Goal: Task Accomplishment & Management: Manage account settings

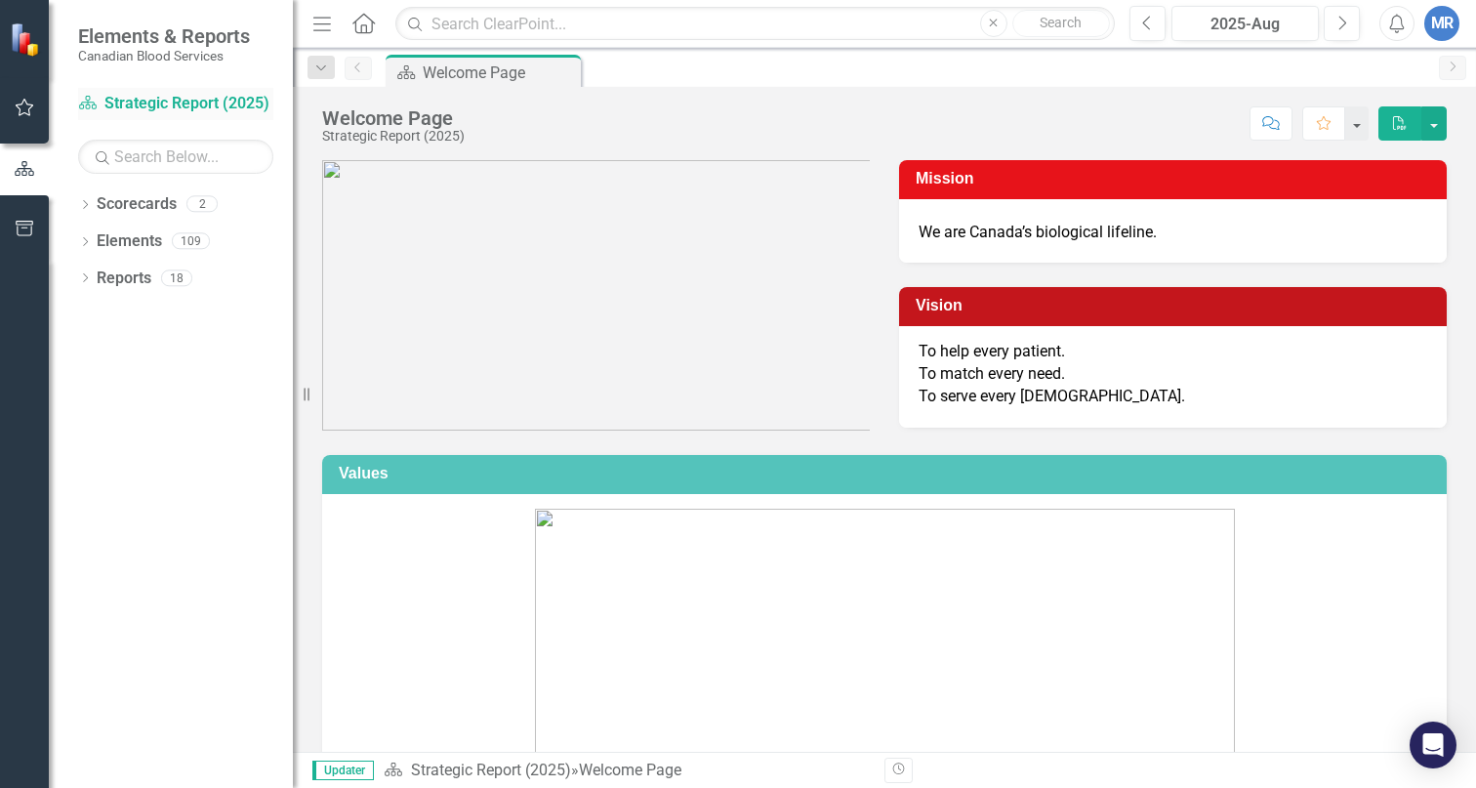
click at [140, 101] on link "Scorecard Strategic Report (2025)" at bounding box center [175, 104] width 195 height 22
click at [166, 102] on link "Scorecard Strategic Report (2025)" at bounding box center [175, 104] width 195 height 22
click at [176, 98] on link "Scorecard Strategic Report (2025)" at bounding box center [175, 104] width 195 height 22
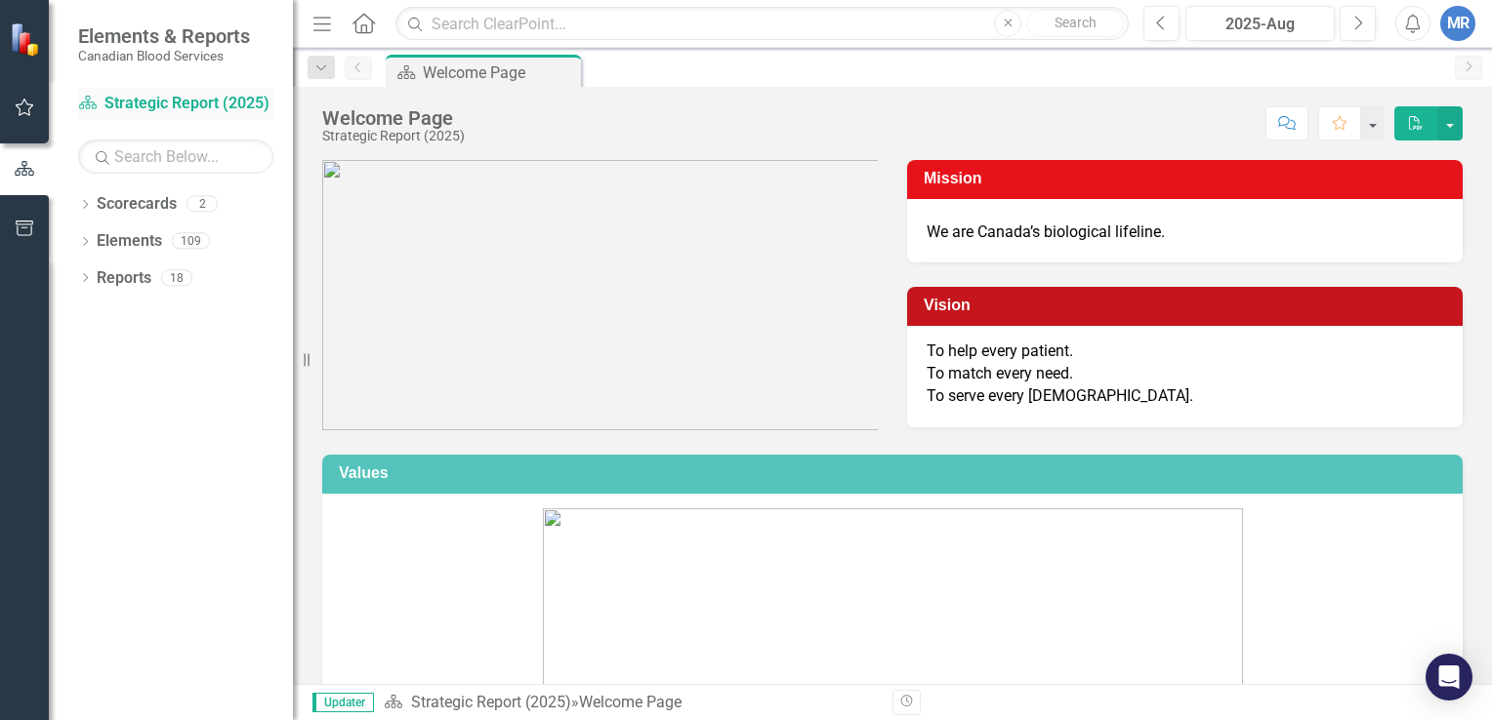
click at [133, 105] on link "Scorecard Strategic Report (2025)" at bounding box center [175, 104] width 195 height 22
click at [83, 210] on icon "Dropdown" at bounding box center [85, 206] width 14 height 11
click at [156, 279] on link "Operational Report" at bounding box center [199, 278] width 185 height 22
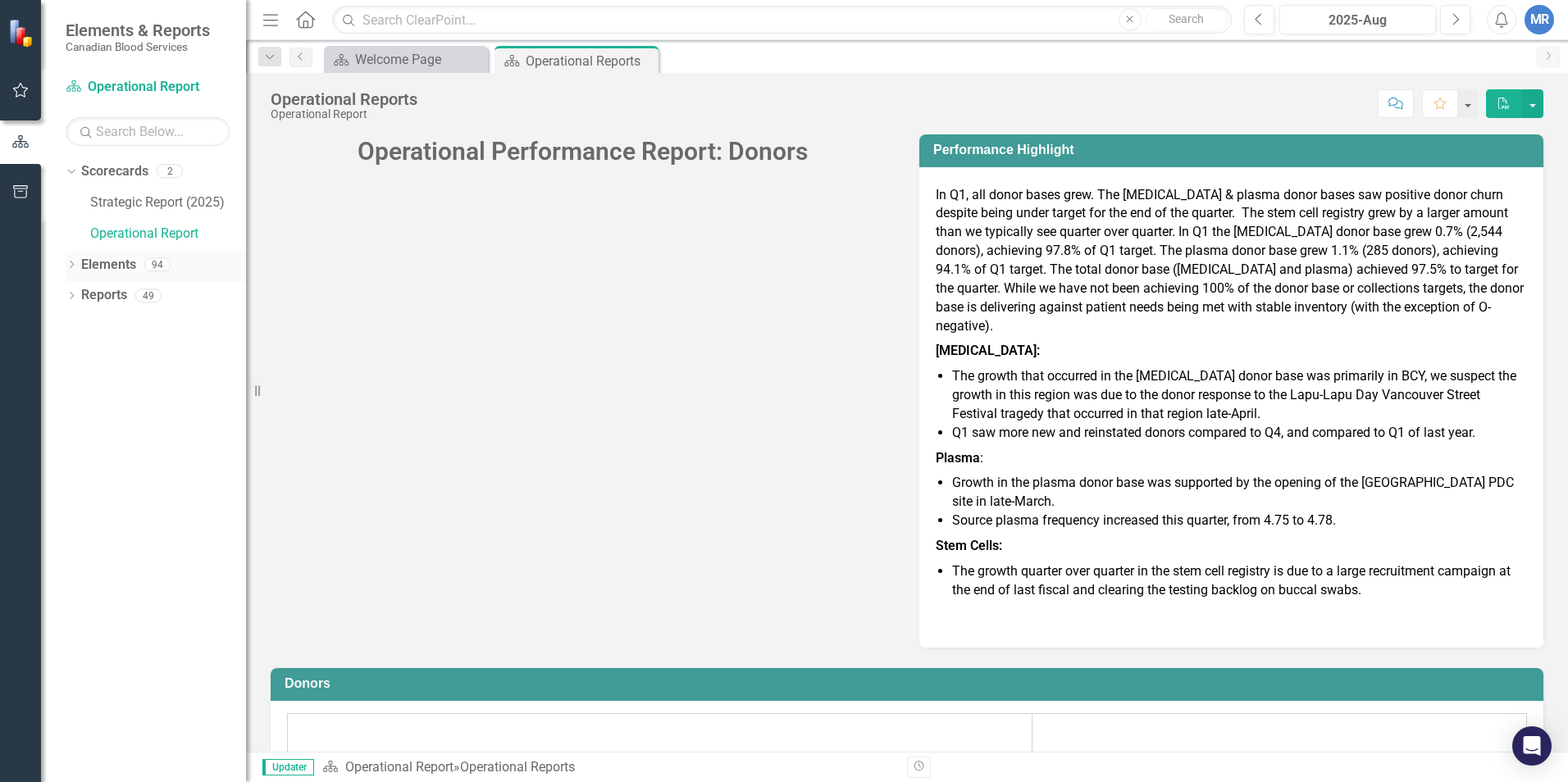
click at [71, 263] on icon "Dropdown" at bounding box center [71, 265] width 12 height 9
click at [76, 323] on div "Dropdown" at bounding box center [80, 329] width 12 height 14
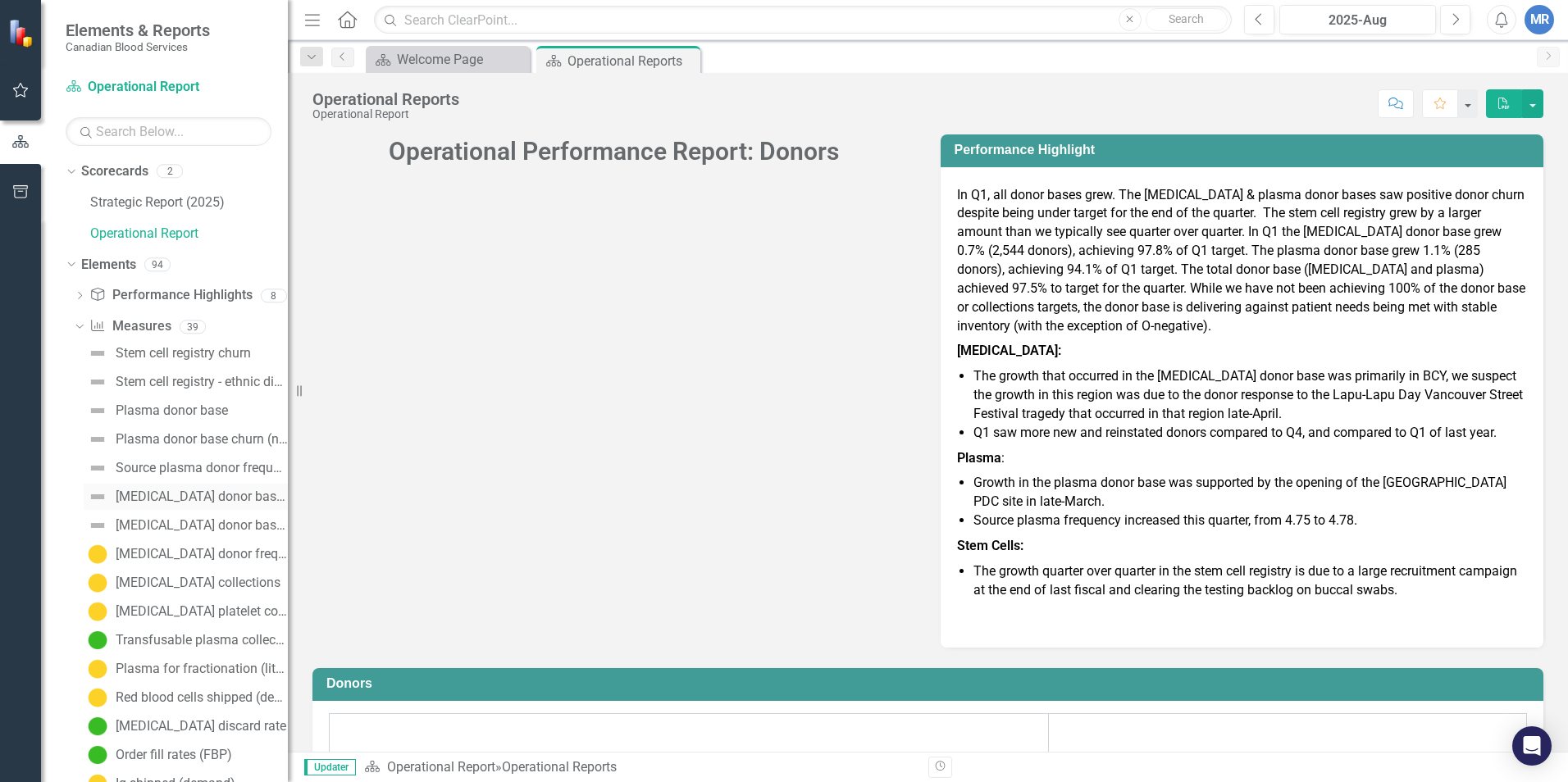
drag, startPoint x: 246, startPoint y: 472, endPoint x: 282, endPoint y: 484, distance: 37.9
click at [295, 474] on div "Resize" at bounding box center [295, 391] width 13 height 782
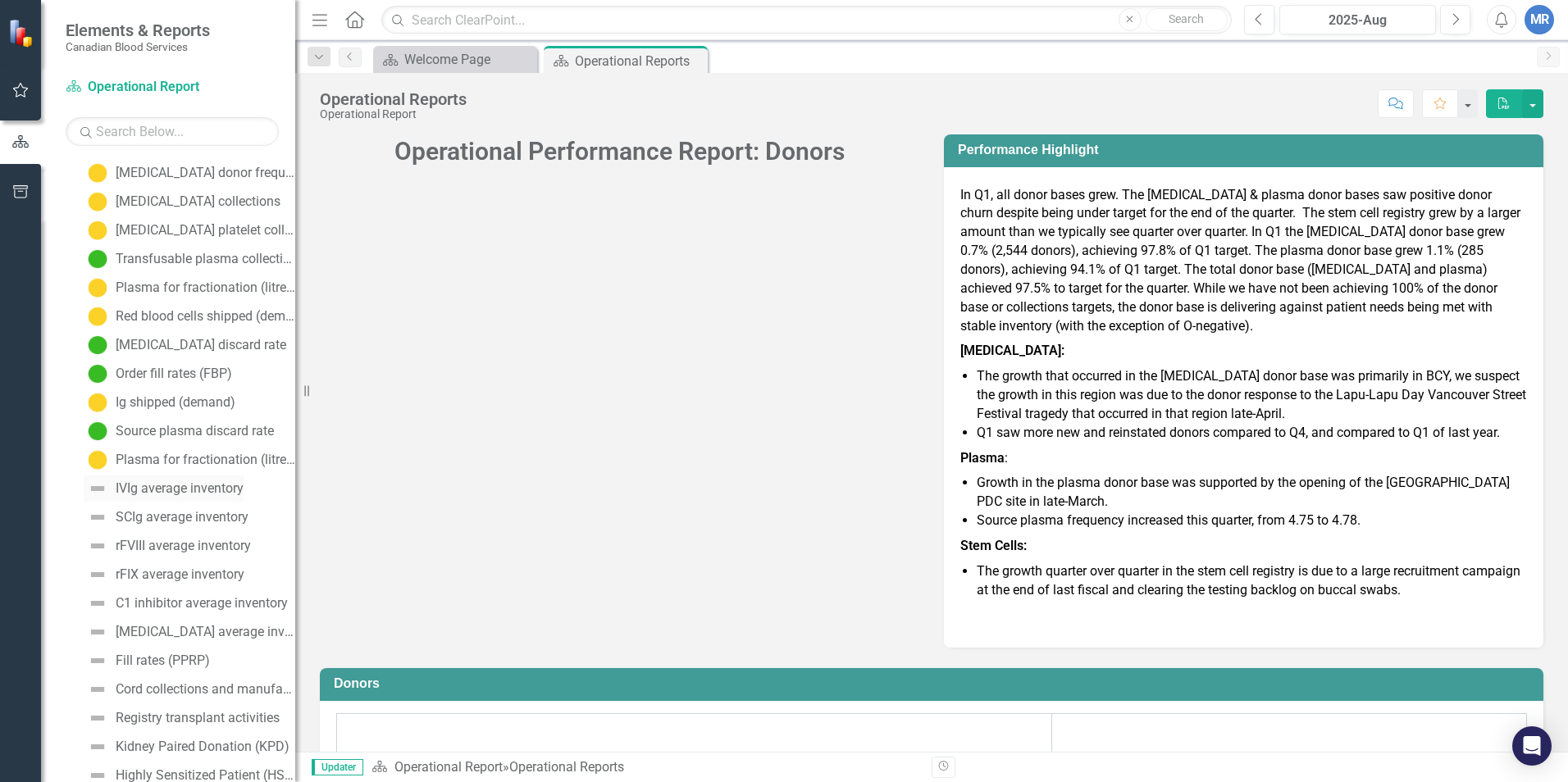
scroll to position [410, 0]
click at [166, 432] on div "Plasma for fractionation (litres shipped)" at bounding box center [206, 432] width 180 height 15
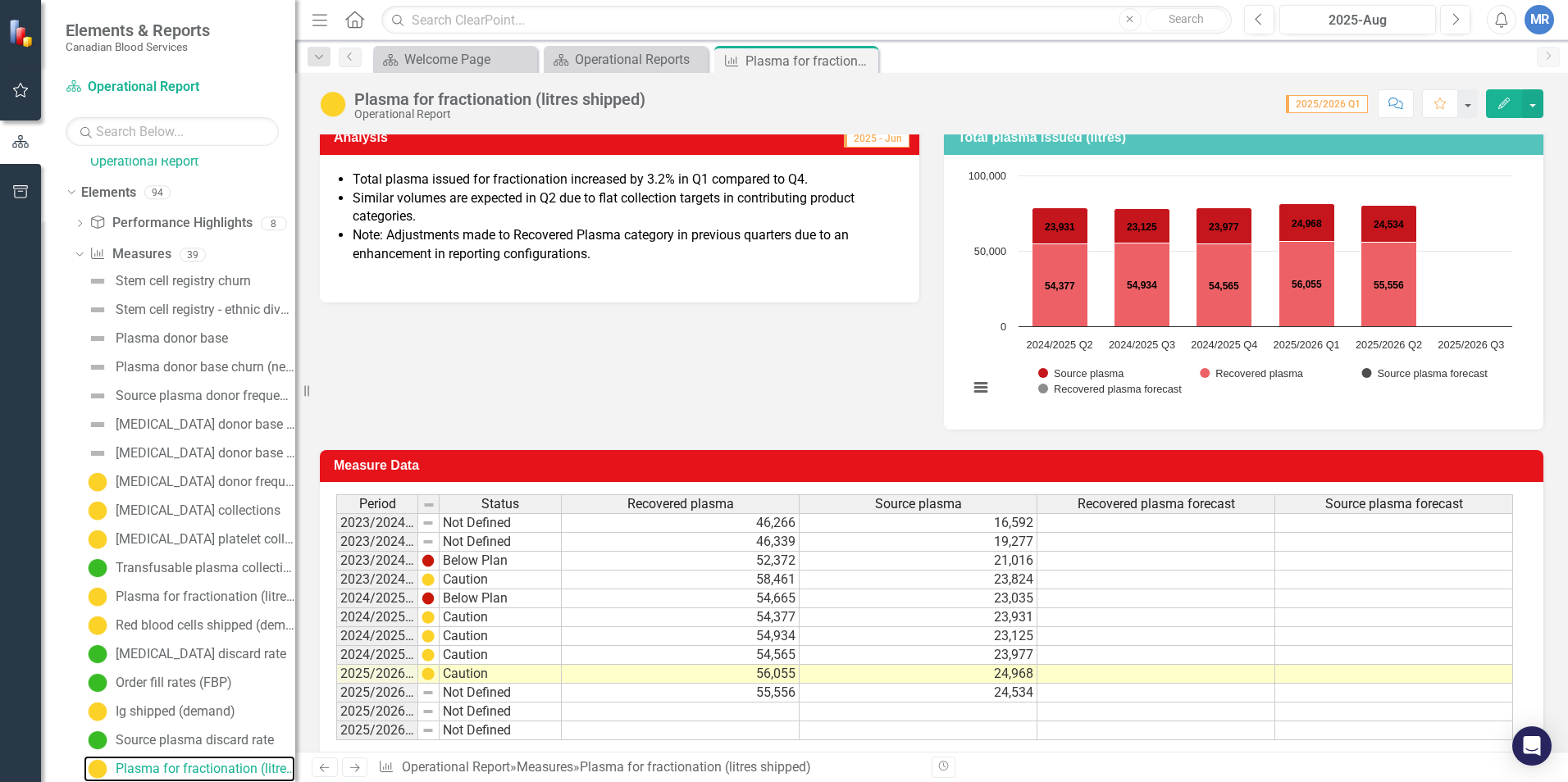
scroll to position [246, 0]
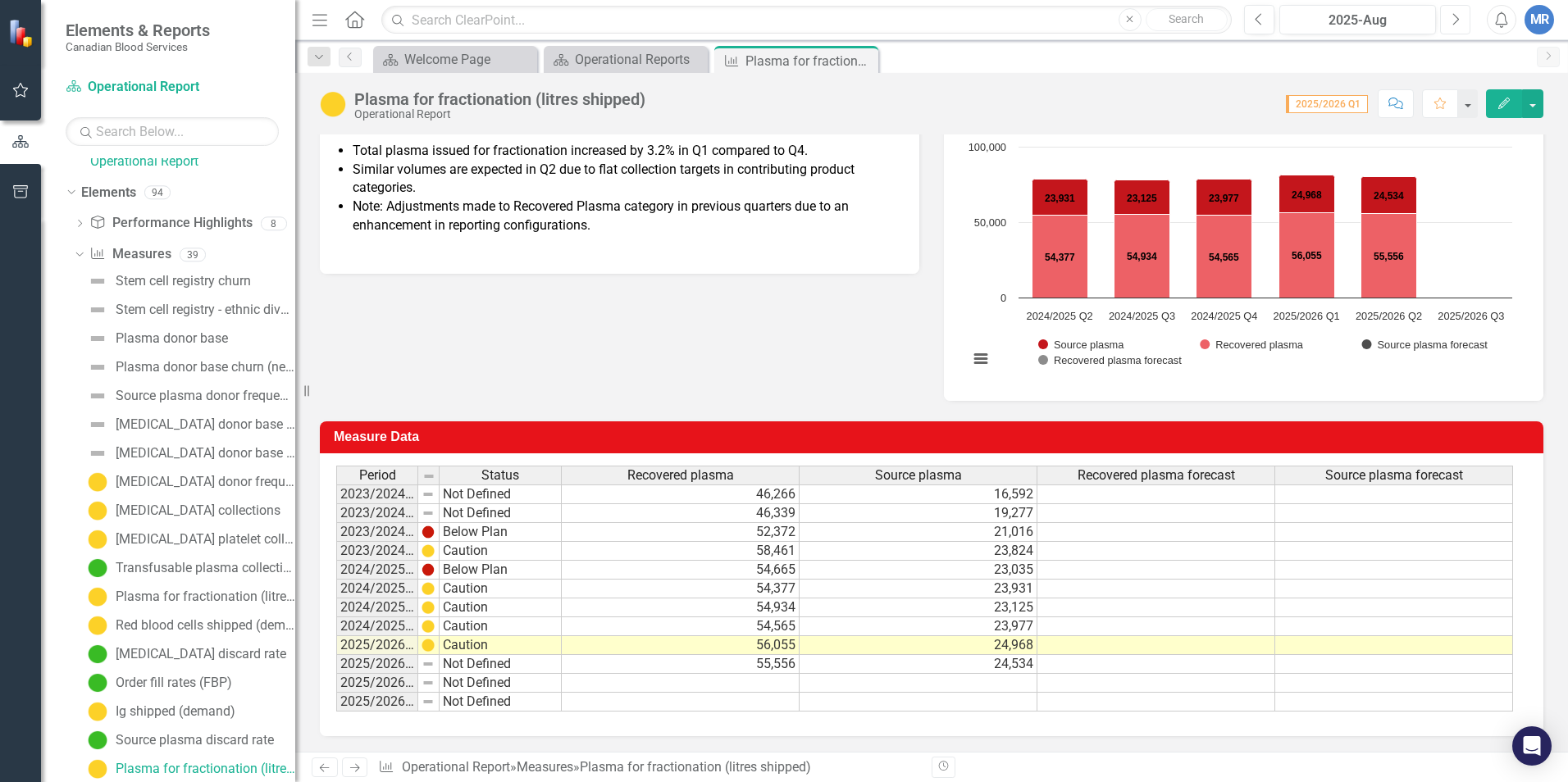
click at [1239, 20] on icon "Next" at bounding box center [1455, 20] width 9 height 15
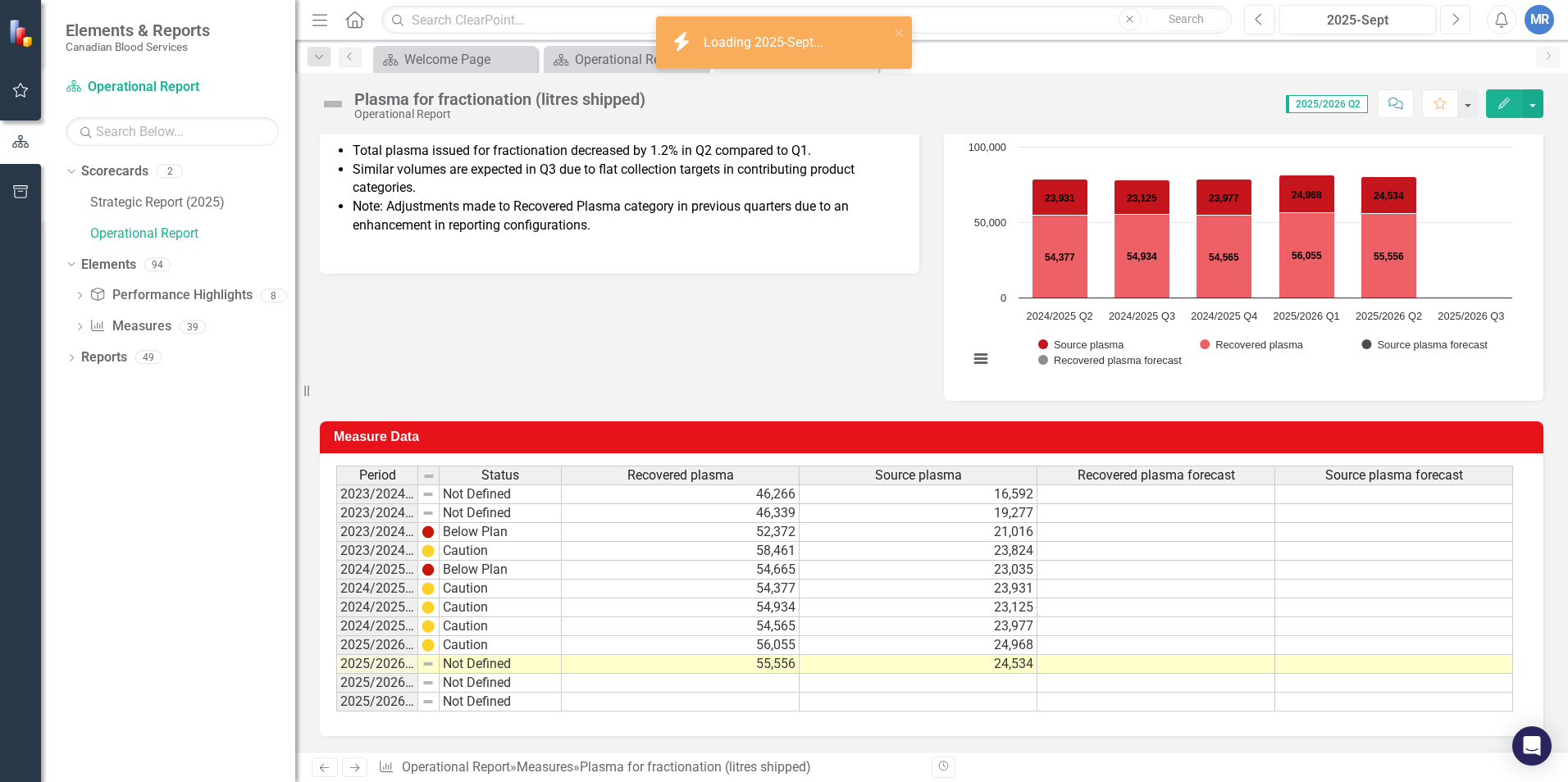
scroll to position [247, 0]
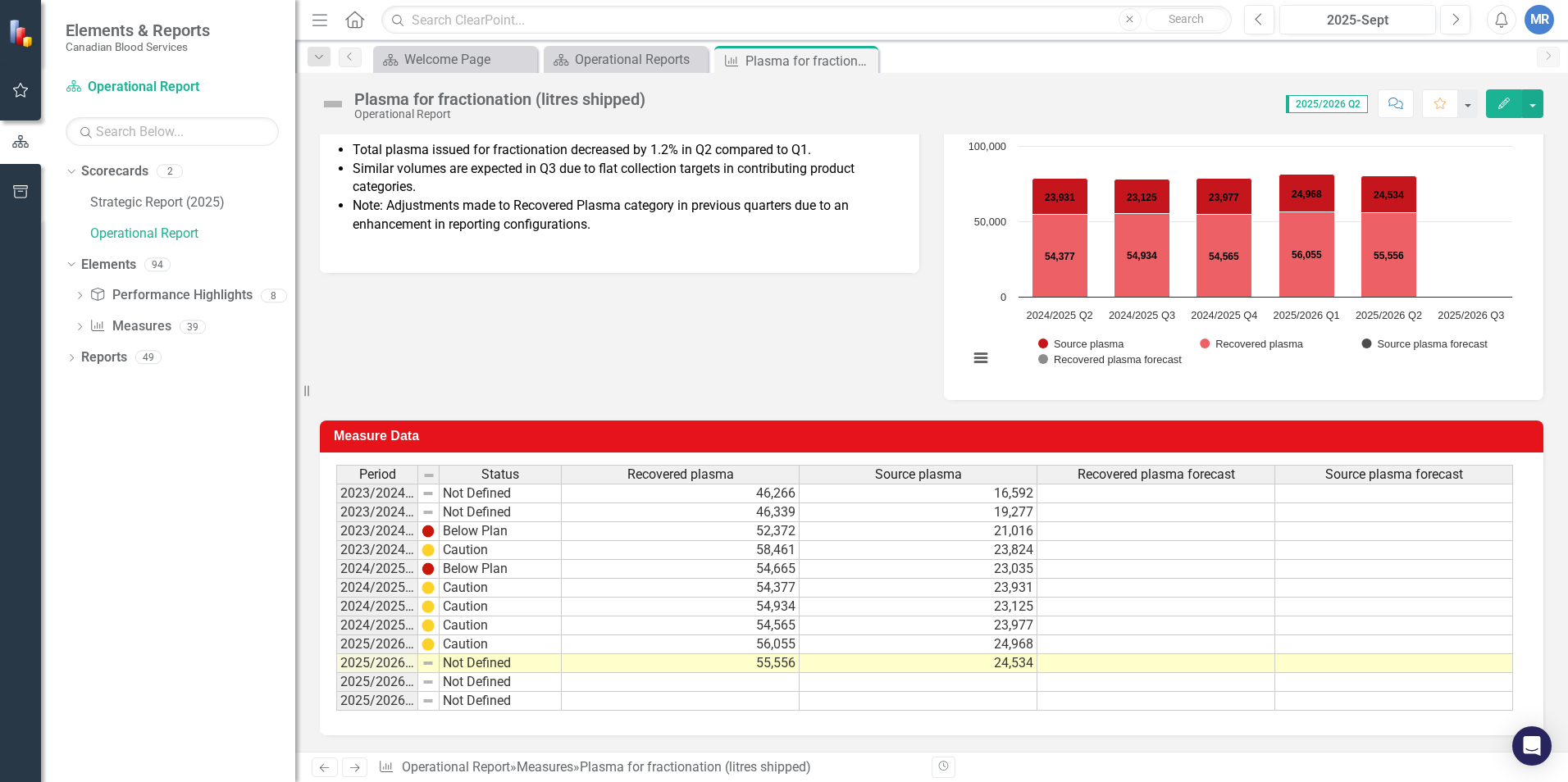
click at [739, 661] on td "55,556" at bounding box center [681, 664] width 238 height 18
click at [873, 661] on td "24,534" at bounding box center [918, 664] width 238 height 18
click at [1239, 18] on icon "Previous" at bounding box center [1260, 20] width 9 height 15
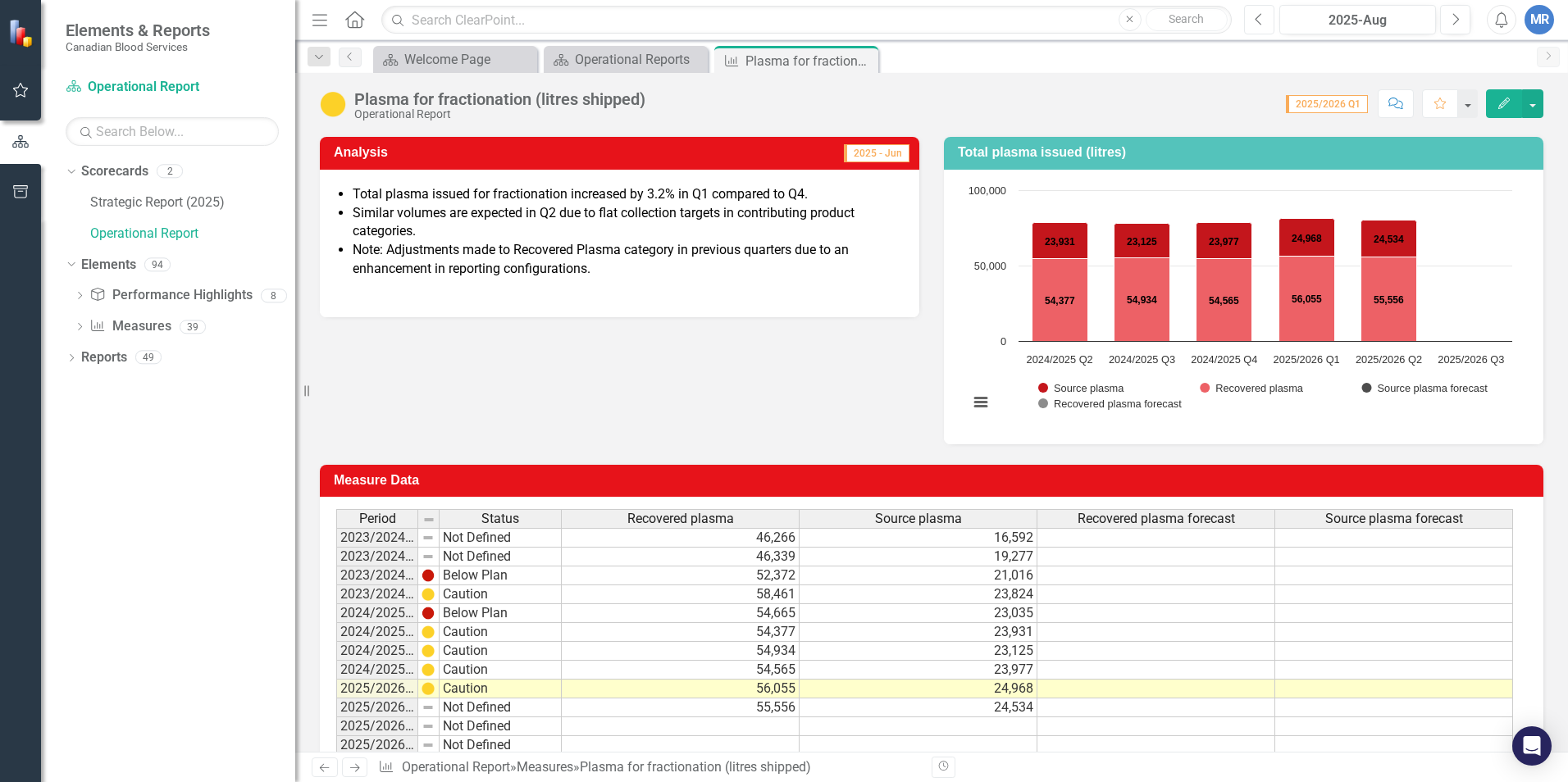
scroll to position [165, 0]
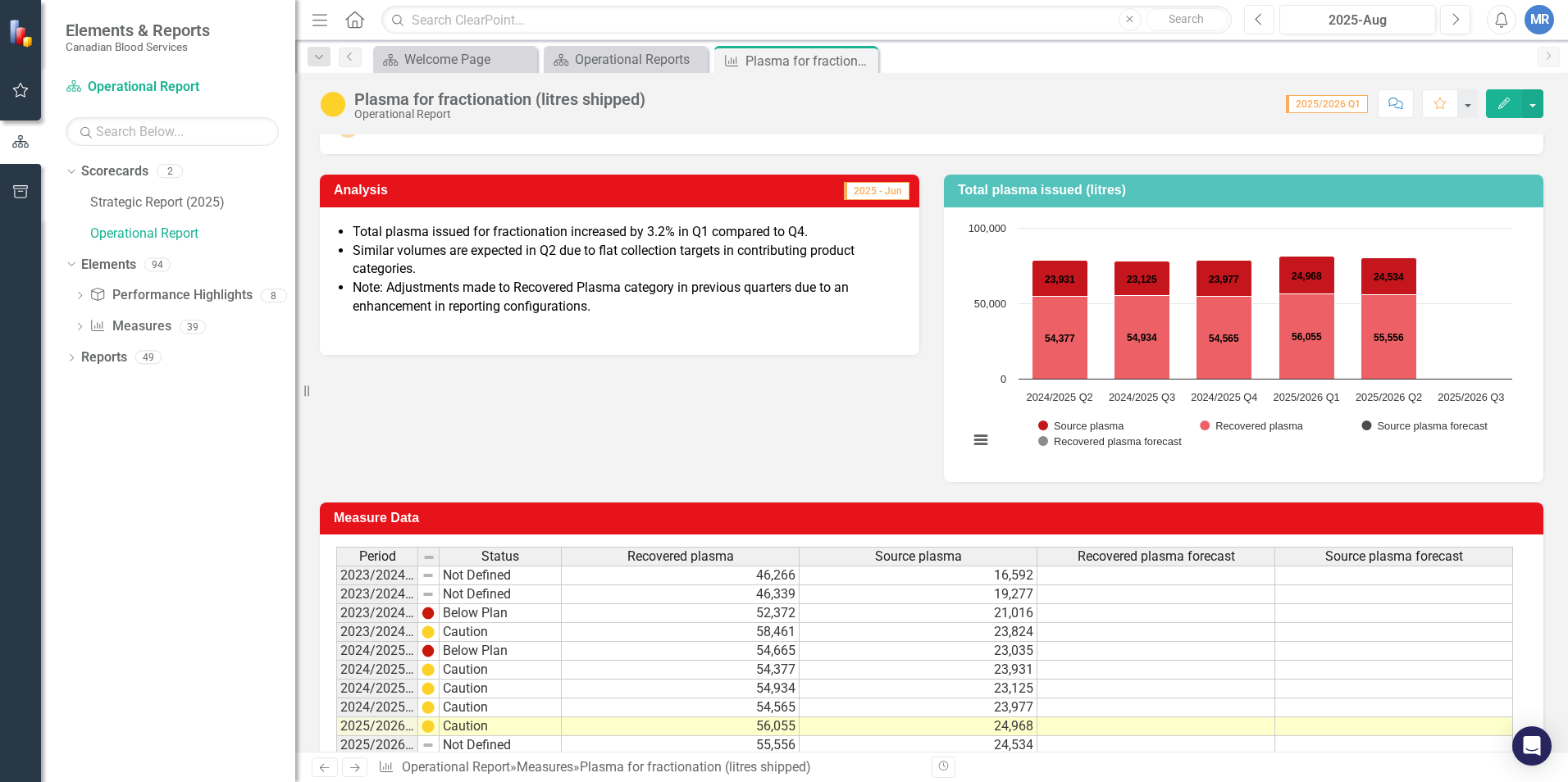
click at [1239, 24] on icon "button" at bounding box center [1259, 19] width 7 height 12
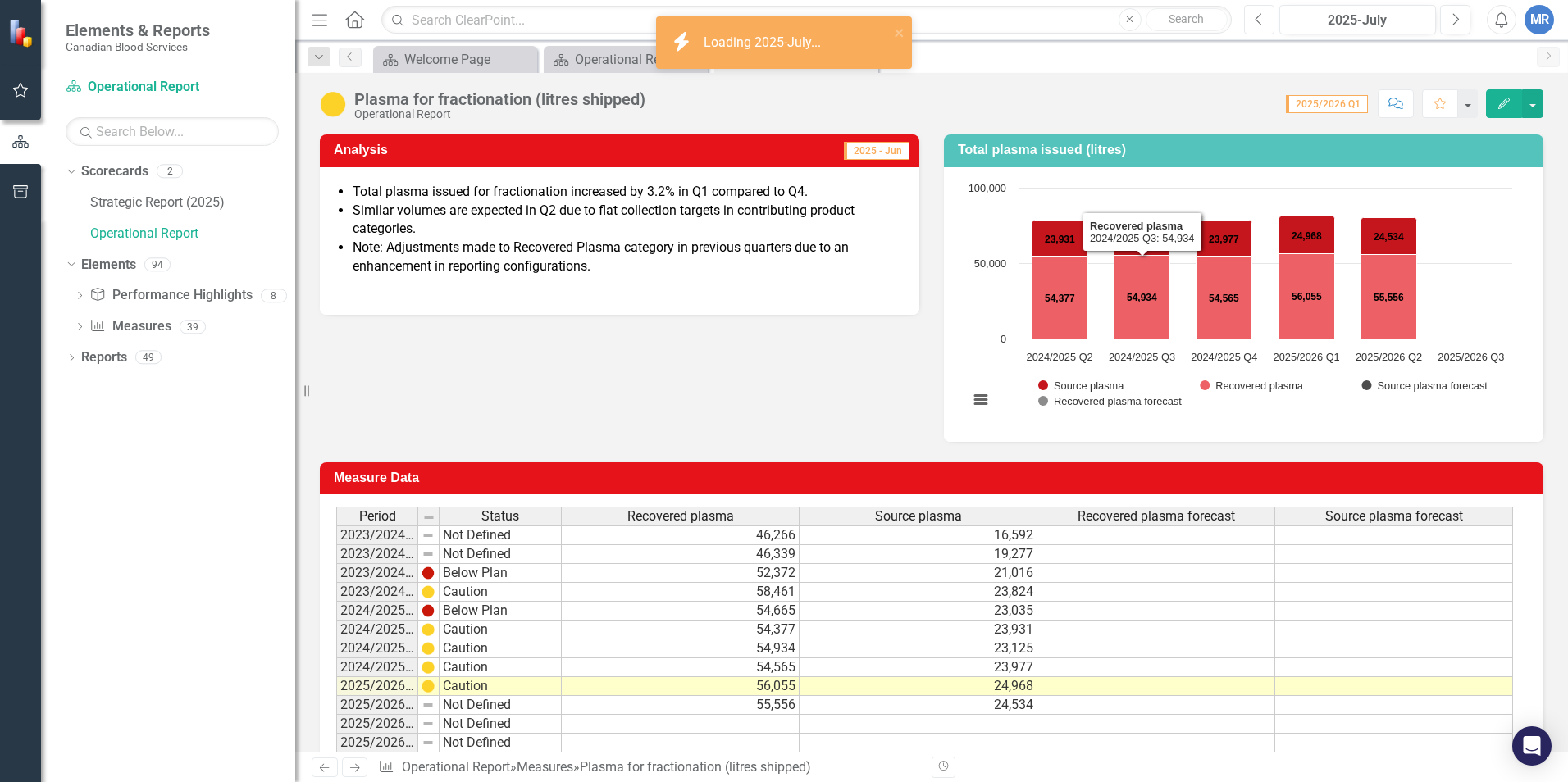
scroll to position [247, 0]
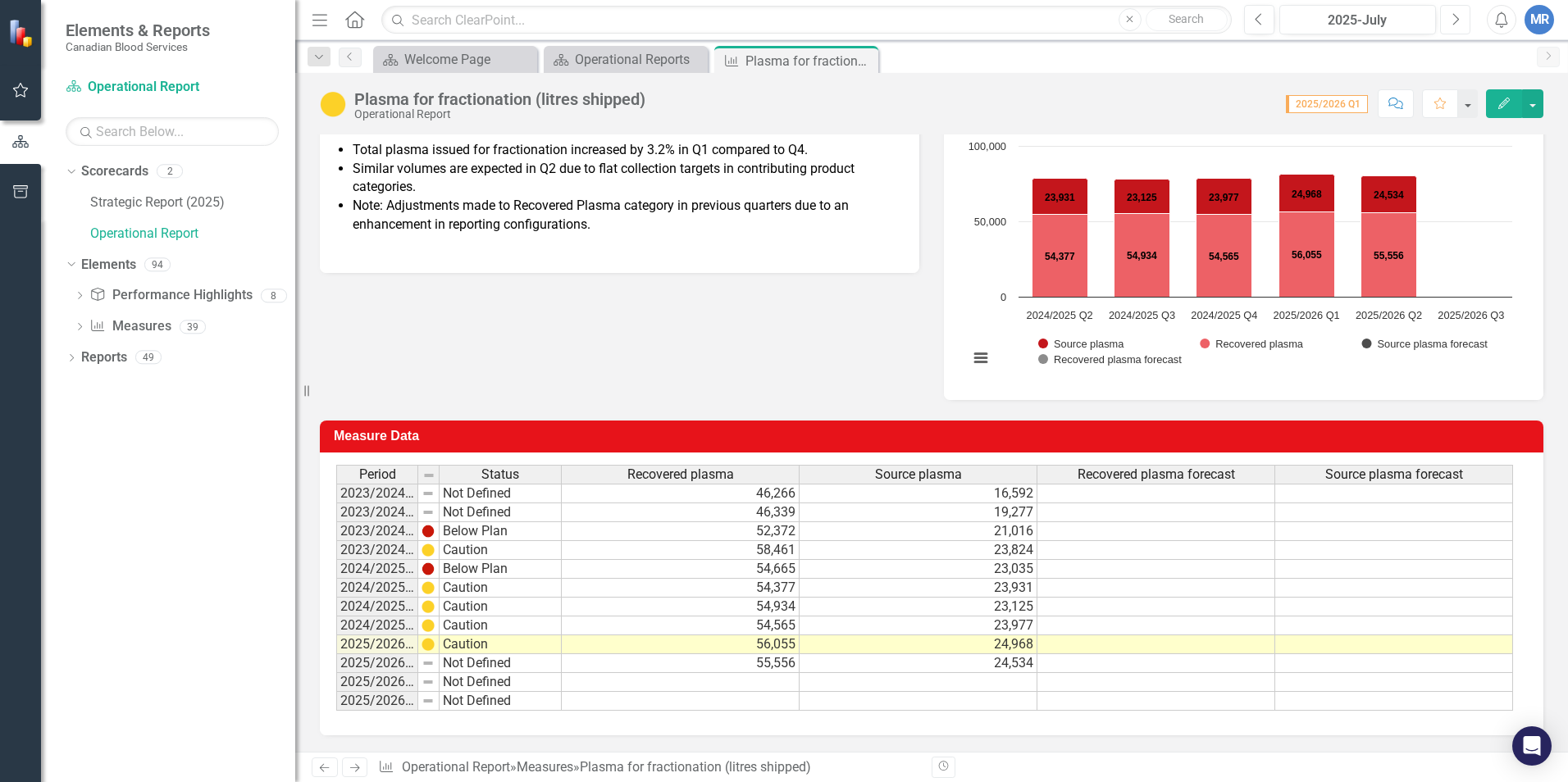
click at [1239, 21] on icon "Next" at bounding box center [1455, 20] width 9 height 15
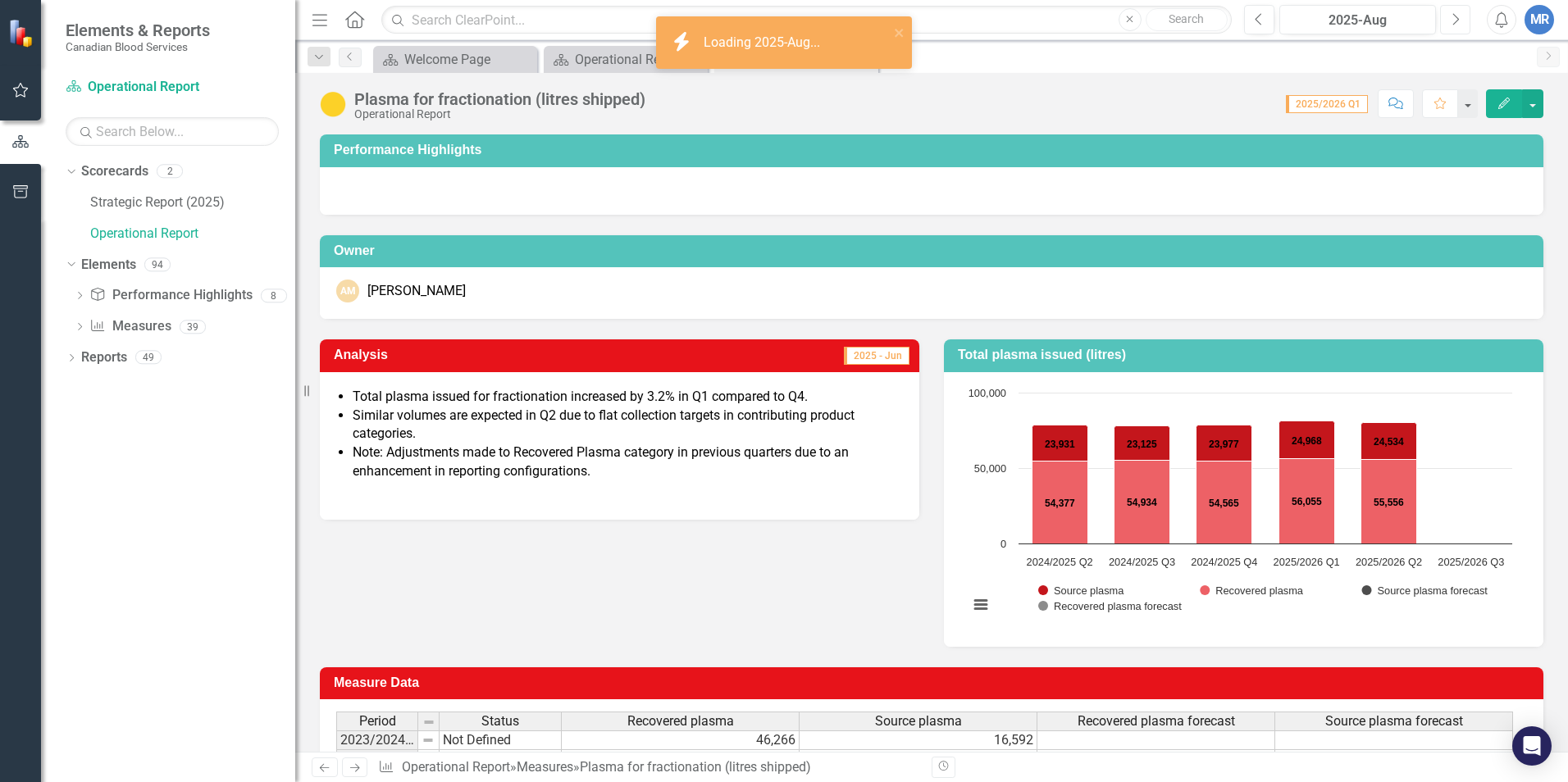
click at [1239, 23] on button "Next" at bounding box center [1455, 19] width 30 height 29
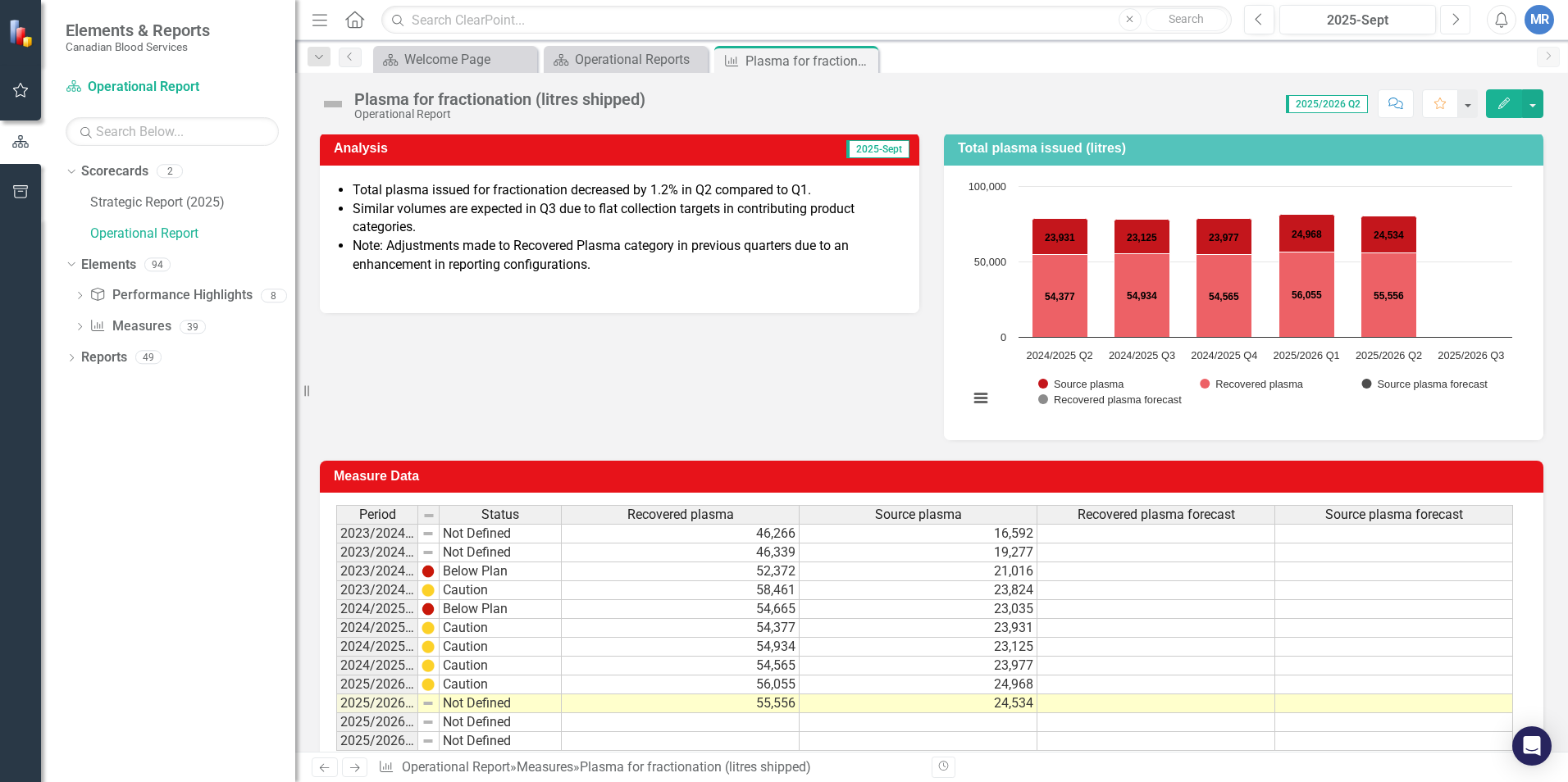
scroll to position [247, 0]
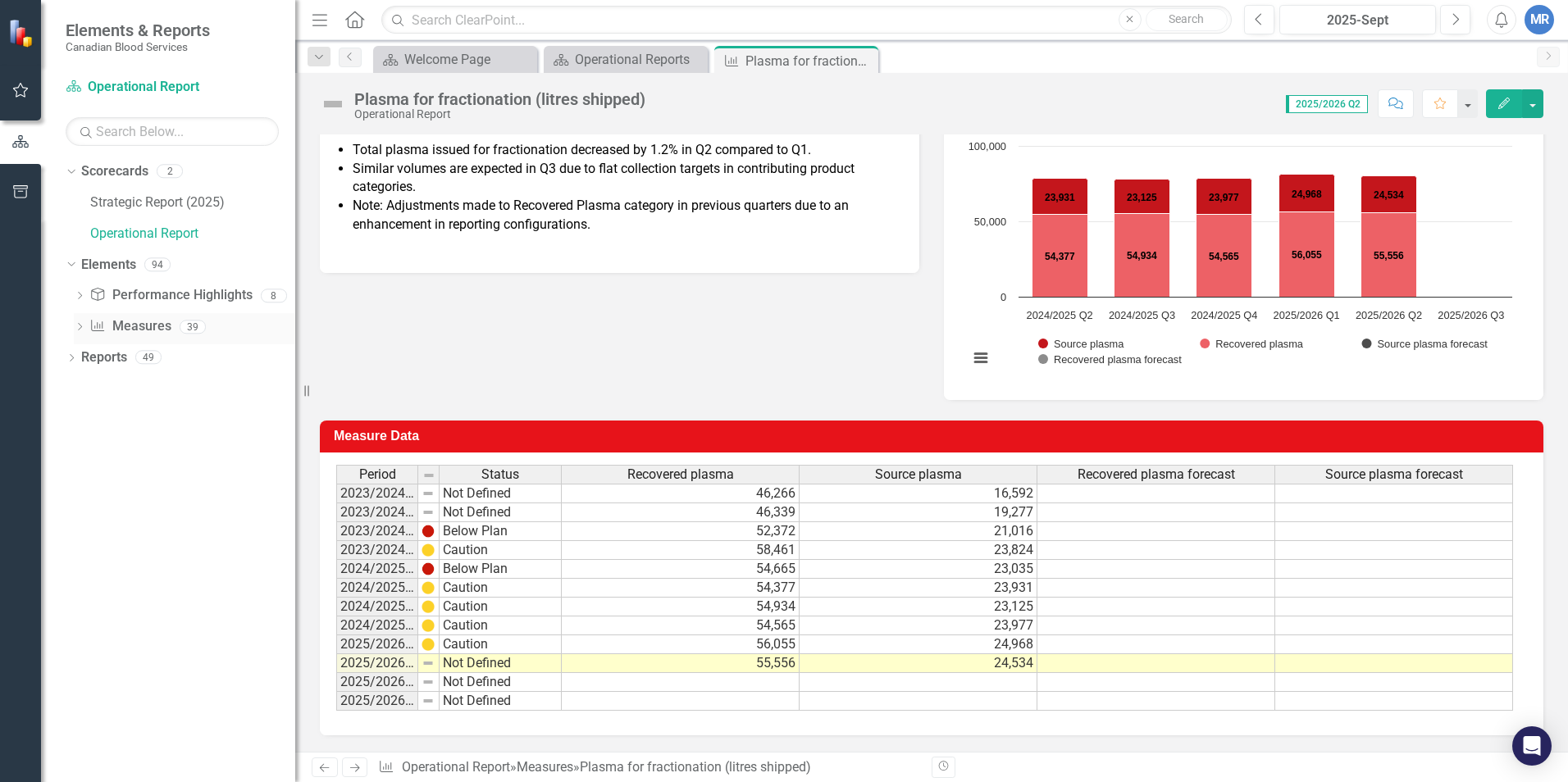
click at [80, 324] on icon "Dropdown" at bounding box center [80, 328] width 12 height 9
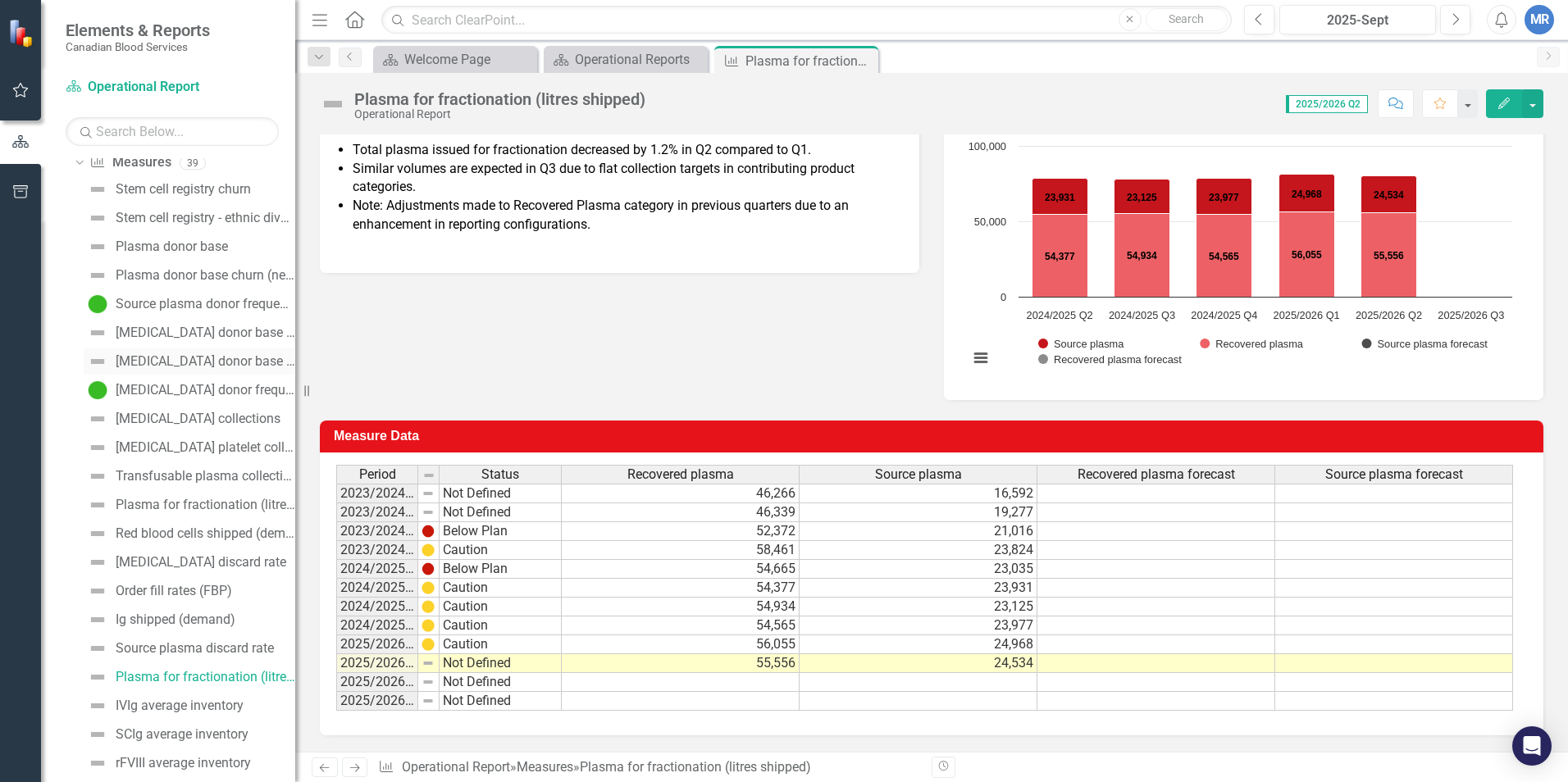
scroll to position [246, 0]
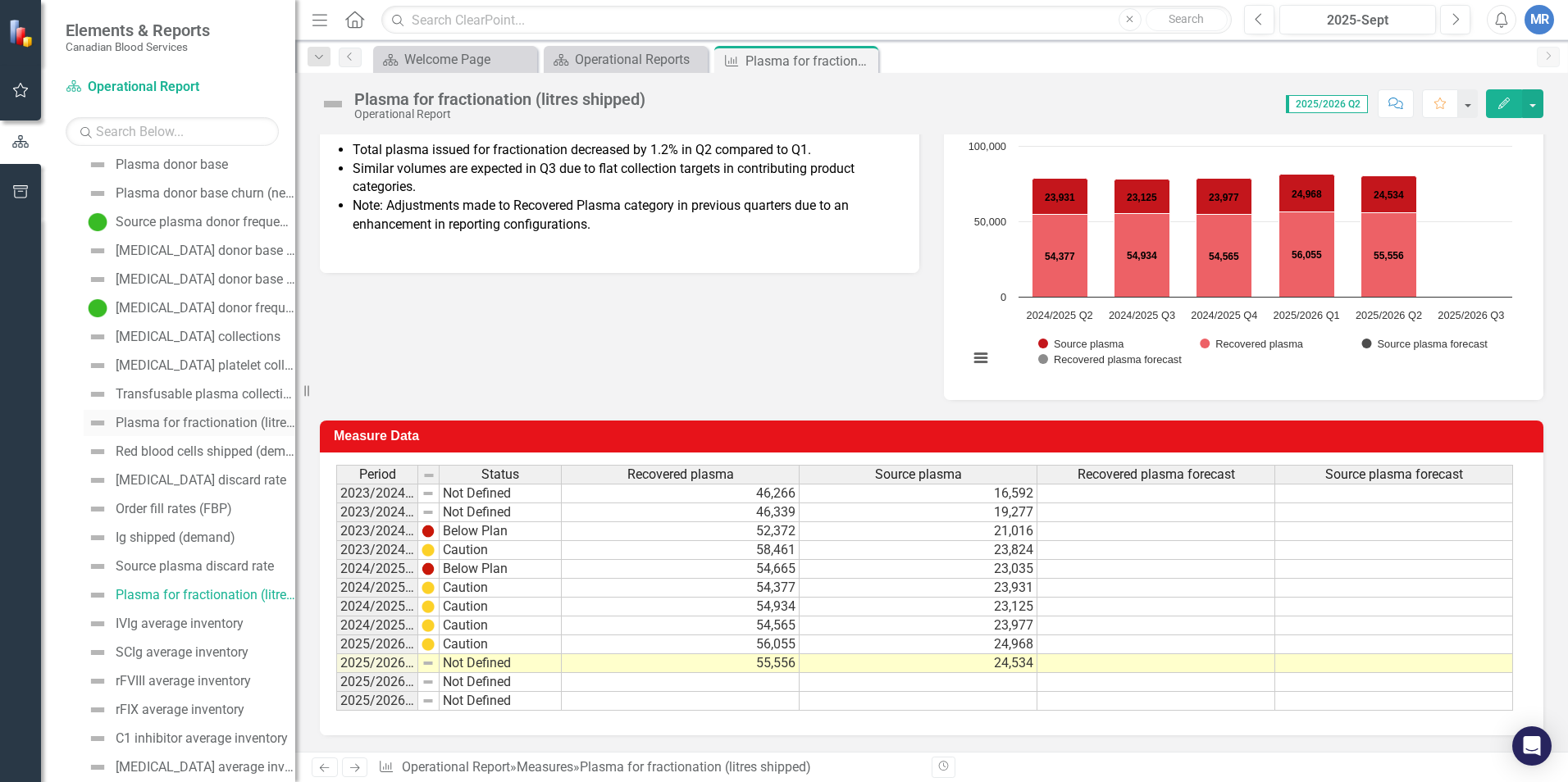
click at [155, 416] on div "Plasma for fractionation (litres collected)" at bounding box center [206, 423] width 180 height 15
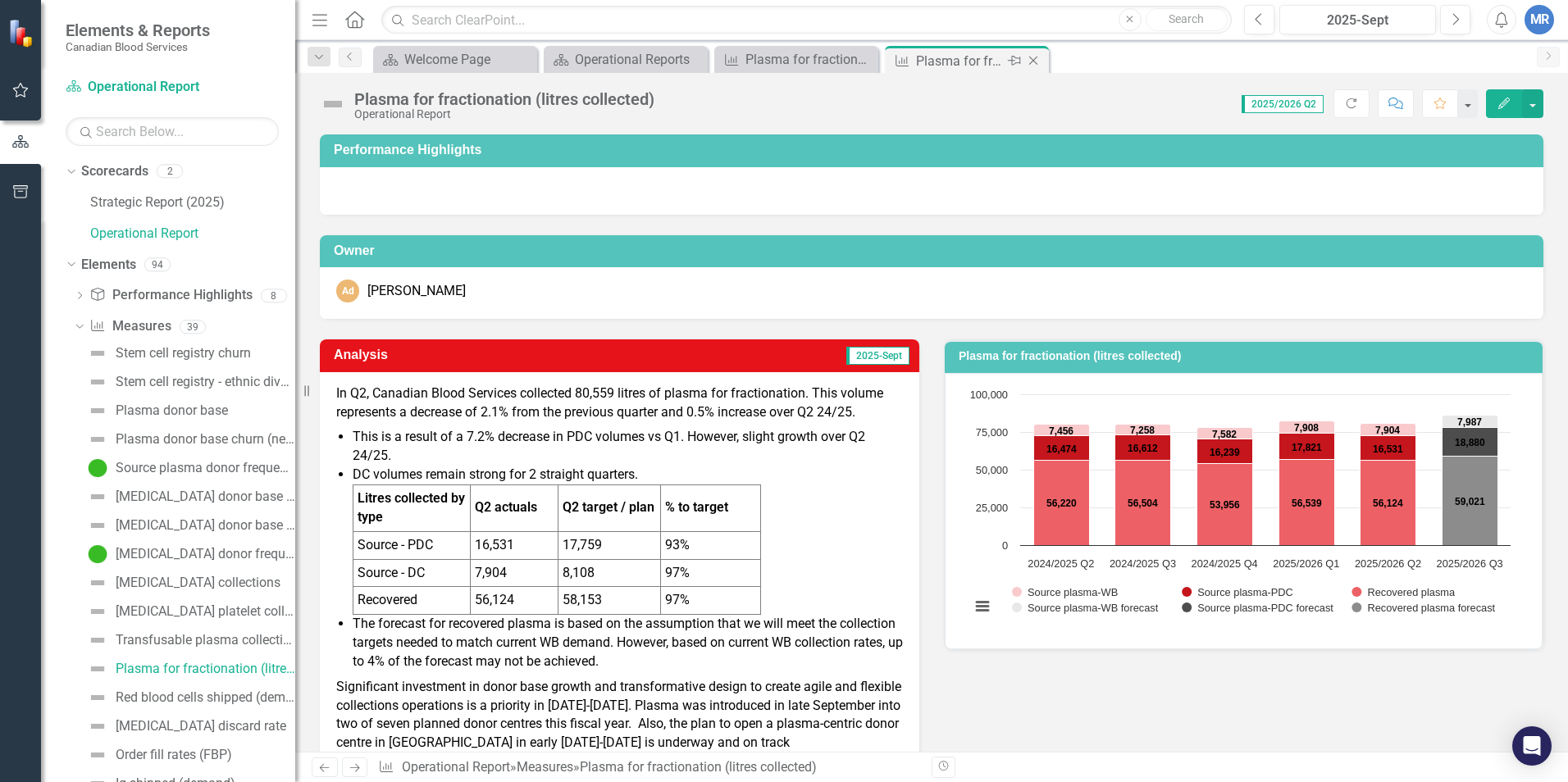
click at [1034, 55] on icon "Close" at bounding box center [1034, 60] width 17 height 13
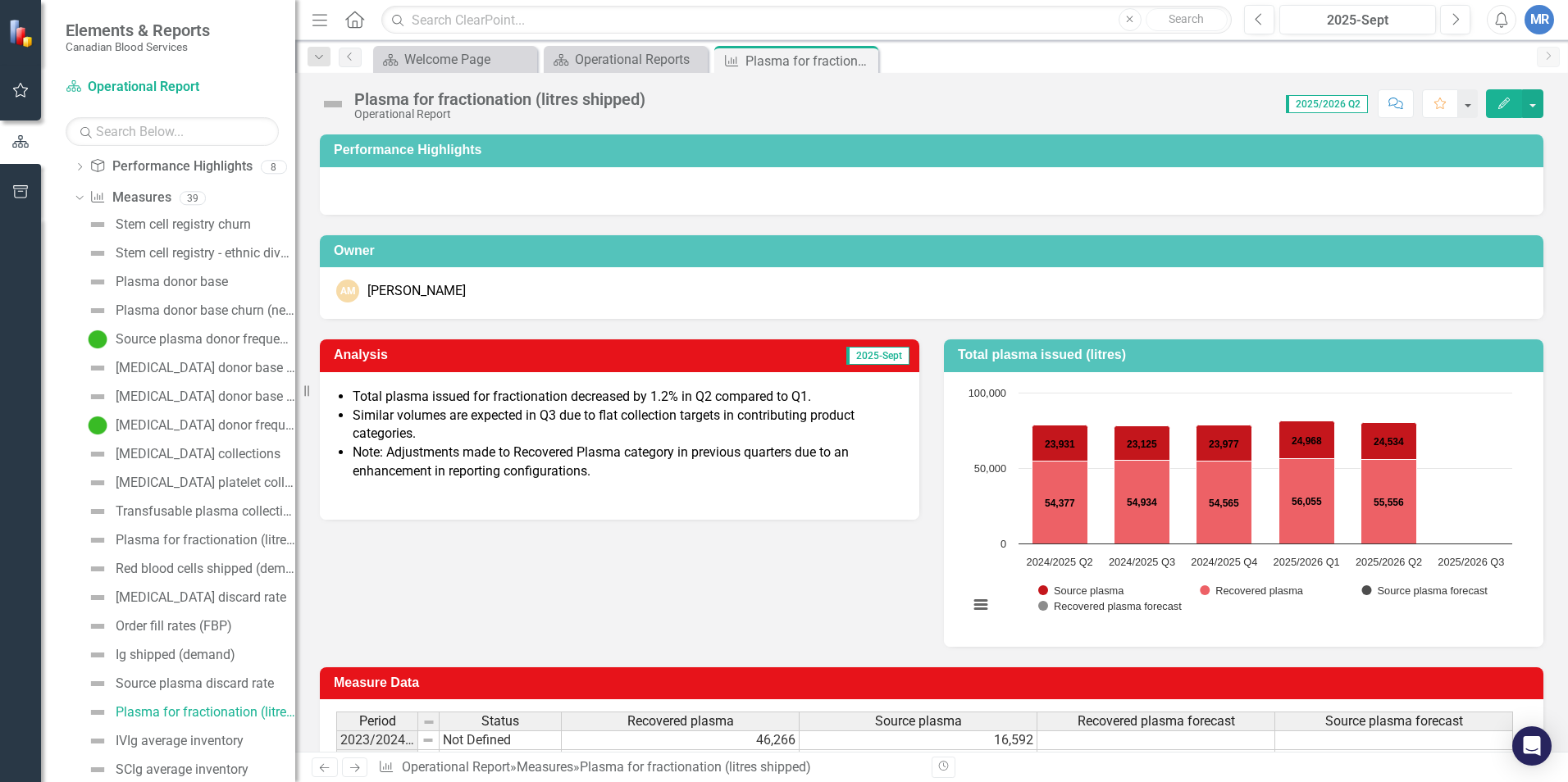
scroll to position [155, 0]
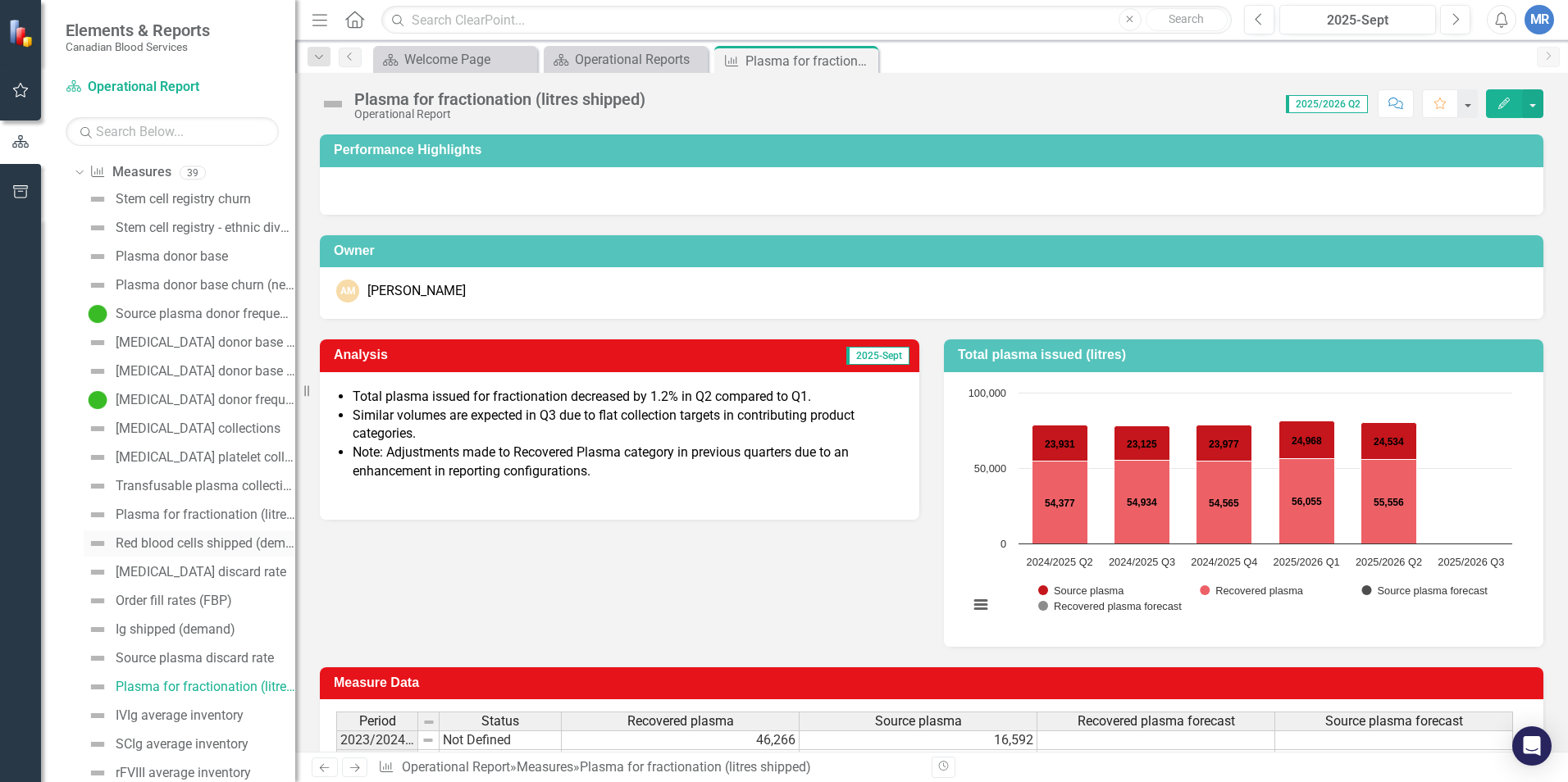
click at [159, 542] on div "Red blood cells shipped (demand)" at bounding box center [206, 543] width 180 height 15
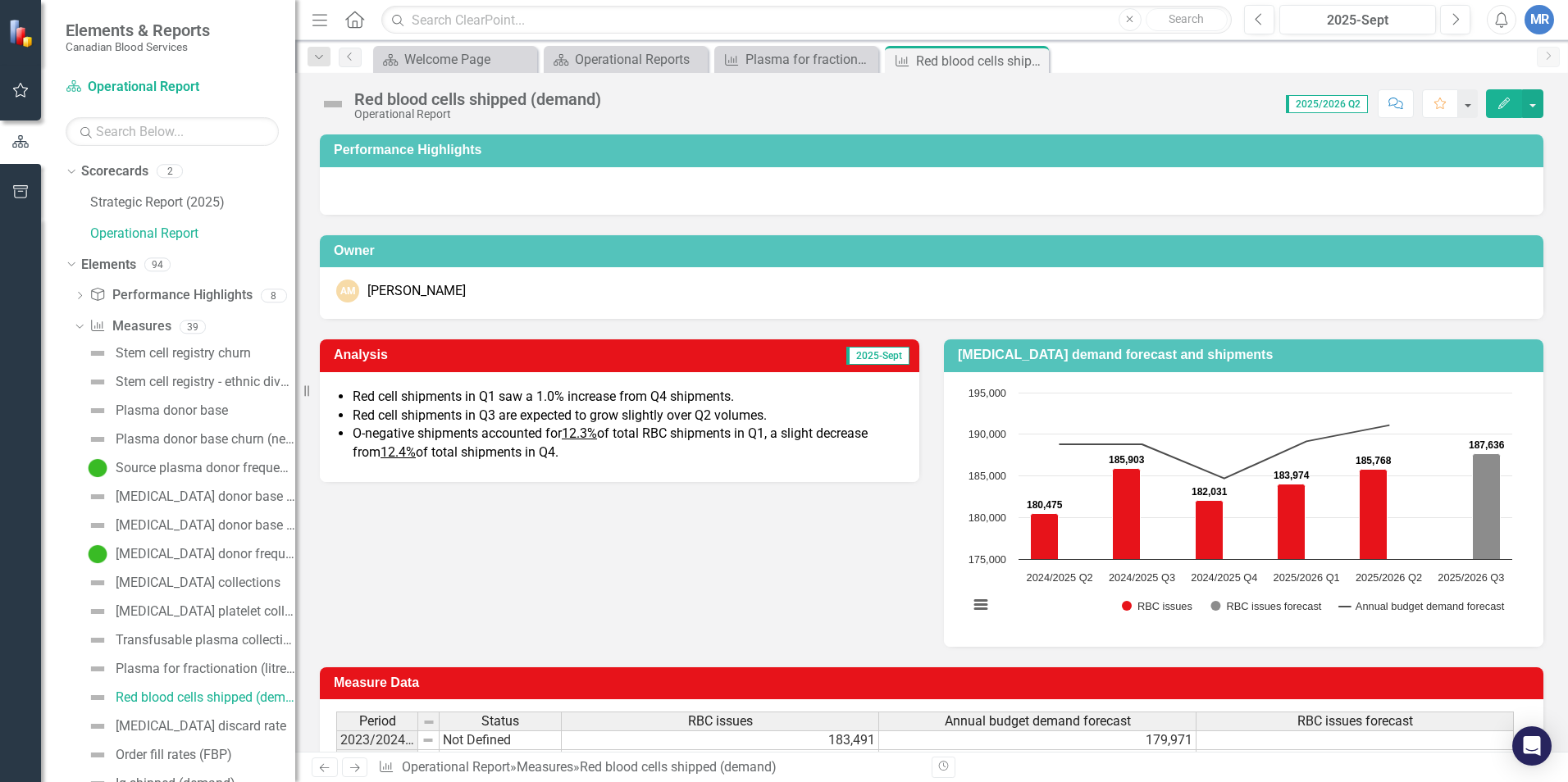
click at [1239, 225] on div "Owner AM [PERSON_NAME]" at bounding box center [932, 267] width 1249 height 105
click at [723, 572] on div "Analysis 2025-Sept Red cell shipments in Q1 saw a 1.0% increase from Q4 shipmen…" at bounding box center [932, 483] width 1249 height 328
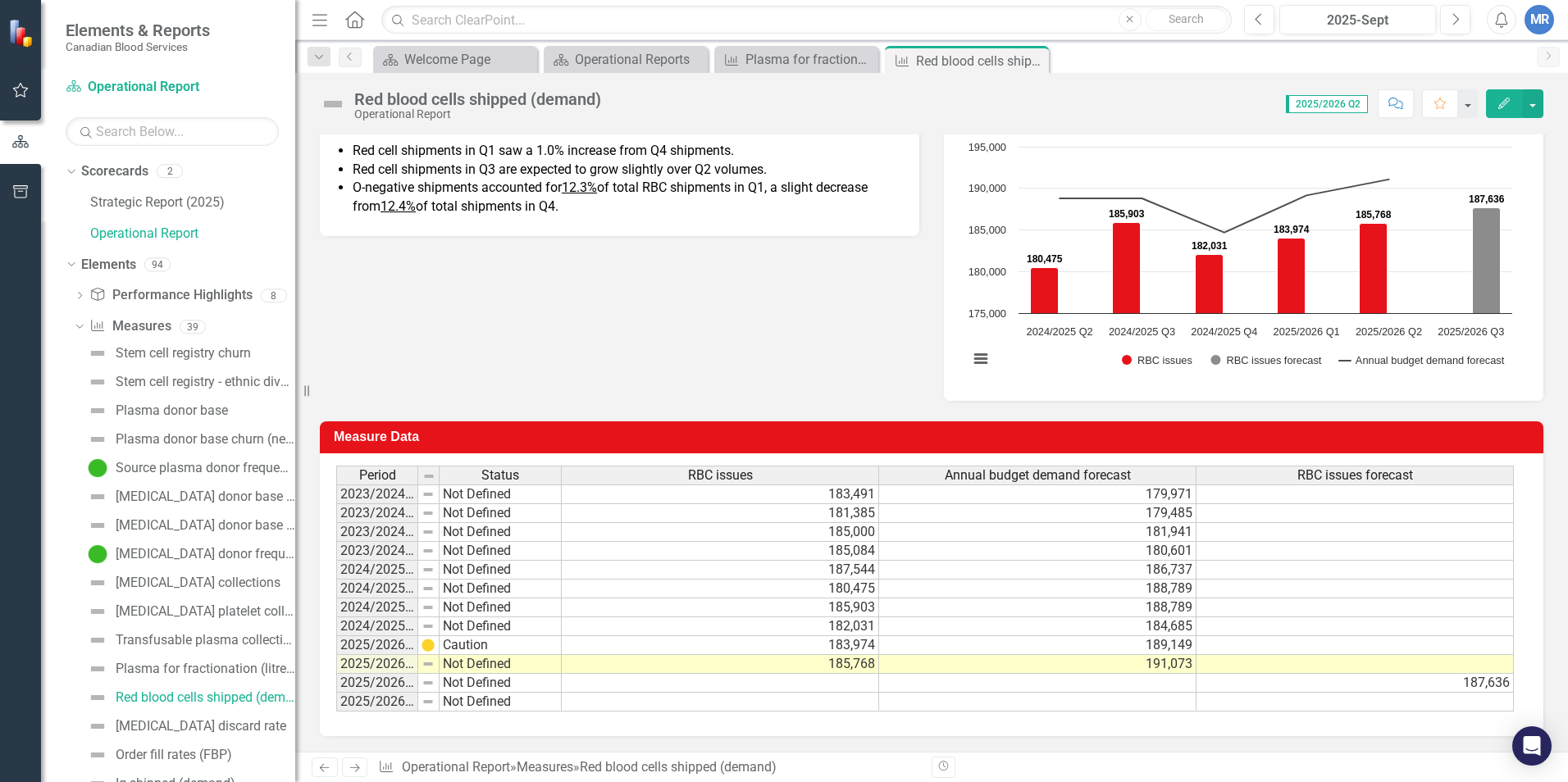
scroll to position [164, 0]
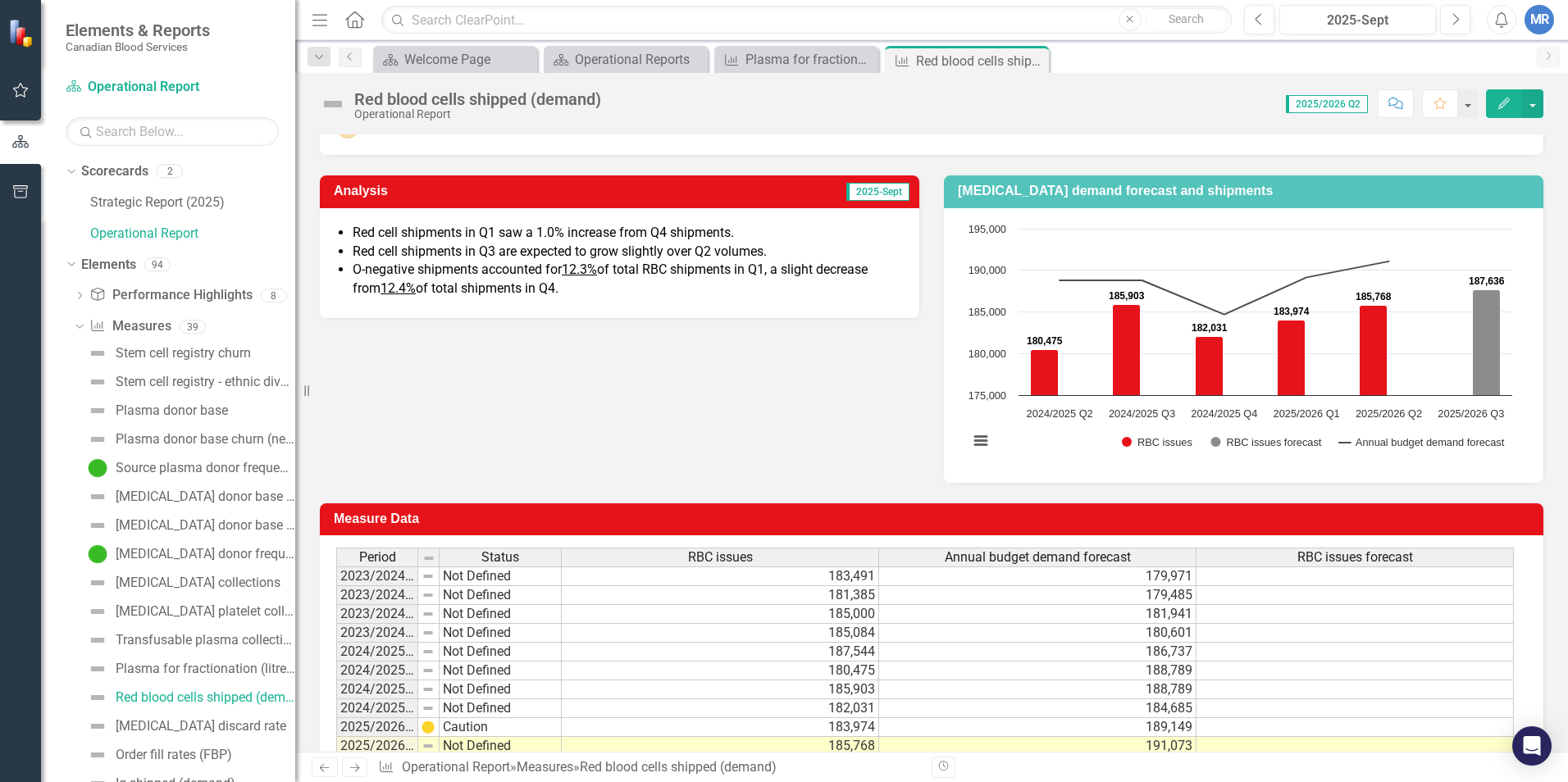
click at [630, 262] on span "O-negative shipments accounted for 12.3% of total RBC shipments in Q1, a slight…" at bounding box center [610, 278] width 515 height 34
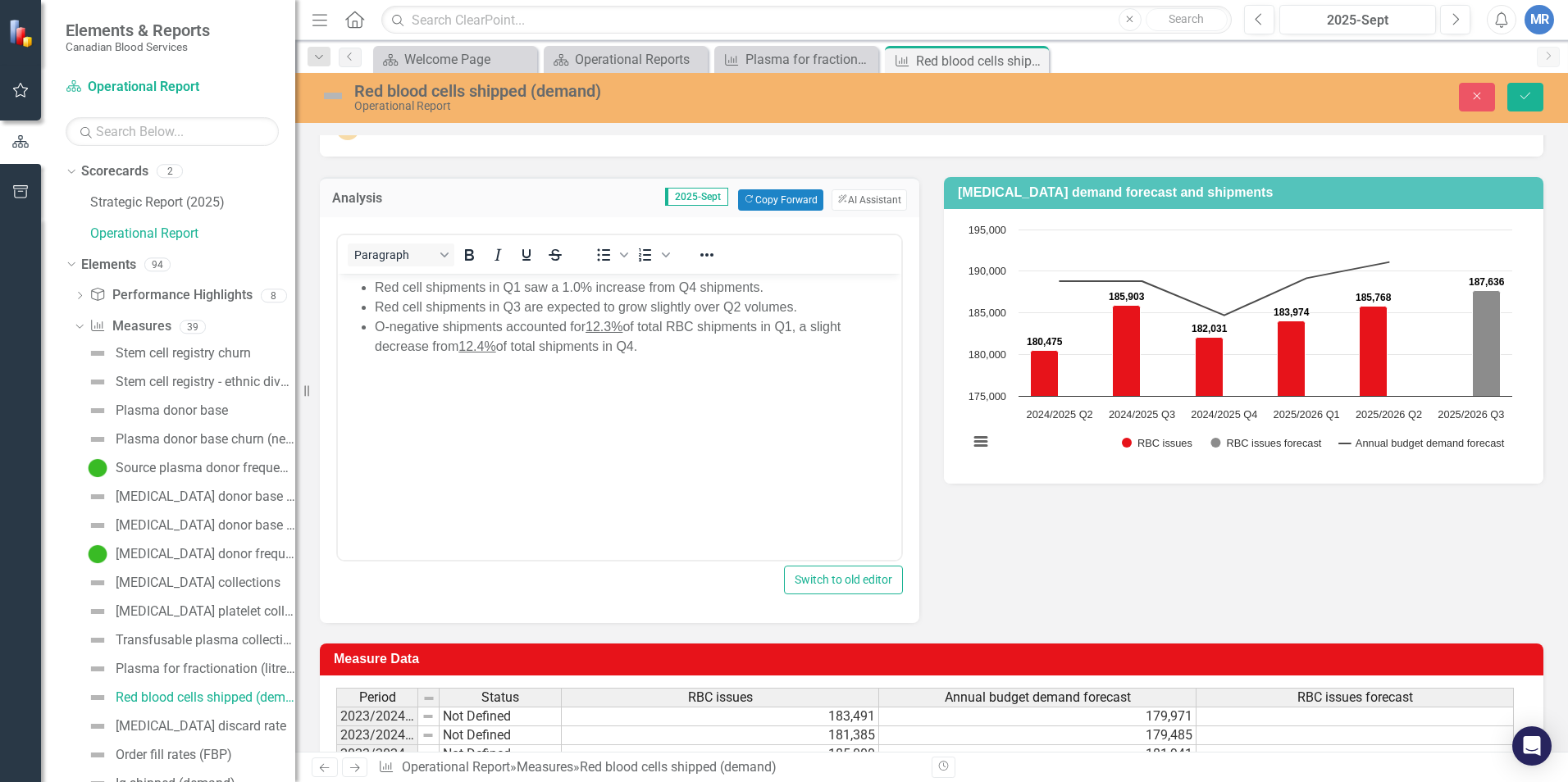
scroll to position [0, 0]
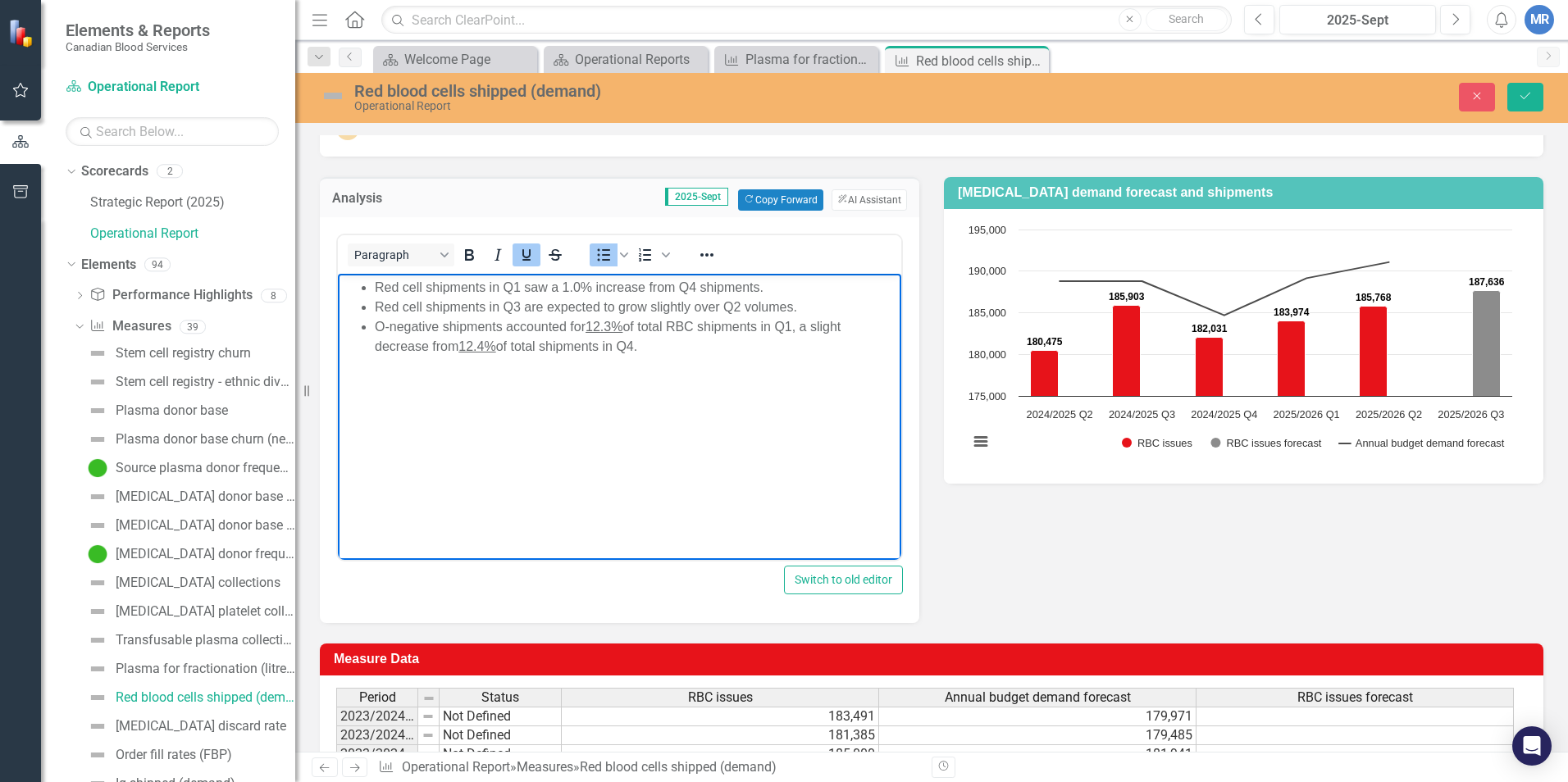
click at [613, 327] on span "12.3%" at bounding box center [604, 326] width 37 height 14
click at [761, 350] on li "O-negative shipments accounted for 12.5% of total RBC shipments in Q1, a slight…" at bounding box center [636, 336] width 523 height 39
click at [800, 325] on span "O-negative shipments accounted for 12.5% of total RBC shipments in Q1, a slight…" at bounding box center [611, 336] width 473 height 34
drag, startPoint x: 1517, startPoint y: 88, endPoint x: 1401, endPoint y: 281, distance: 225.2
click at [1239, 88] on button "Save" at bounding box center [1525, 97] width 36 height 29
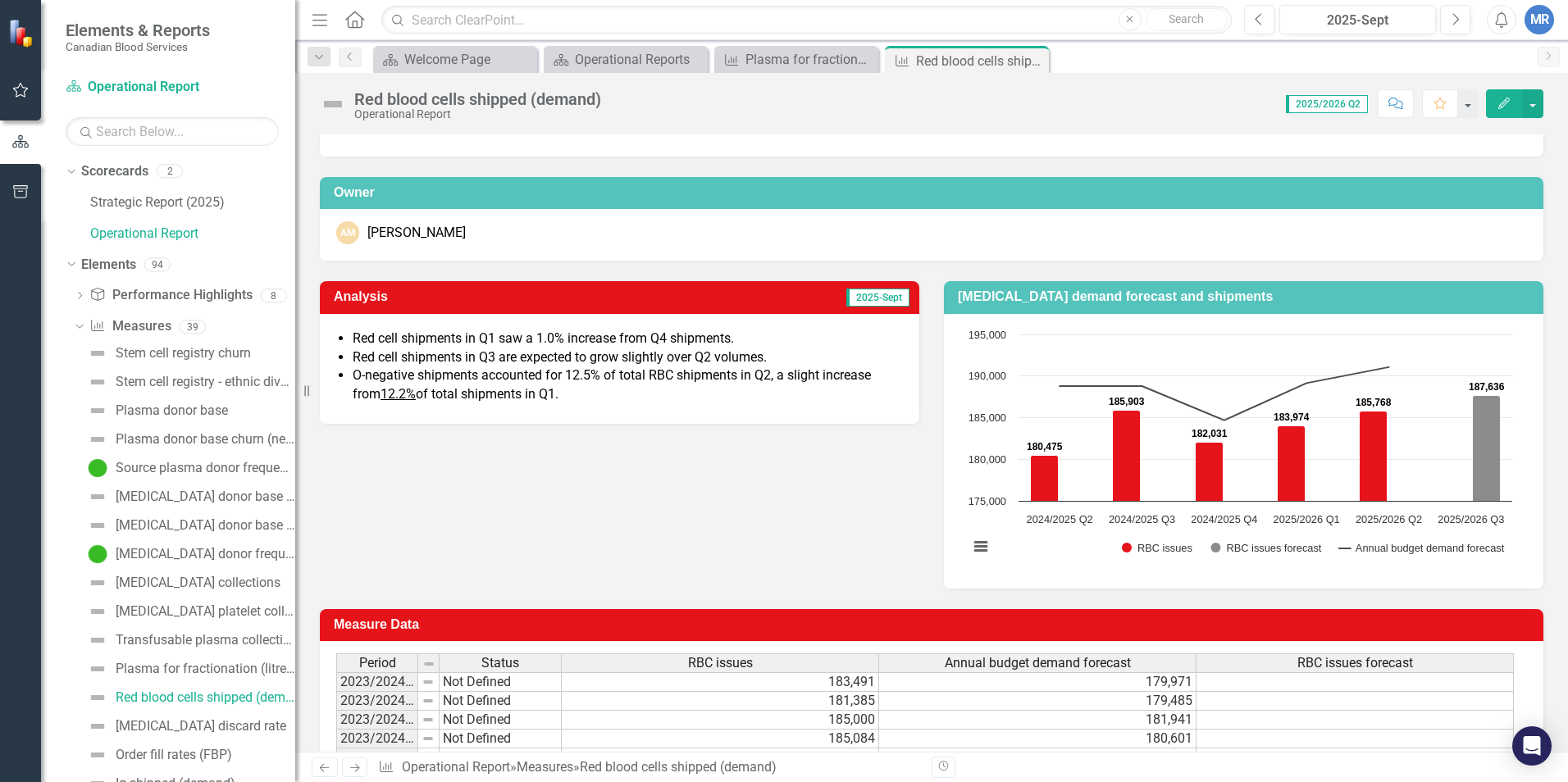
scroll to position [82, 0]
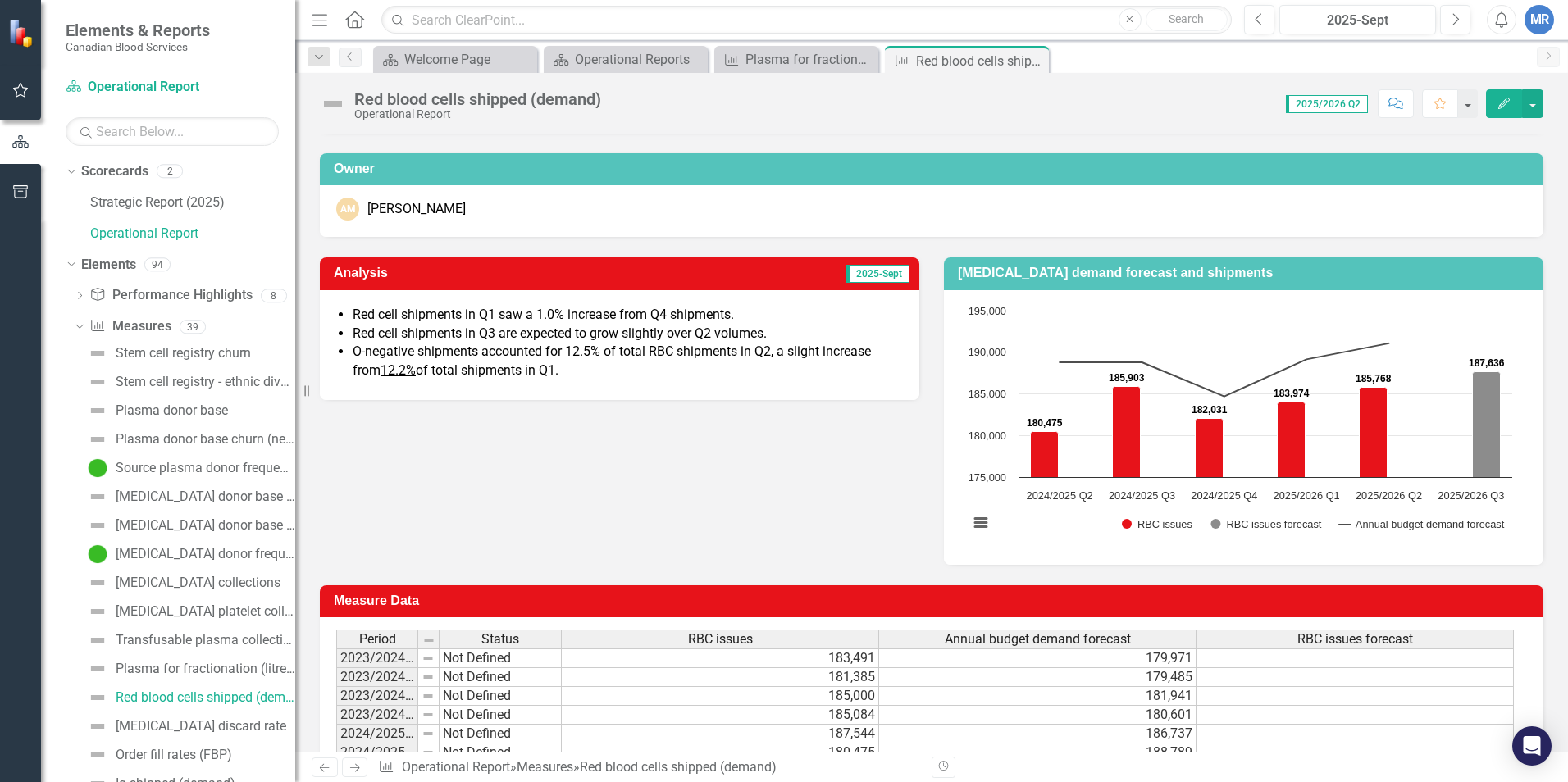
click at [1239, 65] on div "Scorecard Welcome Page Close Scorecard Operational Reports Close Measure Plasma…" at bounding box center [949, 59] width 1159 height 26
click at [569, 402] on div "Analysis 2025-Sept Red cell shipments in Q1 saw a 1.0% increase from Q4 shipmen…" at bounding box center [932, 401] width 1249 height 328
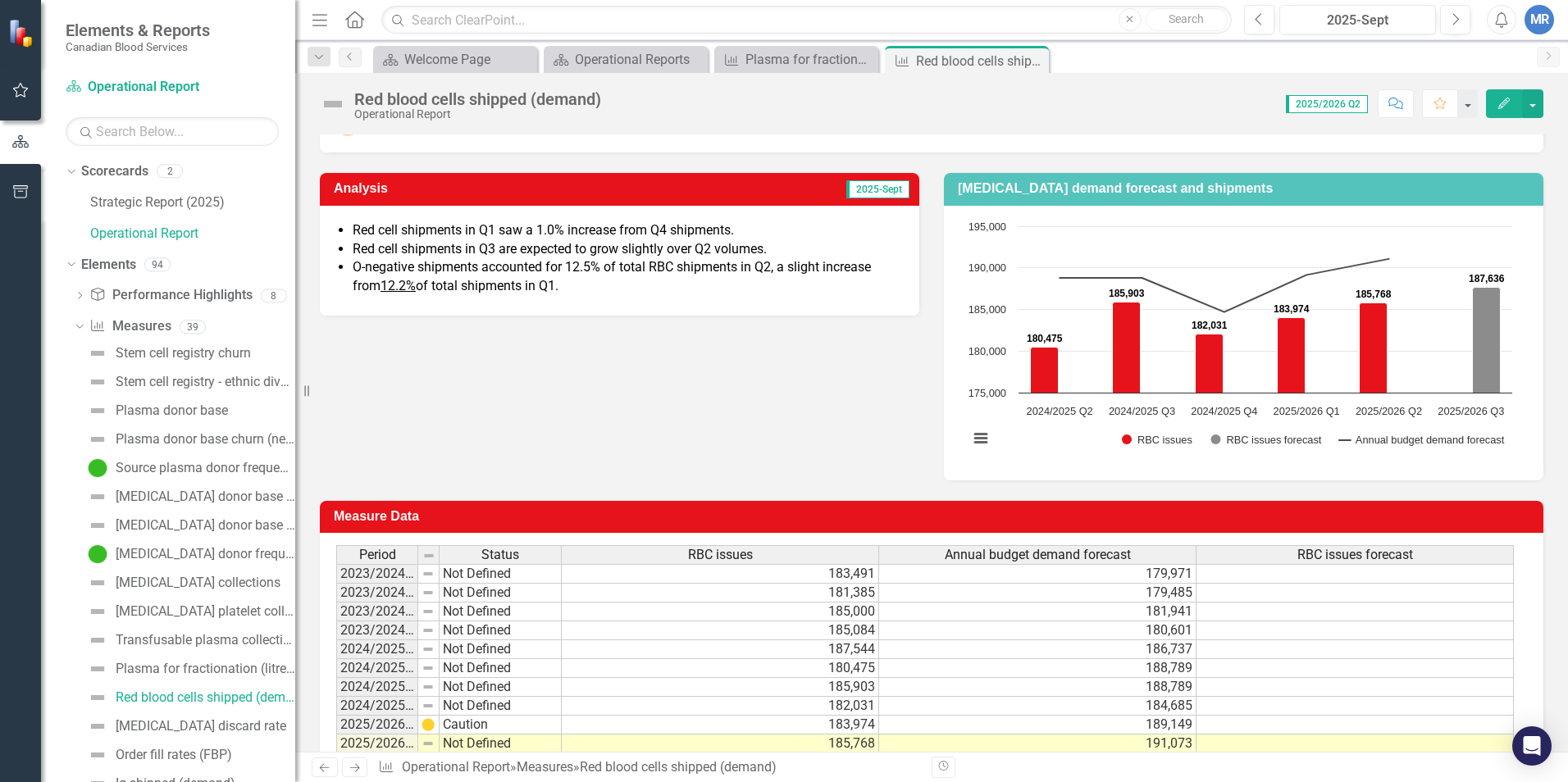
scroll to position [246, 0]
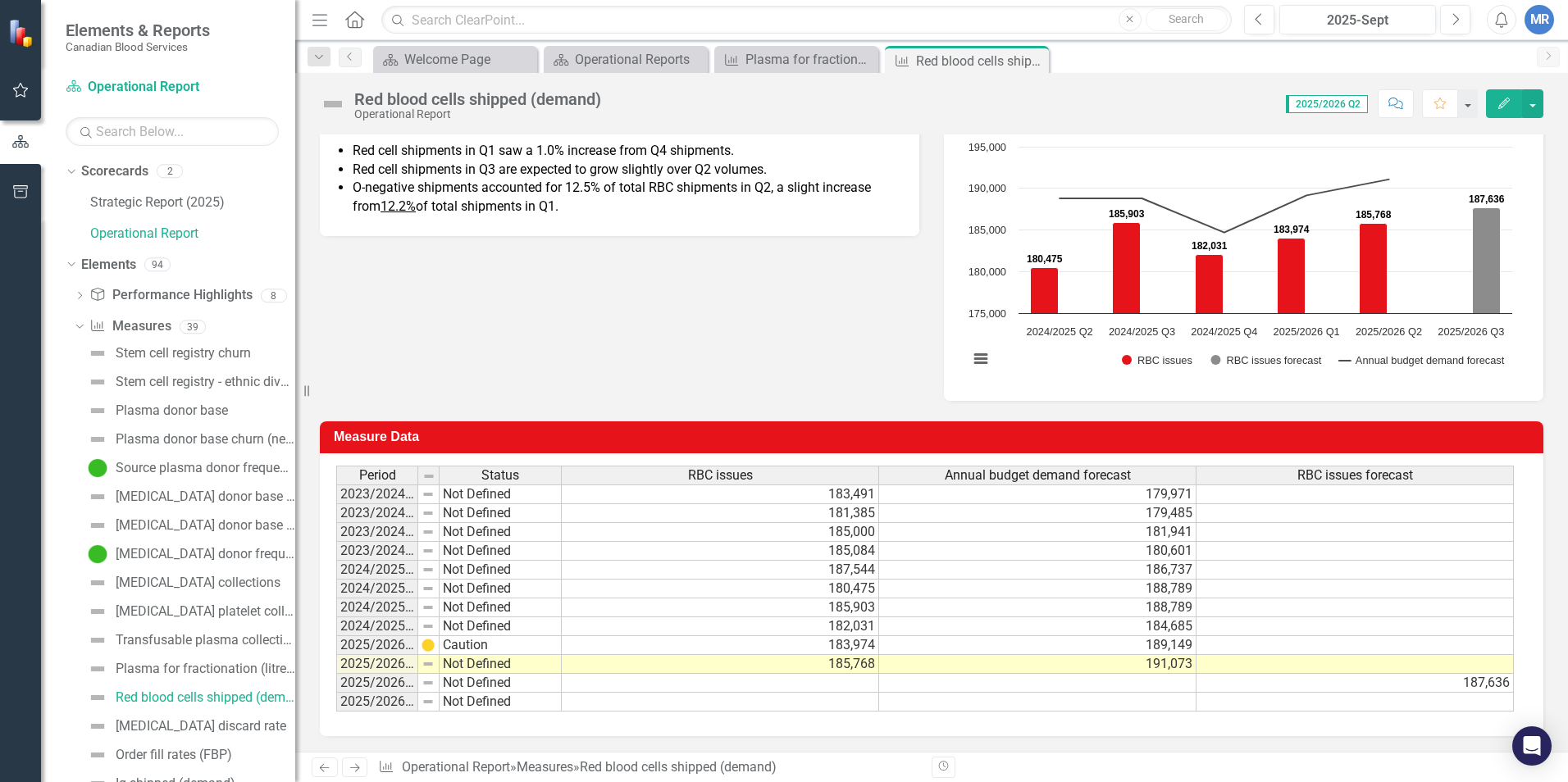
click at [660, 360] on div "Analysis 2025-Sept Red cell shipments in Q1 saw a 1.0% increase from Q4 shipmen…" at bounding box center [932, 237] width 1249 height 328
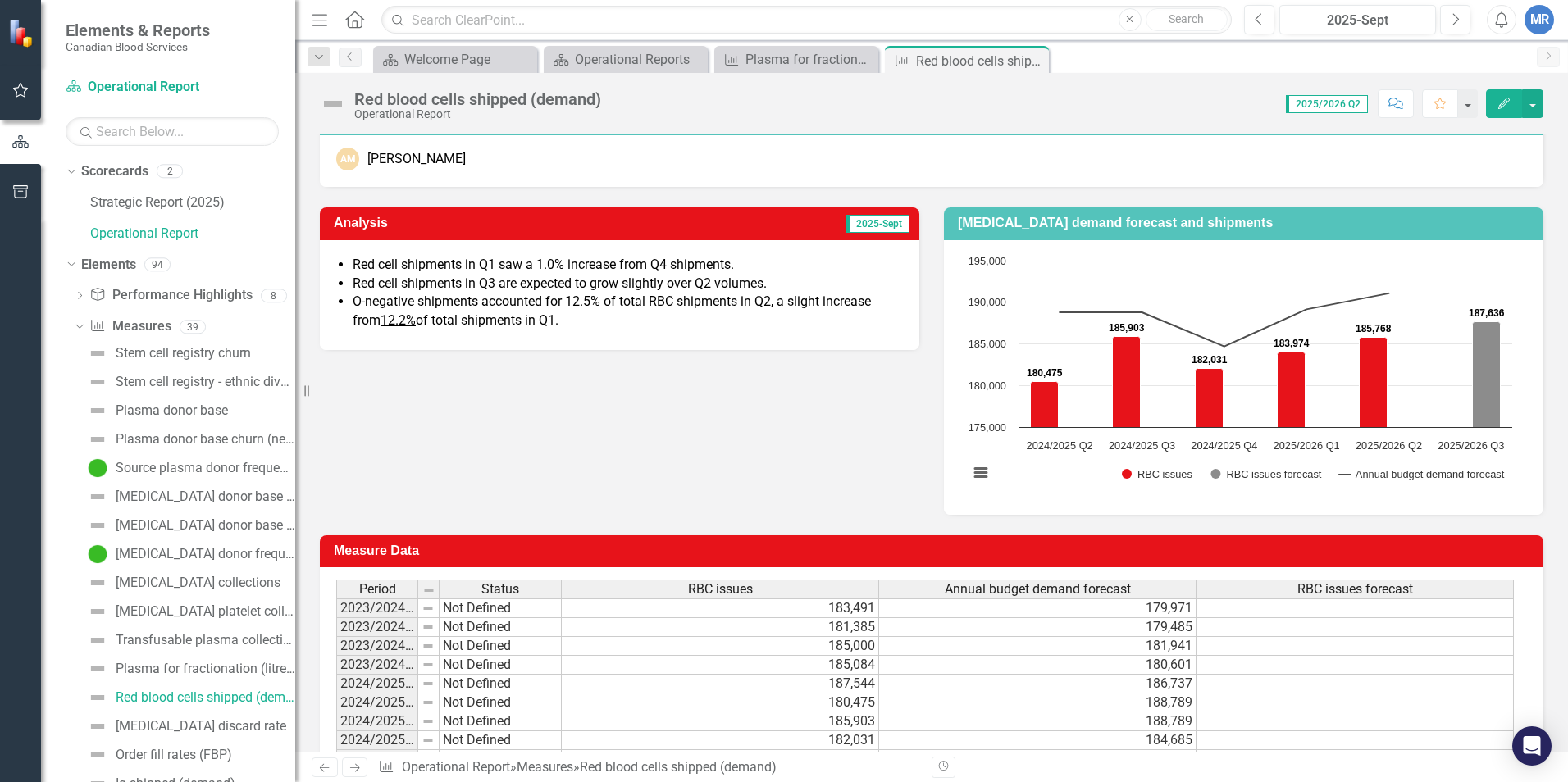
scroll to position [82, 0]
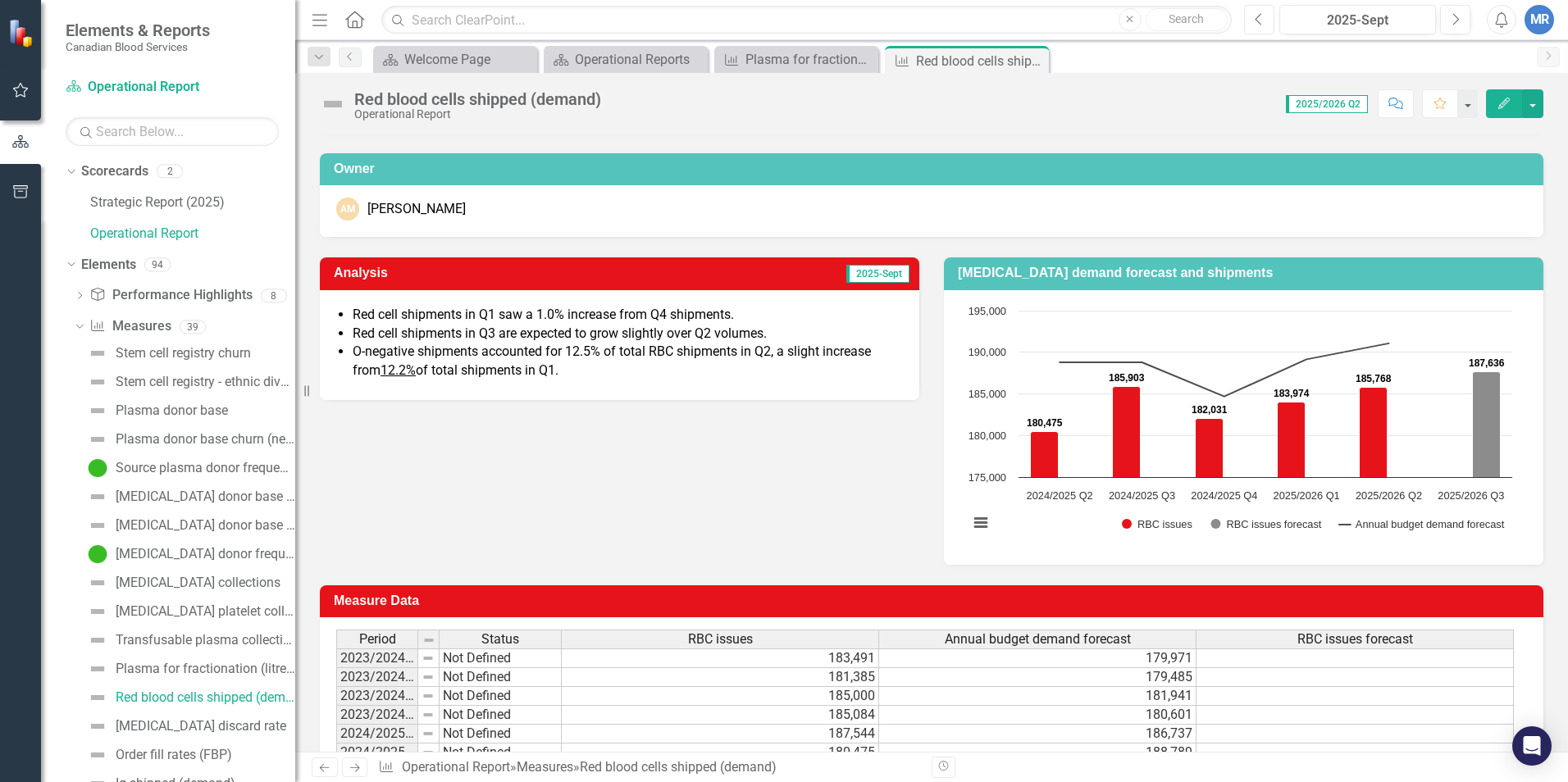
click at [1239, 26] on button "Previous" at bounding box center [1260, 19] width 30 height 29
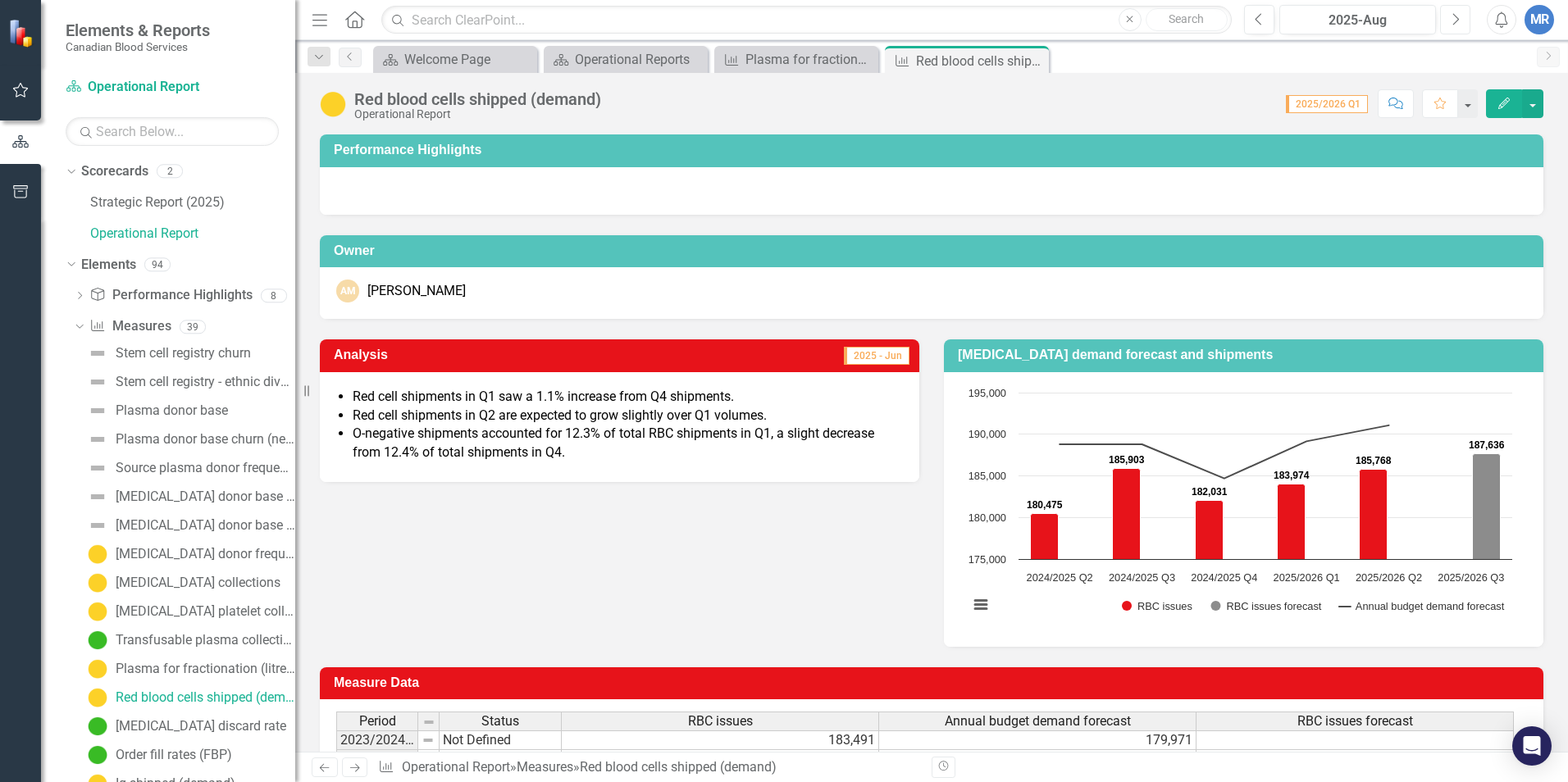
click at [1239, 17] on icon "Next" at bounding box center [1455, 20] width 9 height 15
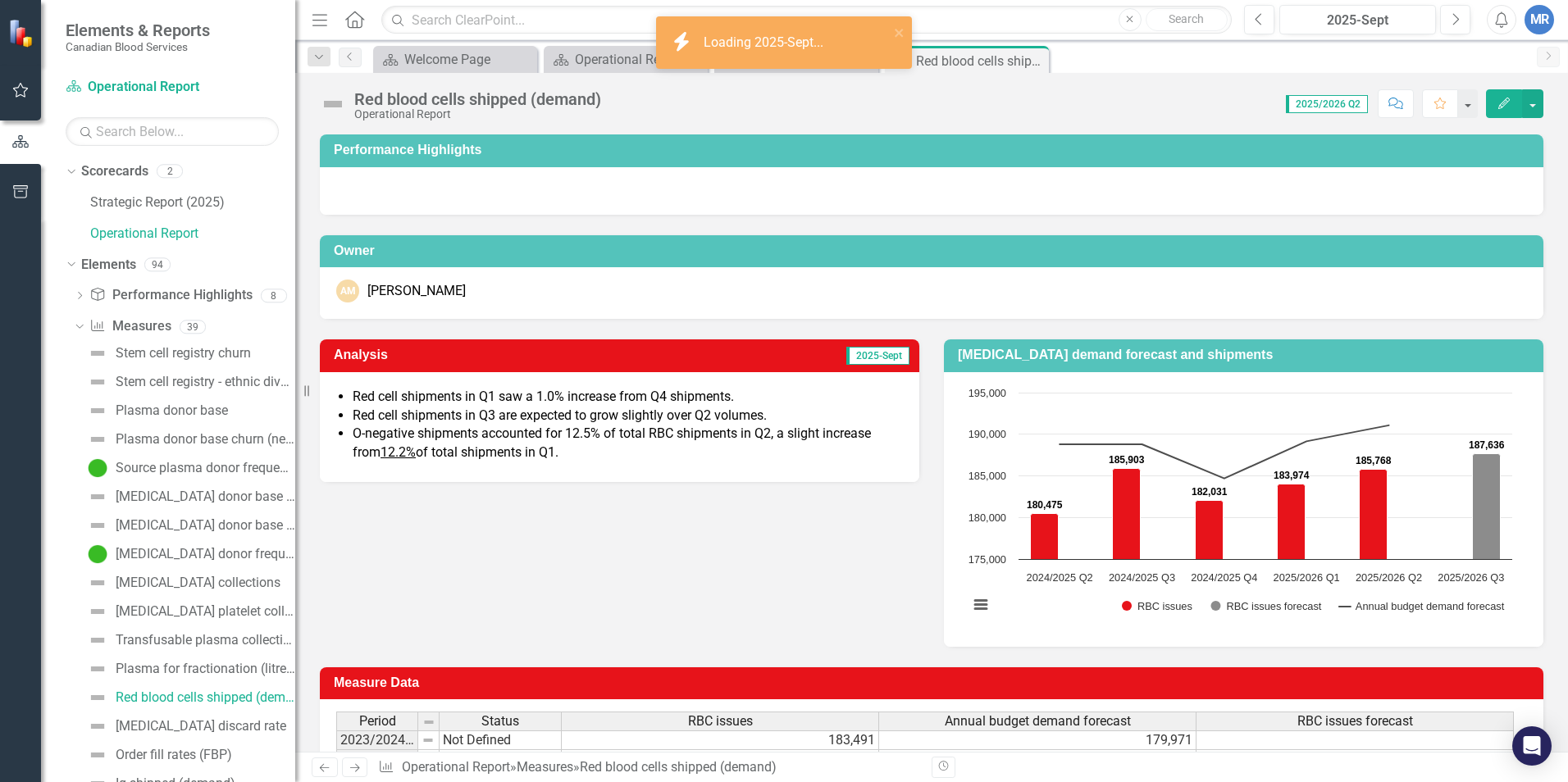
click at [516, 444] on span "O-negative shipments accounted for 12.5% of total RBC shipments in [GEOGRAPHIC_…" at bounding box center [612, 443] width 518 height 34
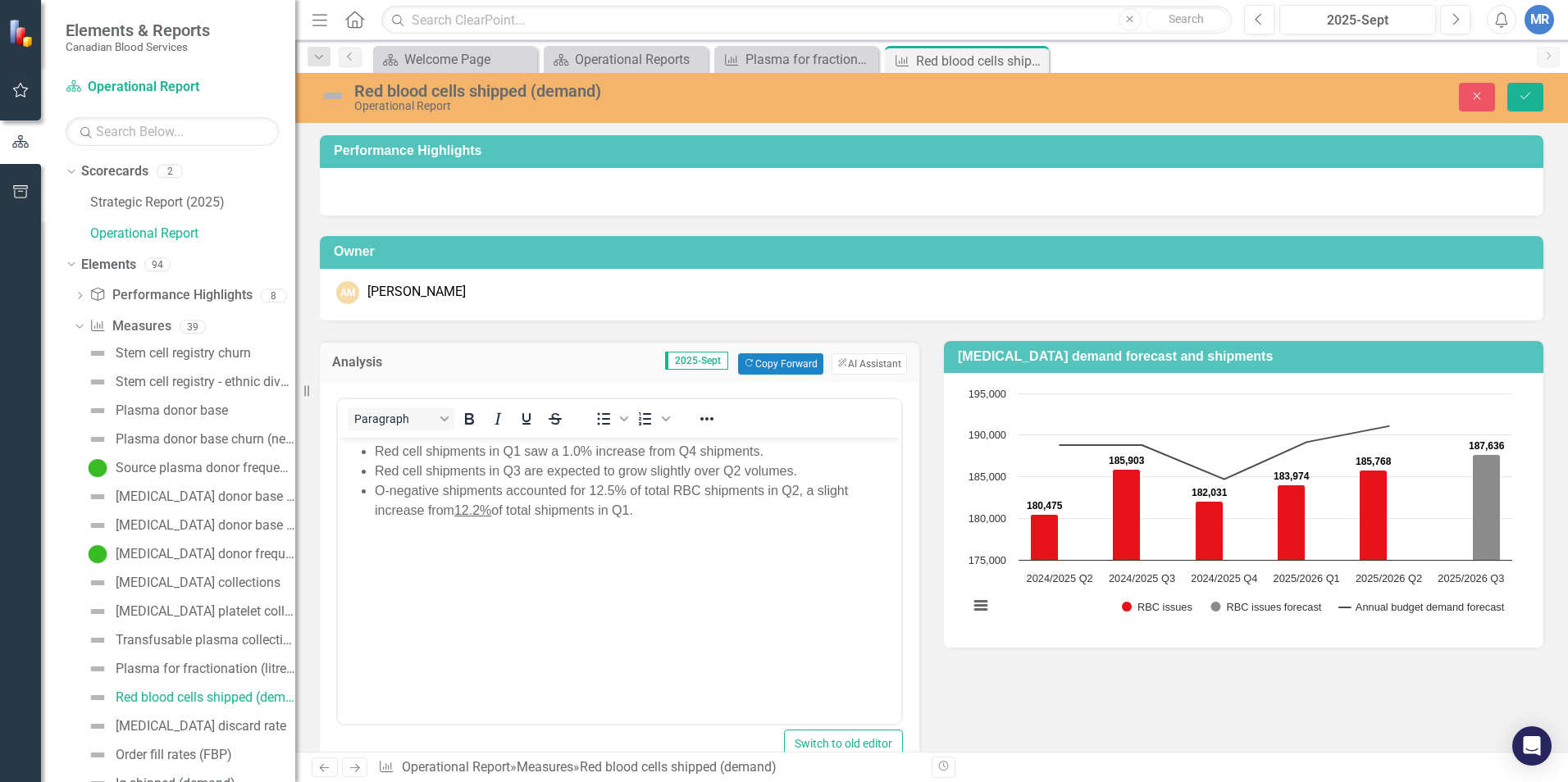
click at [481, 512] on span "12.2%" at bounding box center [473, 509] width 37 height 14
click at [1239, 96] on button "Save" at bounding box center [1525, 97] width 36 height 29
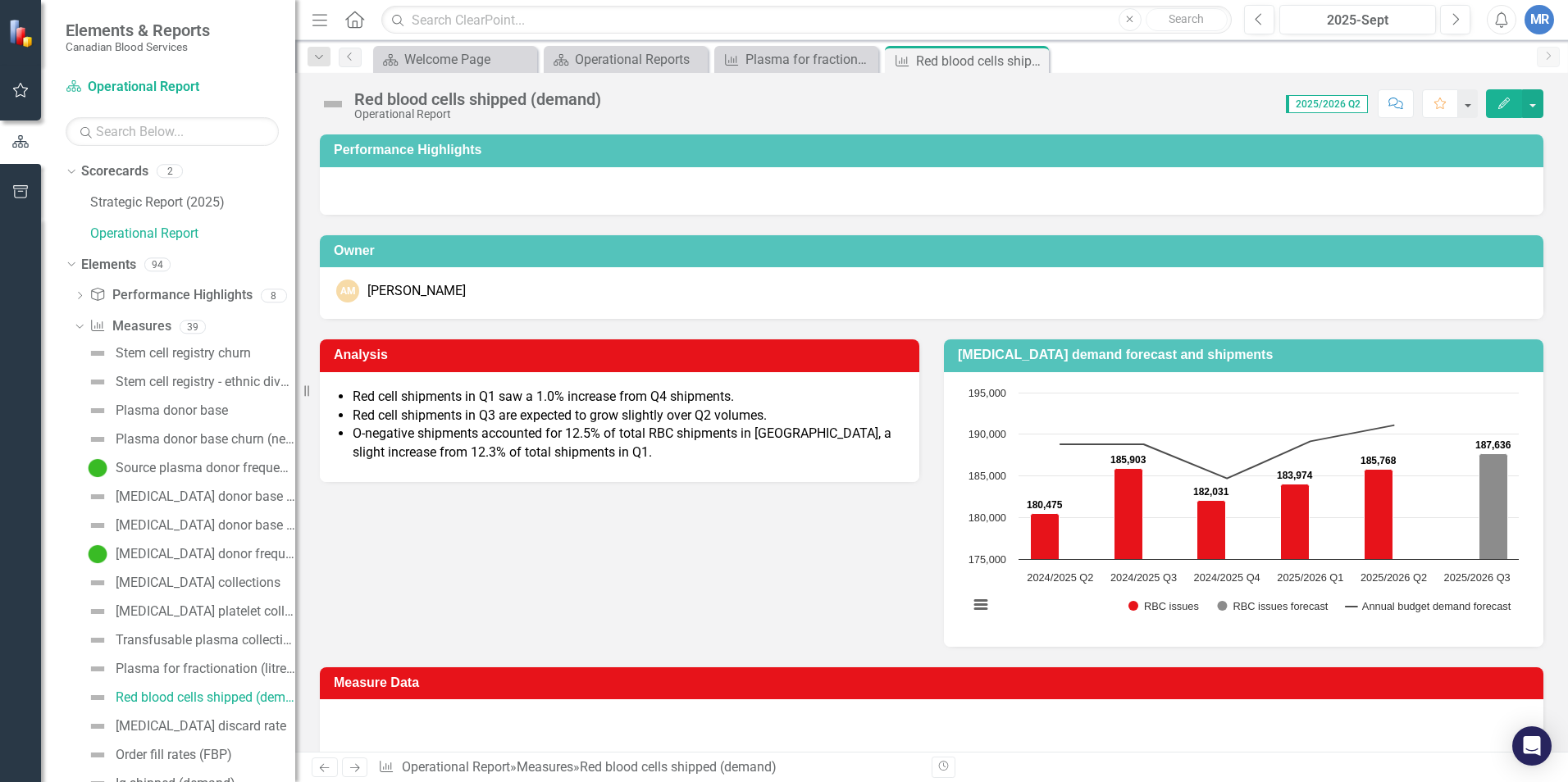
click at [508, 565] on div "Analysis Red cell shipments in Q1 saw a 1.0% increase from Q4 shipments. Red ce…" at bounding box center [932, 483] width 1249 height 328
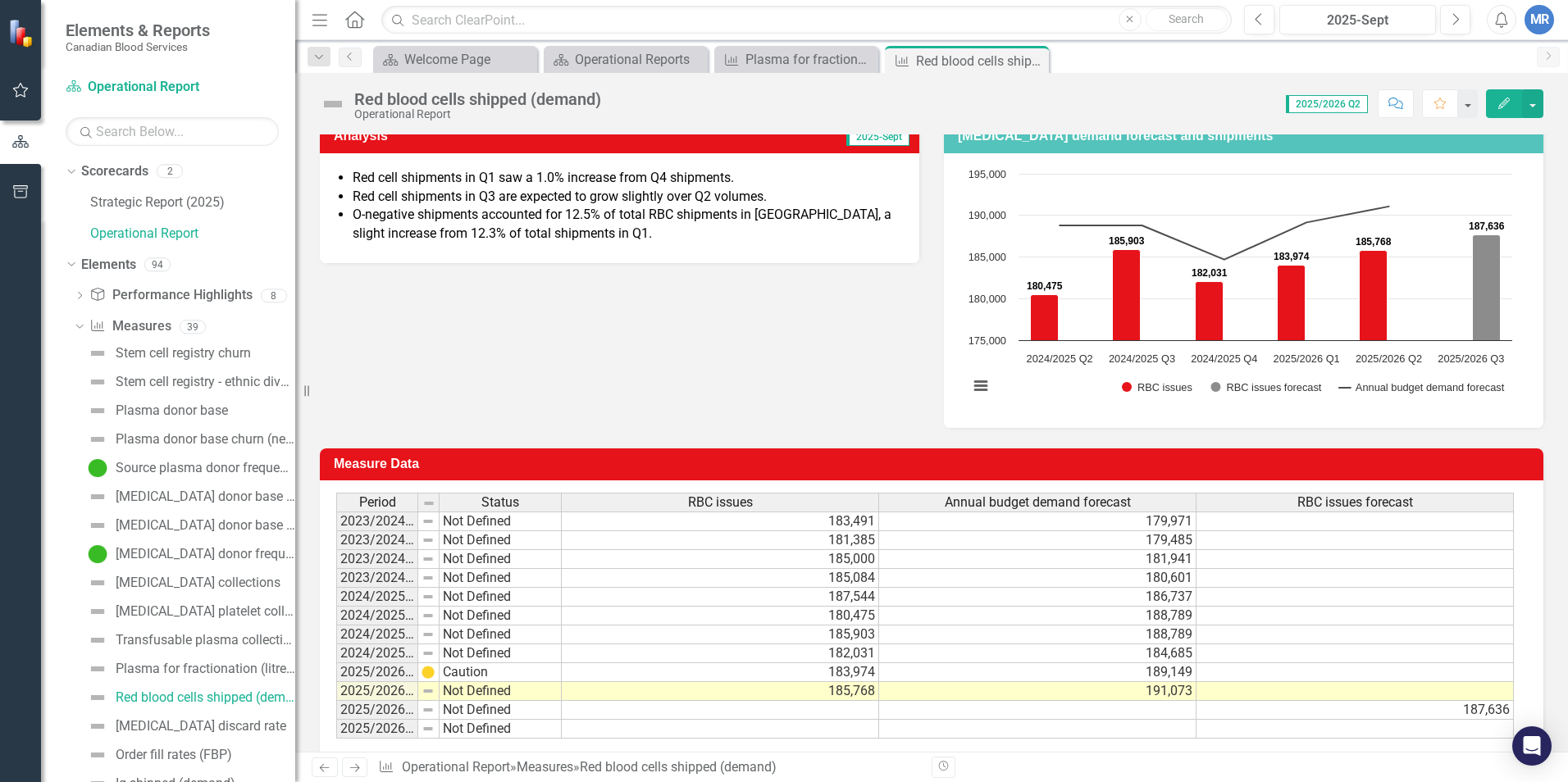
scroll to position [246, 0]
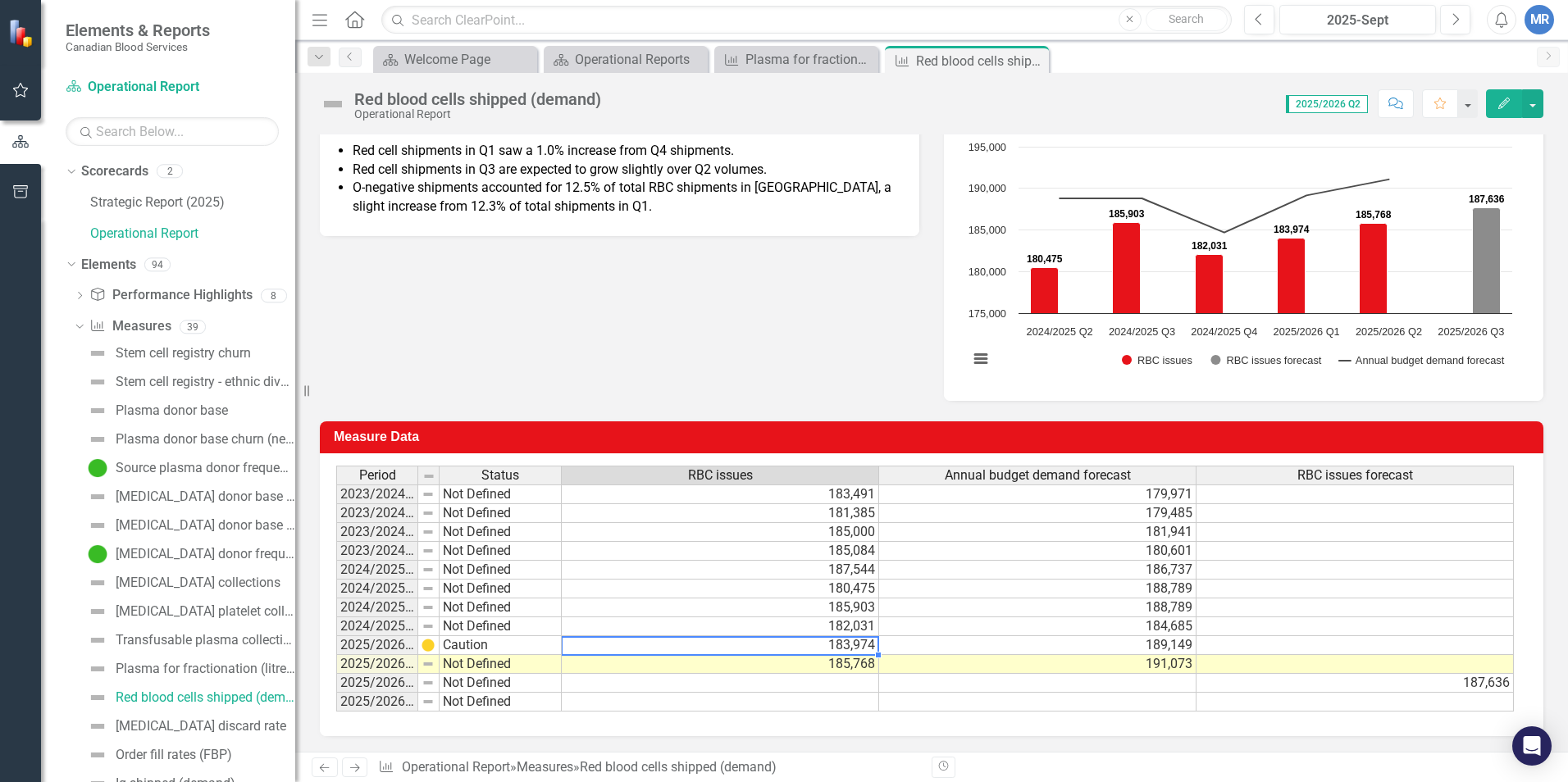
drag, startPoint x: 764, startPoint y: 643, endPoint x: 766, endPoint y: 653, distance: 10.2
click at [766, 653] on td "183,974" at bounding box center [721, 646] width 318 height 18
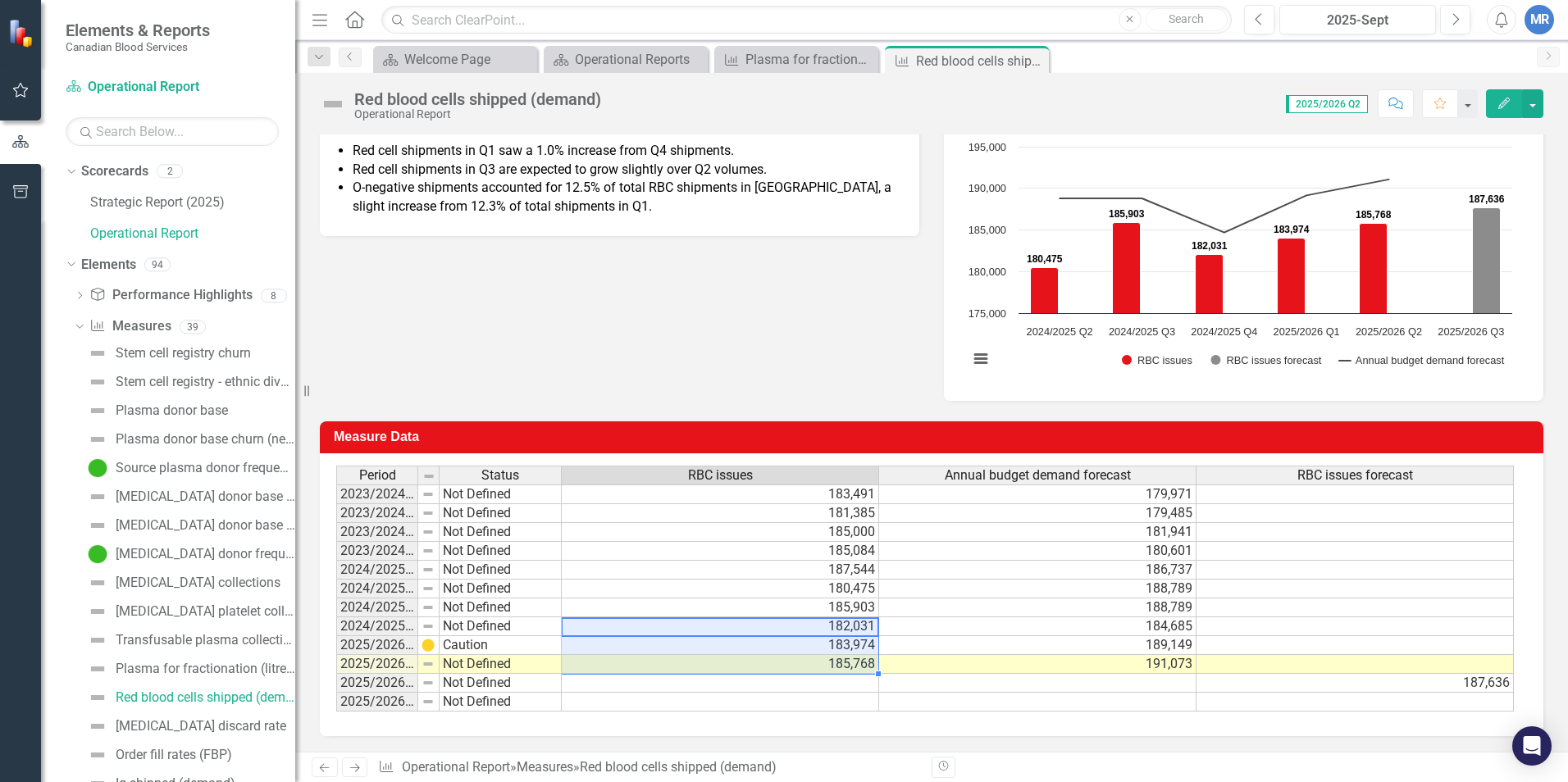
drag, startPoint x: 776, startPoint y: 625, endPoint x: 776, endPoint y: 659, distance: 34.0
click at [776, 659] on tbody "2023/2024 Q1 Not Defined 183,491 179,971 2023/2024 Q2 Not Defined 181,385 179,4…" at bounding box center [925, 598] width 1178 height 227
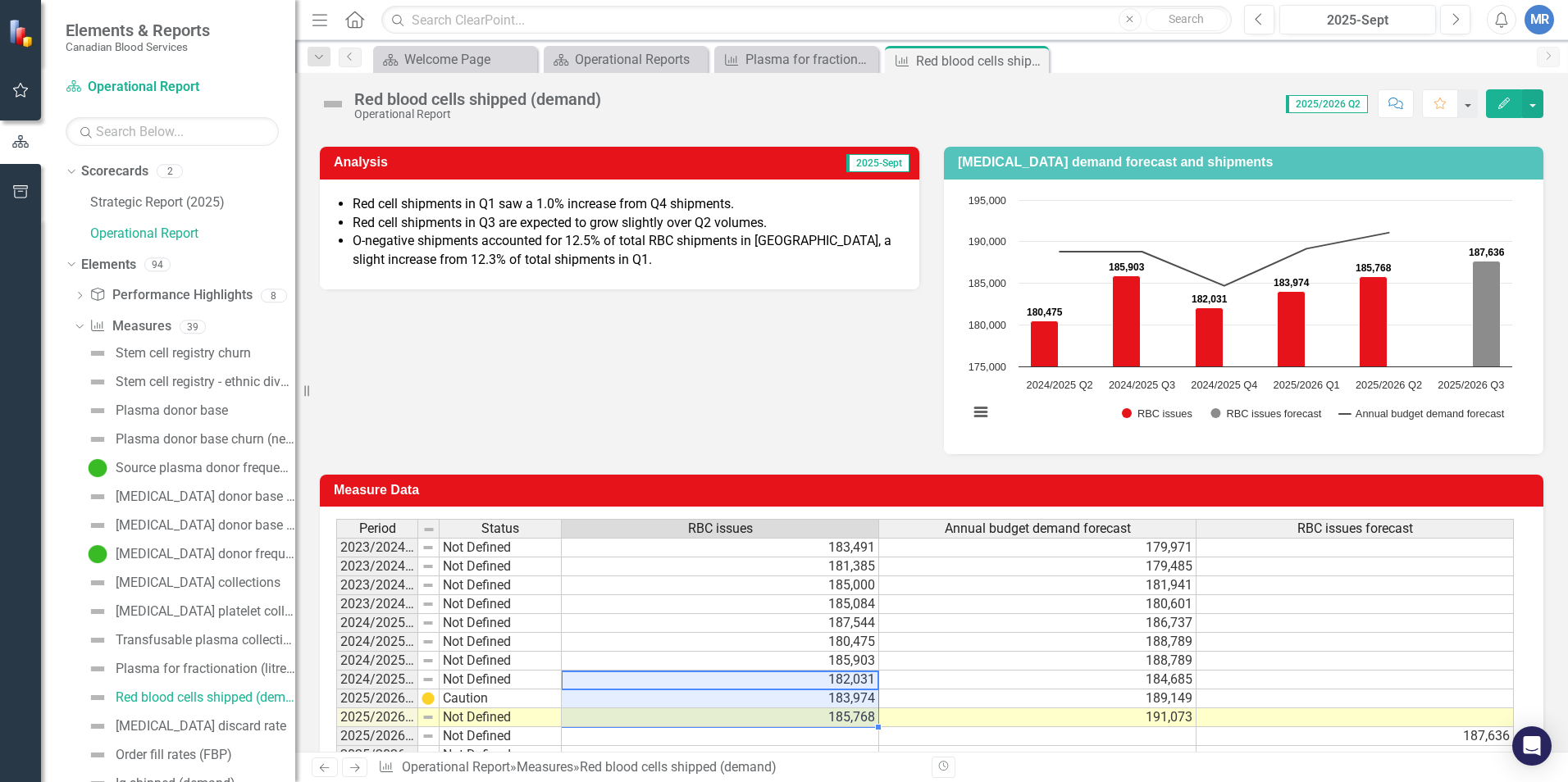
scroll to position [164, 0]
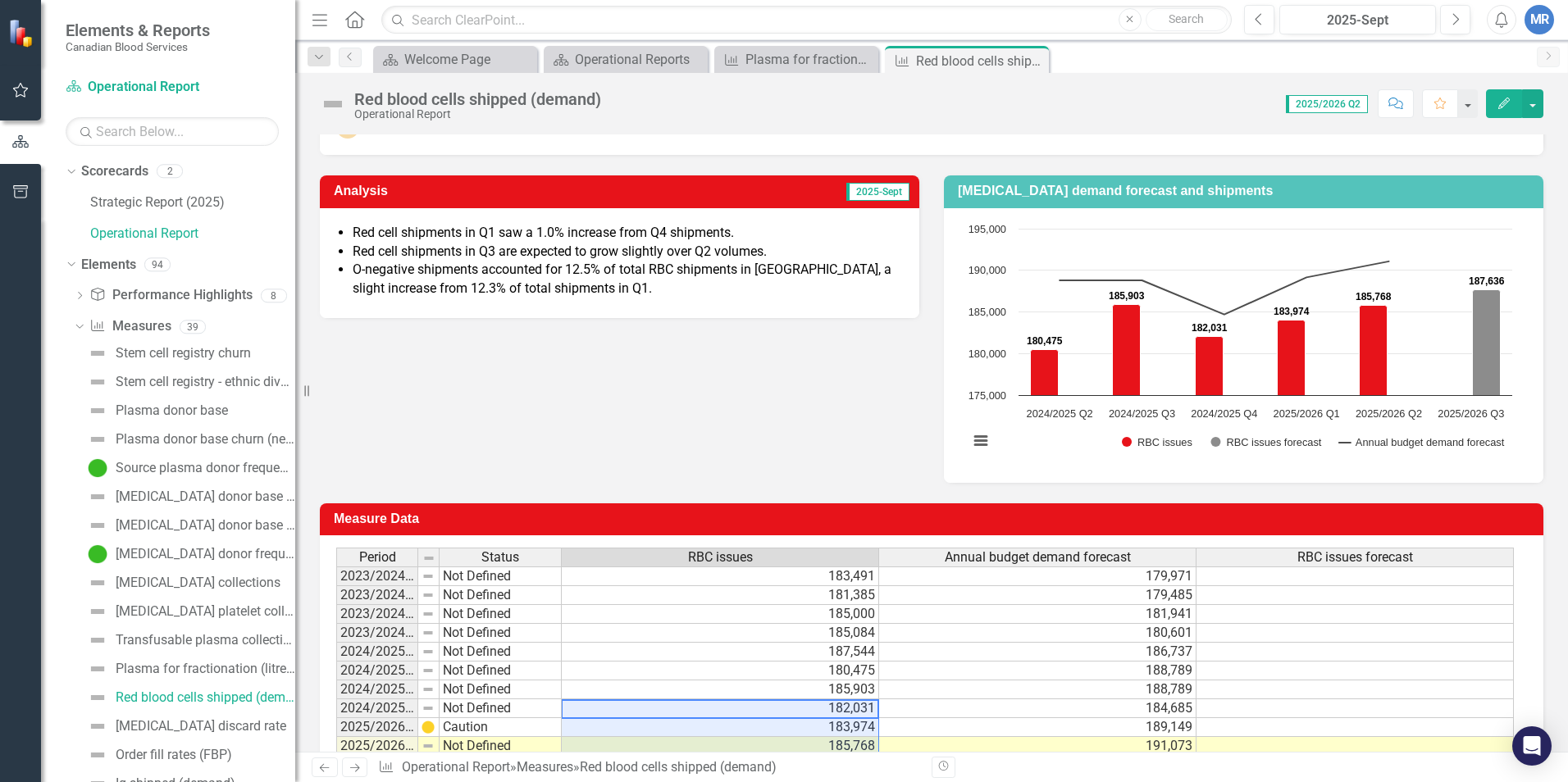
click at [516, 255] on span "Red cell shipments in Q3 are expected to grow slightly over Q2 volumes." at bounding box center [560, 251] width 414 height 16
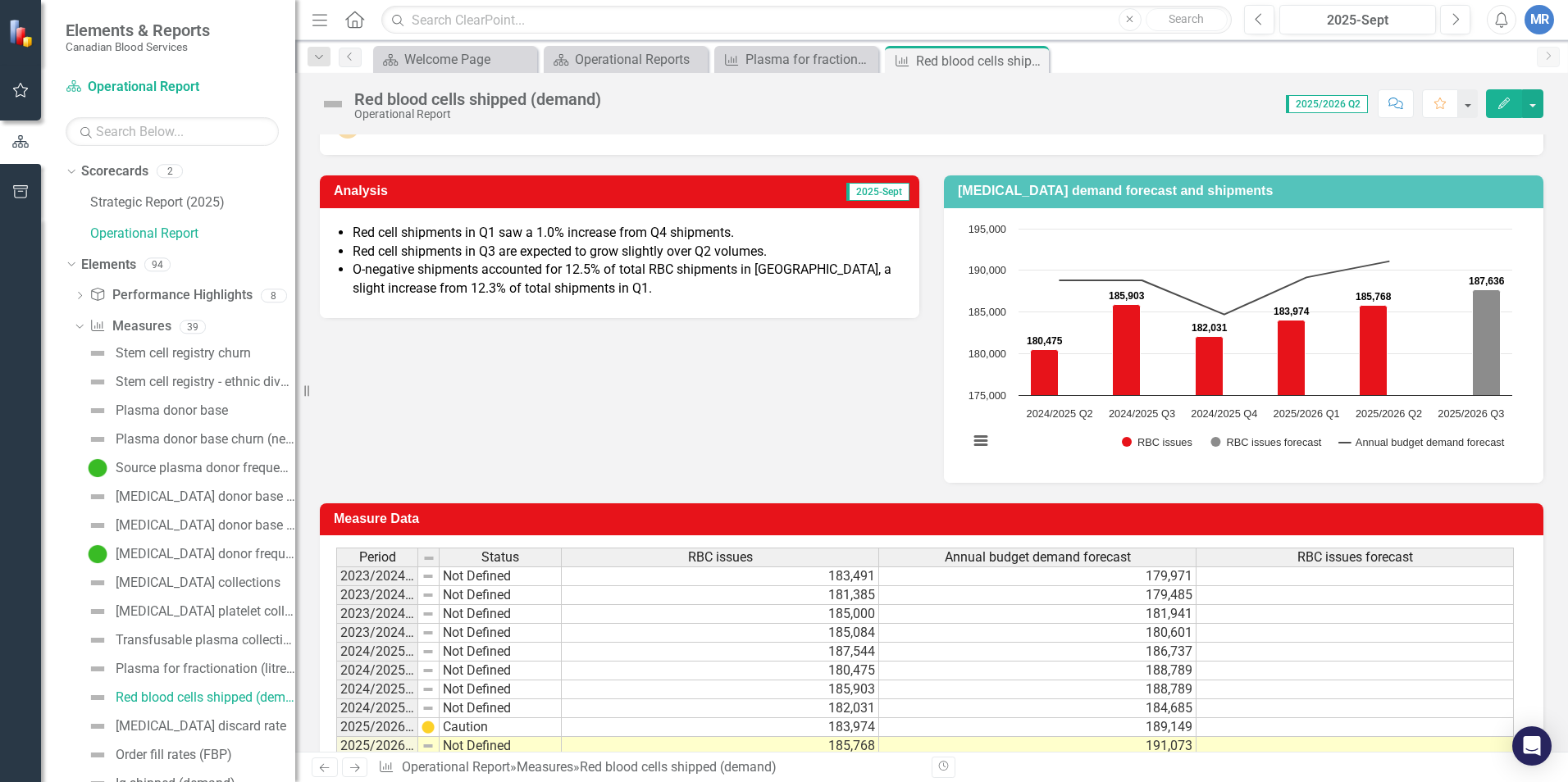
click at [516, 255] on span "Red cell shipments in Q3 are expected to grow slightly over Q2 volumes." at bounding box center [560, 251] width 414 height 16
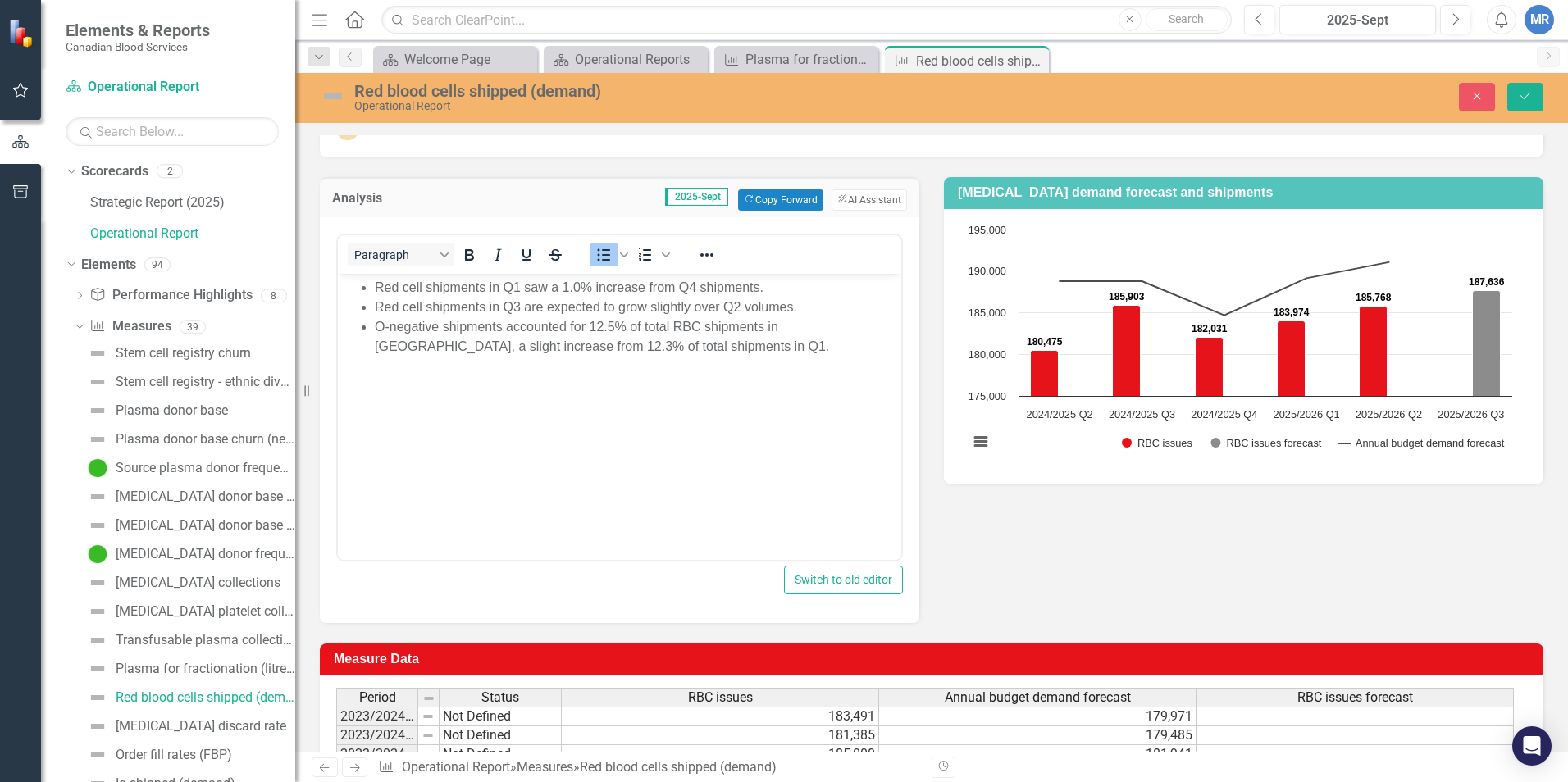
scroll to position [0, 0]
click at [520, 283] on span "Red cell shipments in Q1 saw a 1.0% increase from Q4 shipments." at bounding box center [569, 286] width 389 height 14
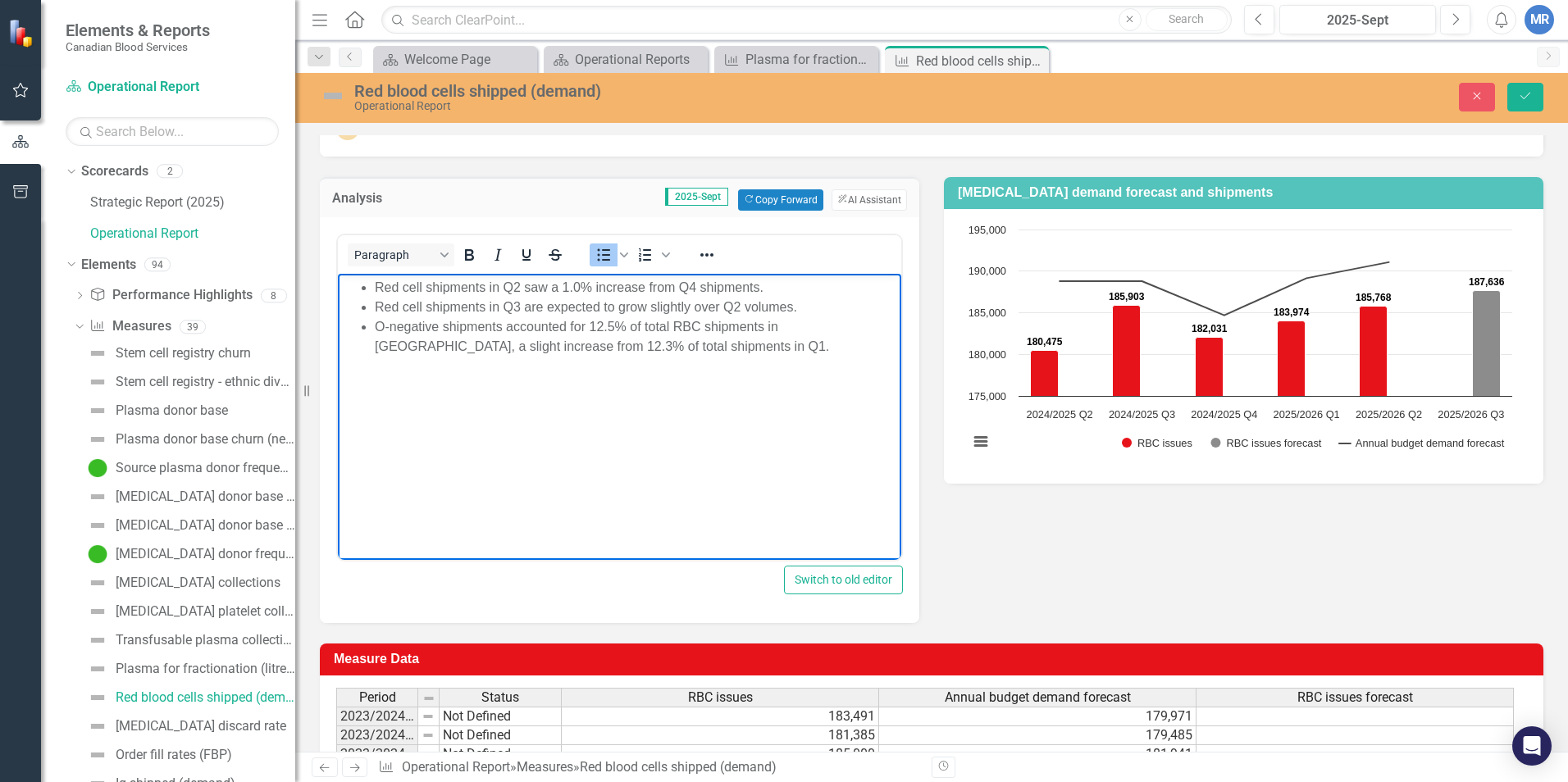
click at [697, 287] on span "Red cell shipments in Q2 saw a 1.0% increase from Q4 shipments." at bounding box center [569, 286] width 389 height 14
click at [1239, 97] on icon "Save" at bounding box center [1526, 96] width 15 height 12
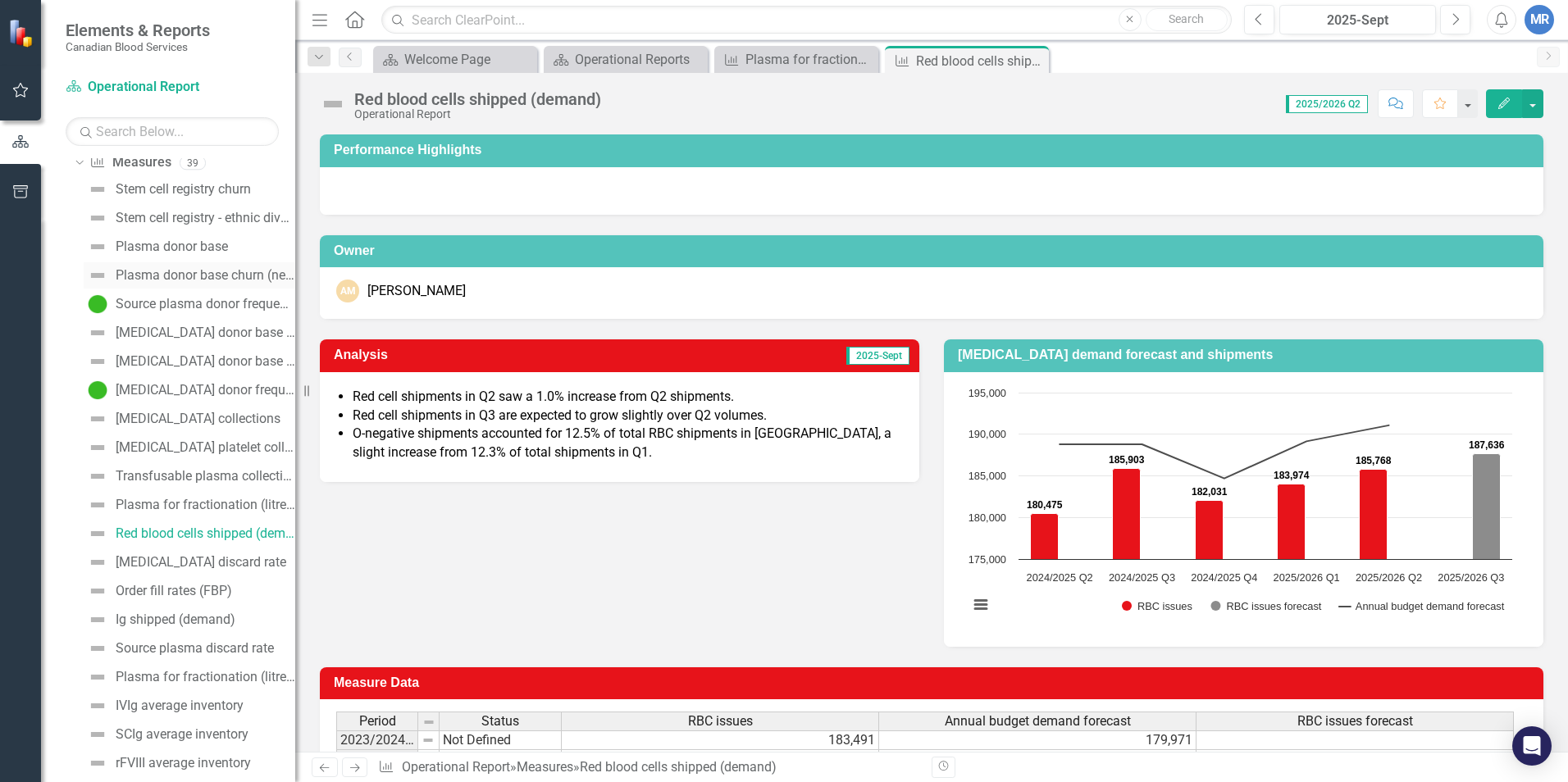
scroll to position [246, 0]
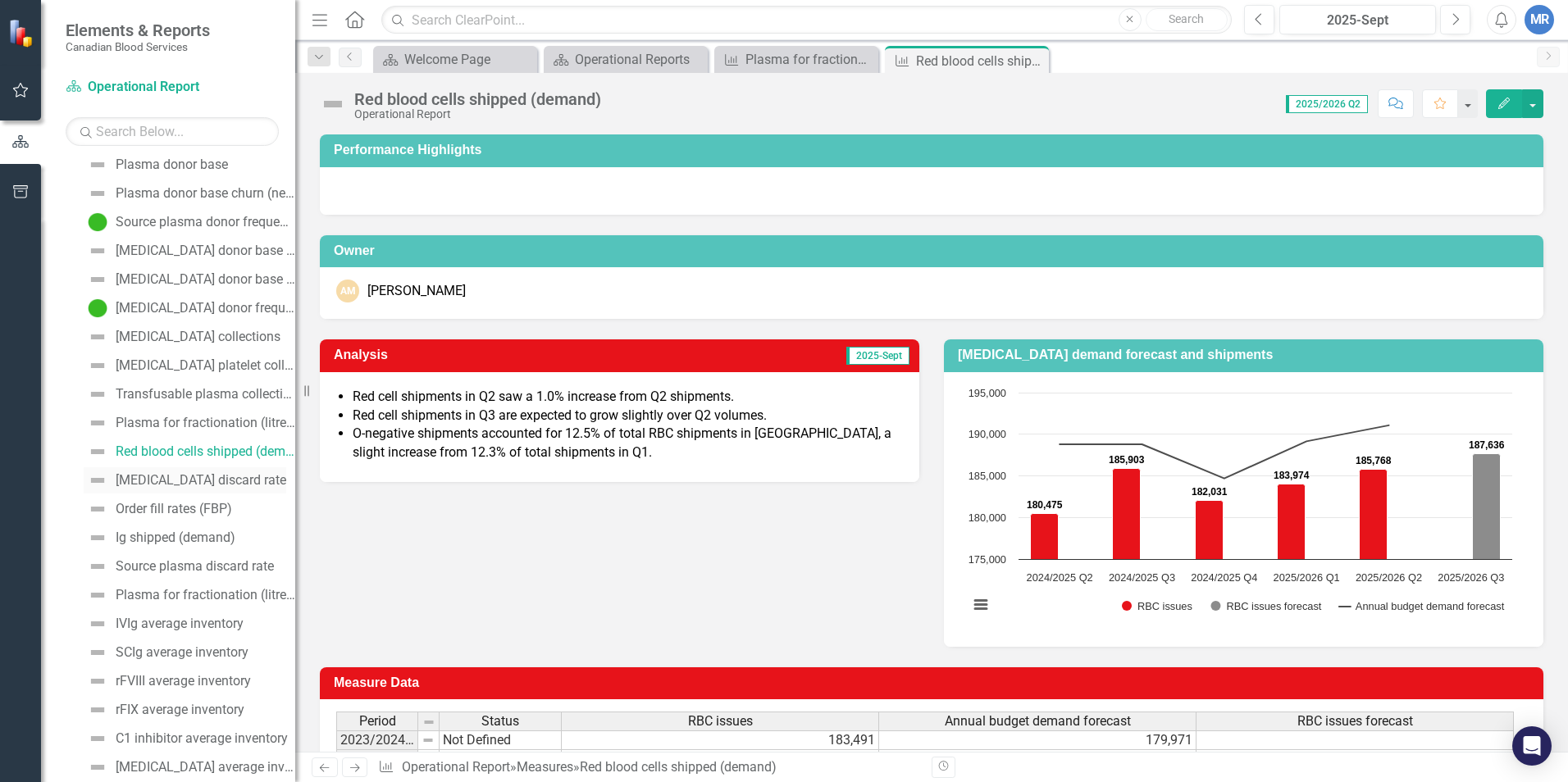
click at [179, 483] on div "[MEDICAL_DATA] discard rate" at bounding box center [201, 480] width 171 height 15
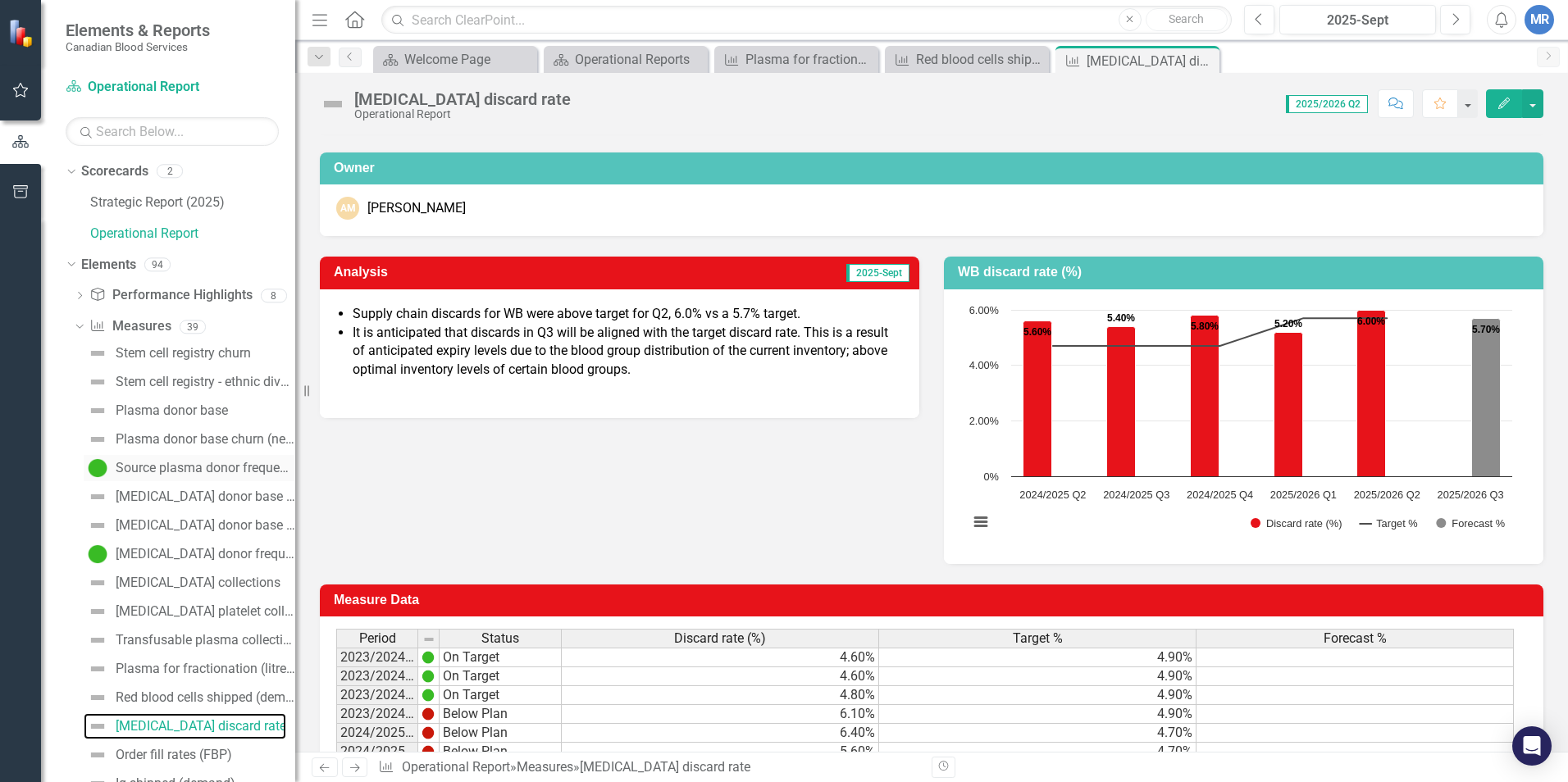
scroll to position [82, 0]
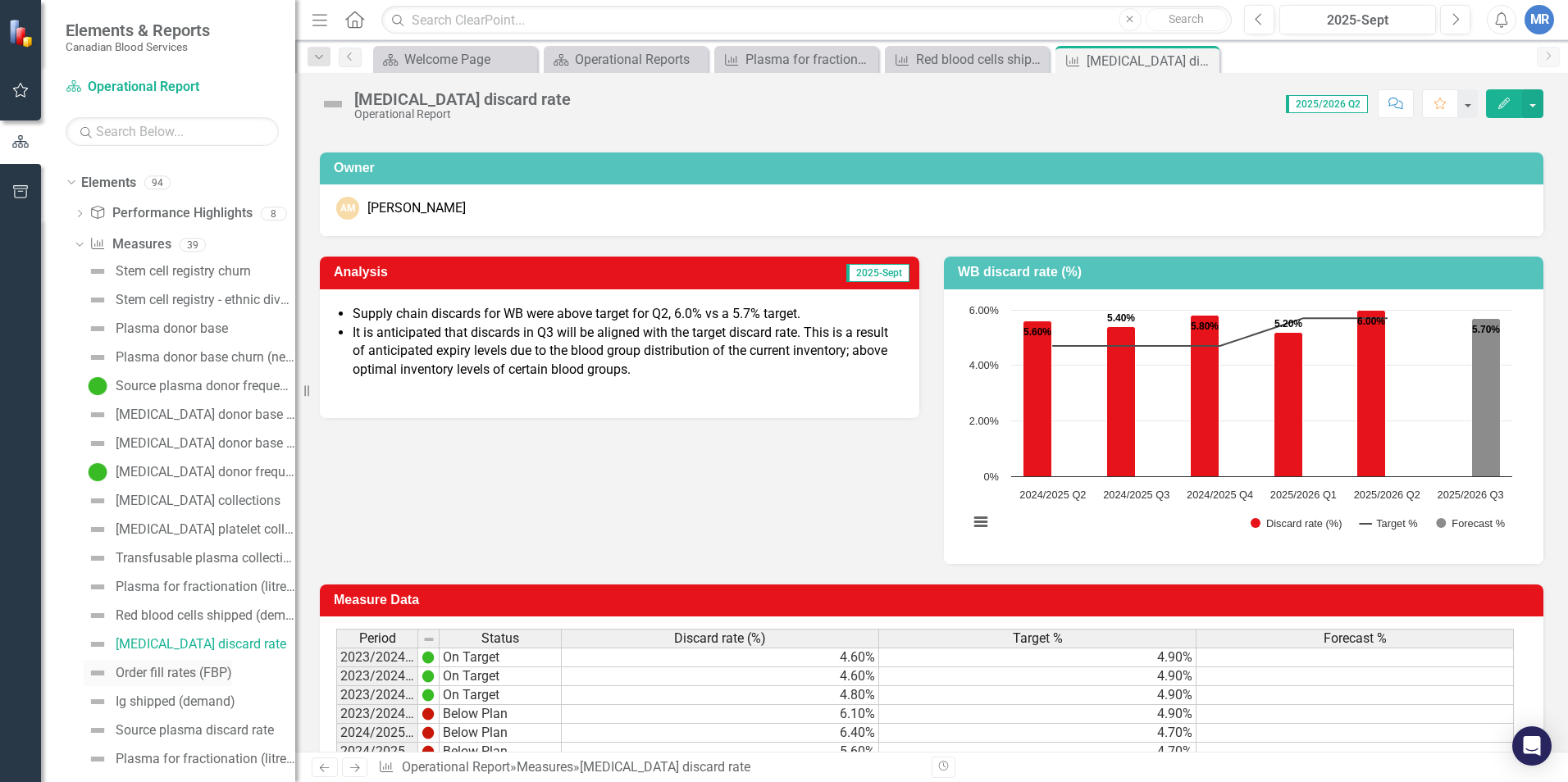
click at [160, 661] on div "Order fill rates (FBP)" at bounding box center [174, 674] width 117 height 15
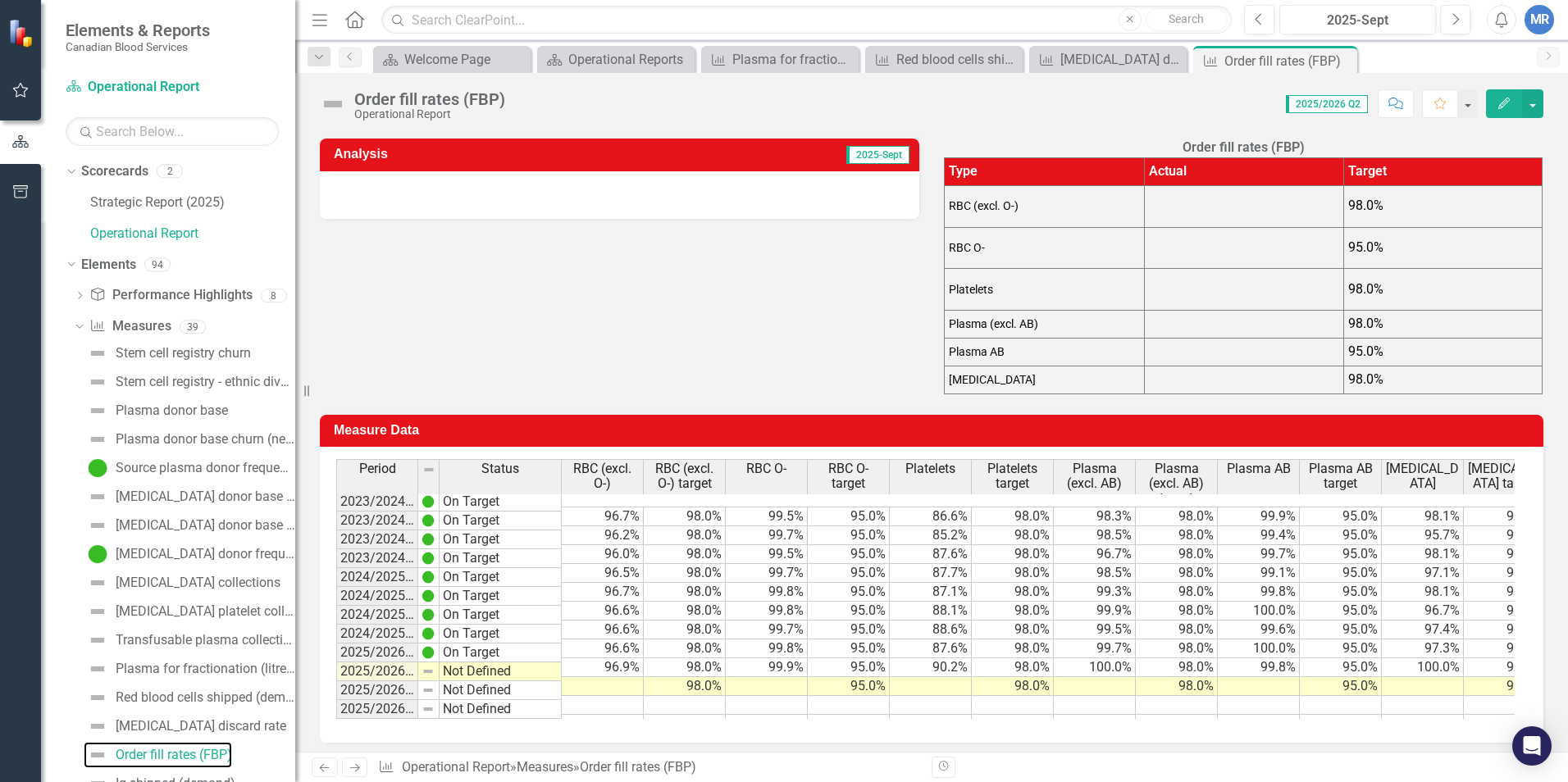
scroll to position [221, 0]
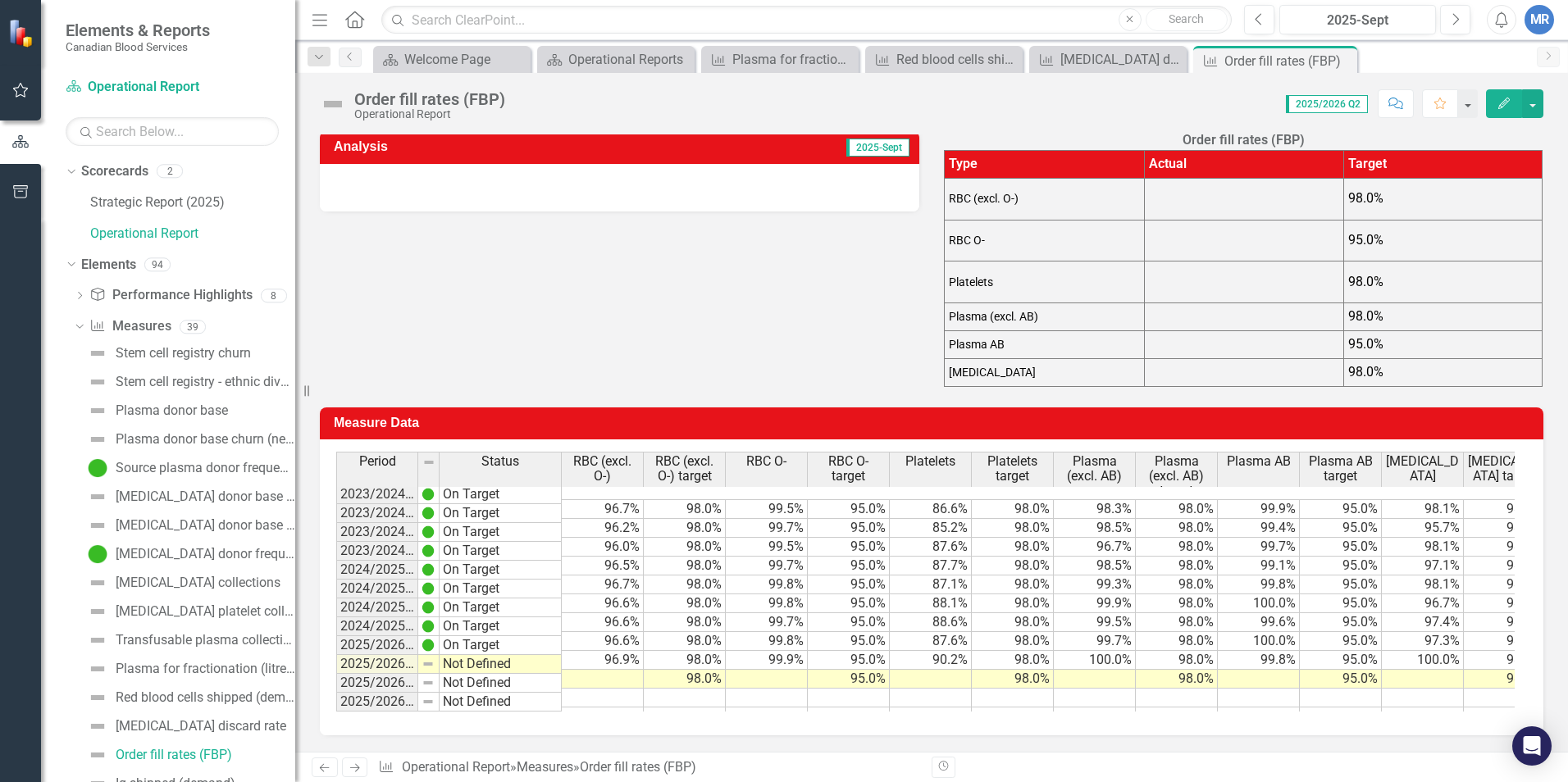
click at [600, 661] on td at bounding box center [603, 680] width 82 height 18
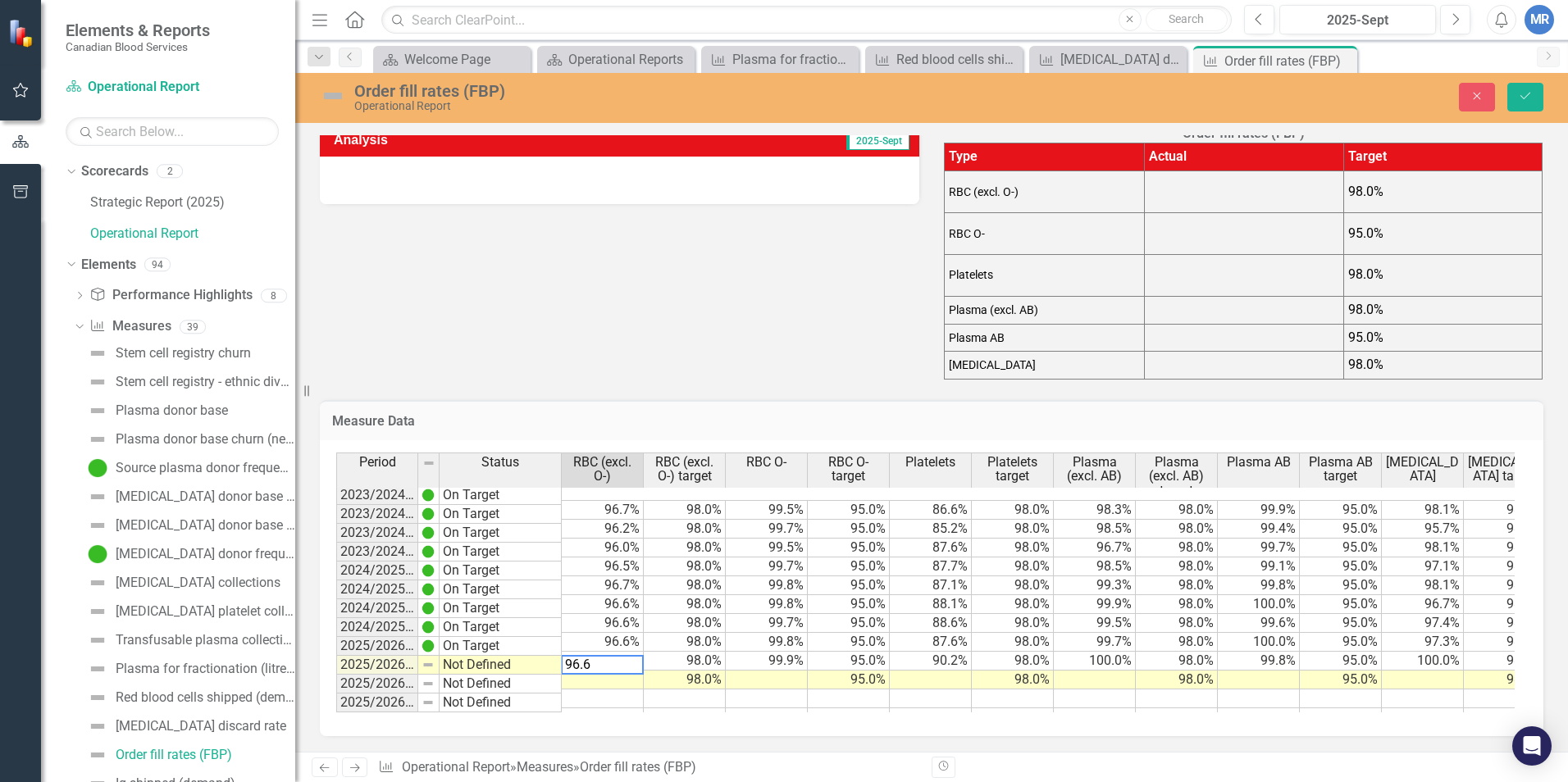
type textarea "96.6"
click at [773, 661] on td at bounding box center [767, 680] width 82 height 18
click at [784, 661] on td at bounding box center [767, 680] width 82 height 18
type textarea "99.8"
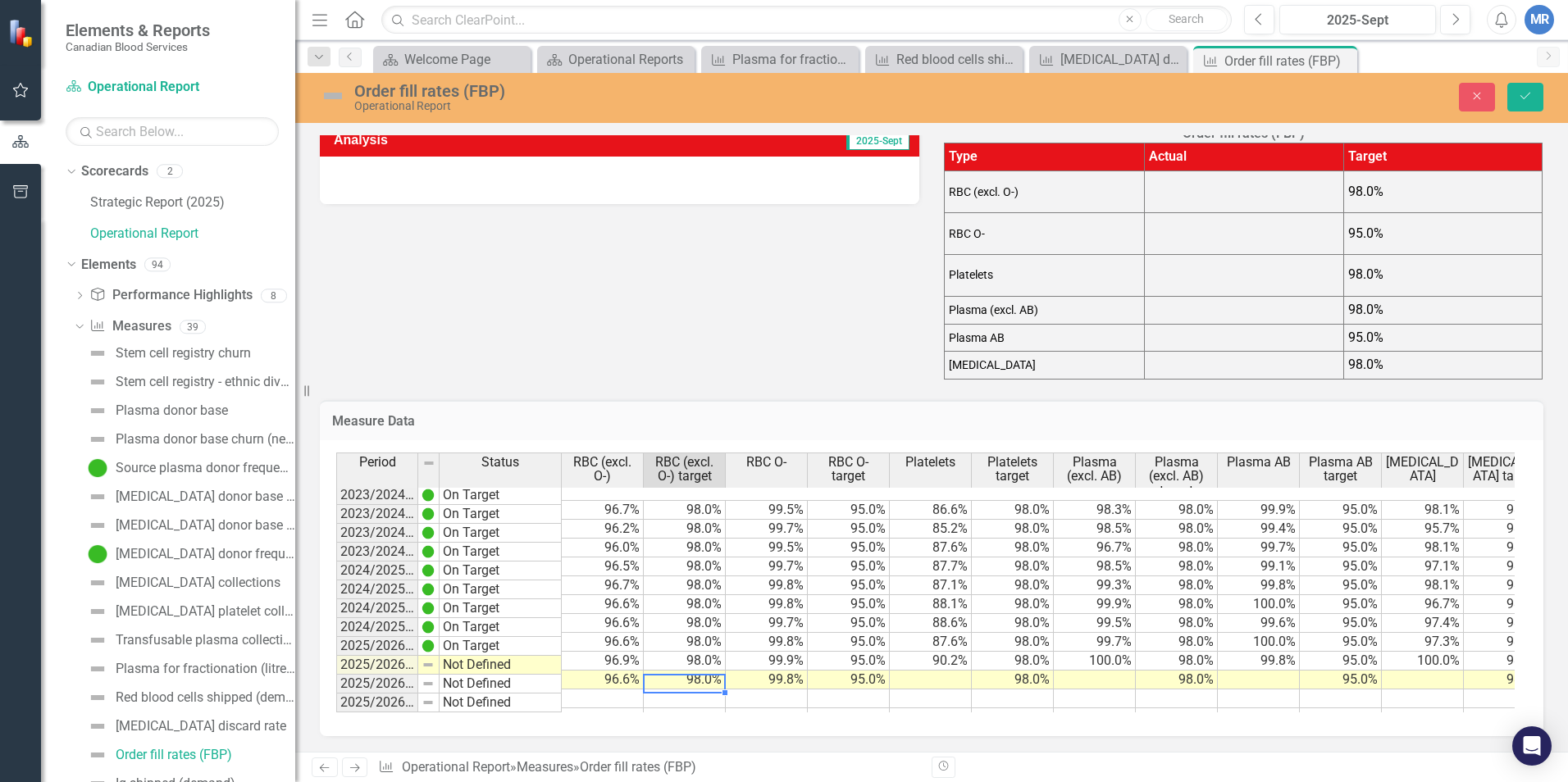
click at [687, 661] on td at bounding box center [685, 699] width 82 height 18
type textarea "98.0"
click at [862, 661] on td at bounding box center [850, 699] width 82 height 18
click at [997, 633] on td "98.0%" at bounding box center [1013, 643] width 82 height 18
drag, startPoint x: 417, startPoint y: 459, endPoint x: 434, endPoint y: 449, distance: 19.7
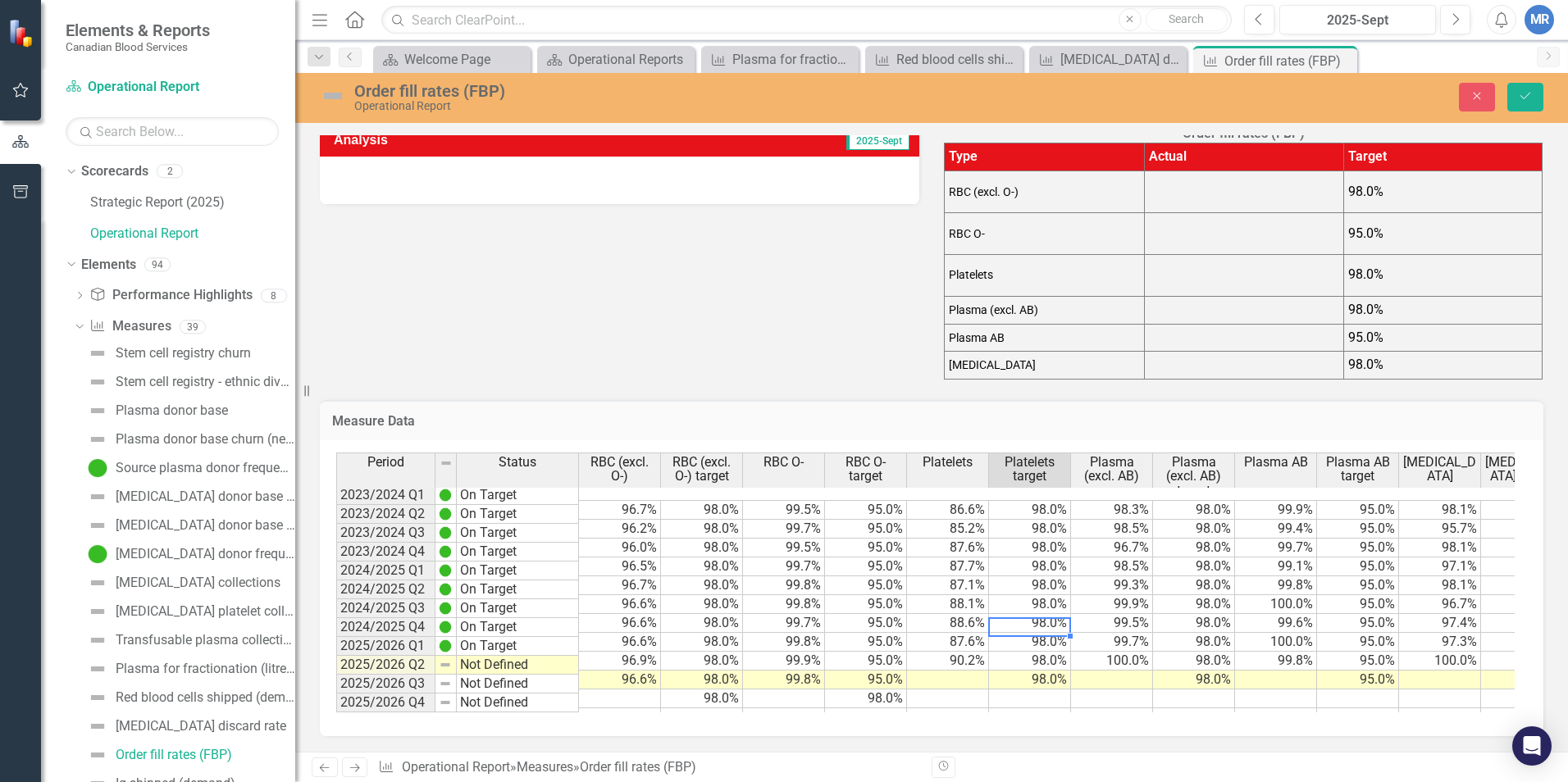
click at [939, 661] on td at bounding box center [949, 680] width 82 height 18
type textarea "89.1"
click at [1041, 661] on td at bounding box center [1030, 699] width 82 height 18
click at [1087, 652] on td "100.0%" at bounding box center [1113, 661] width 82 height 18
click at [1127, 661] on td at bounding box center [1113, 680] width 82 height 18
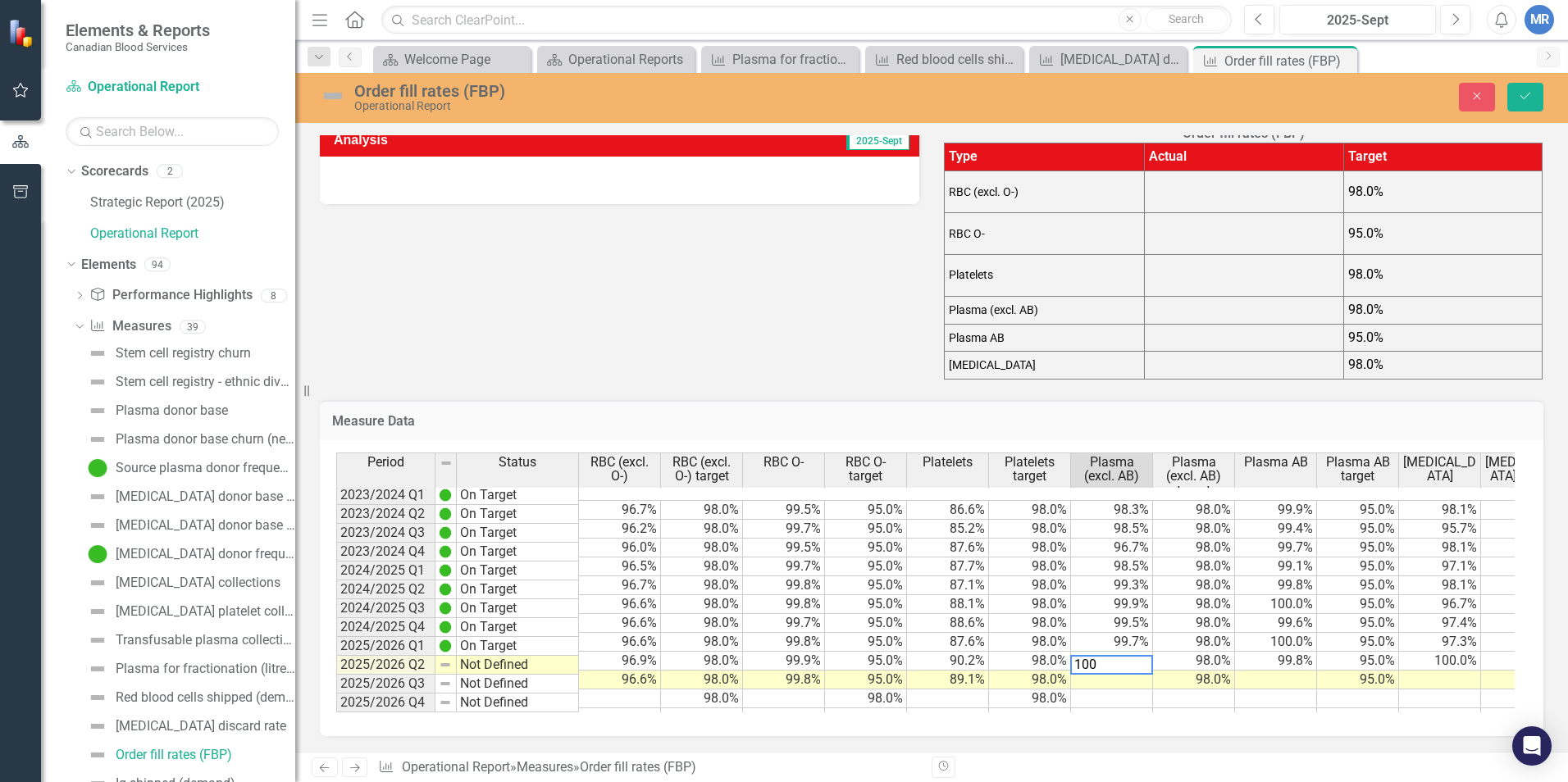
type textarea "100"
click at [1211, 661] on td at bounding box center [1195, 699] width 82 height 18
type textarea "98.0"
click at [1239, 661] on td at bounding box center [1276, 680] width 82 height 18
type textarea "100"
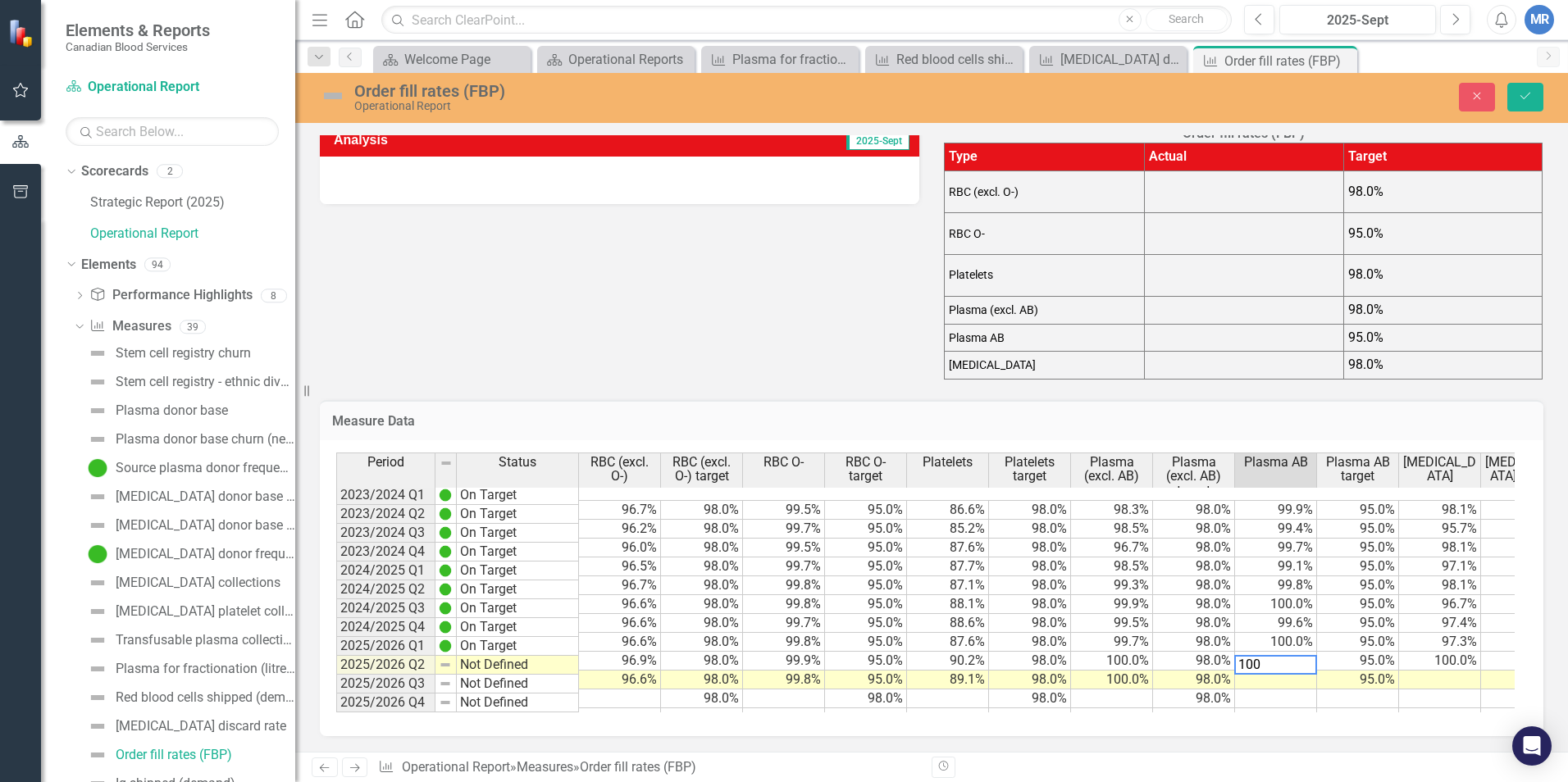
click at [1239, 661] on td at bounding box center [1359, 699] width 82 height 18
type textarea "95"
click at [1239, 661] on td at bounding box center [1440, 680] width 82 height 18
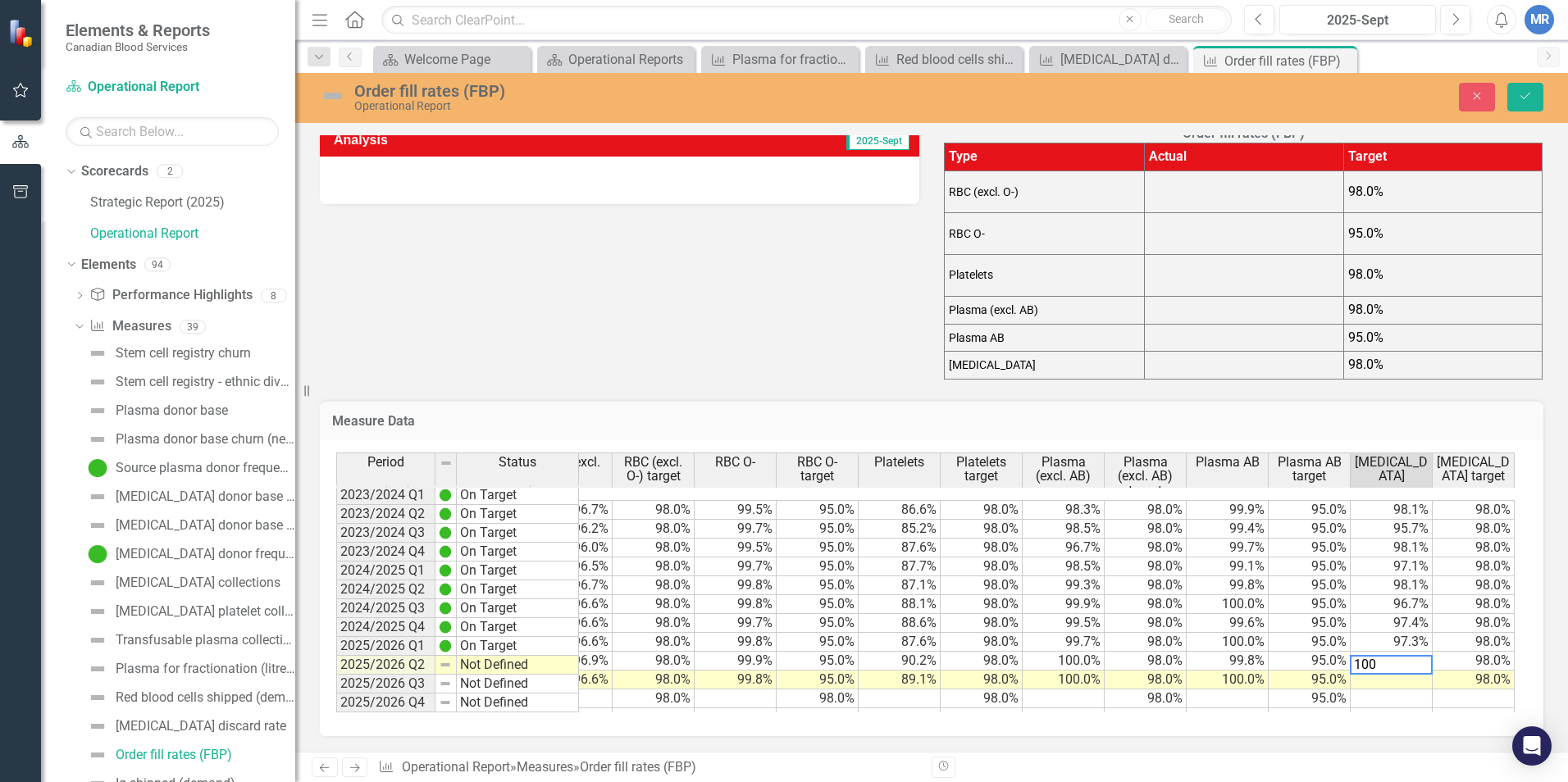
type textarea "100"
click at [1239, 661] on td at bounding box center [1474, 699] width 82 height 18
type textarea "98"
click at [1239, 614] on td "98.0%" at bounding box center [1474, 623] width 82 height 18
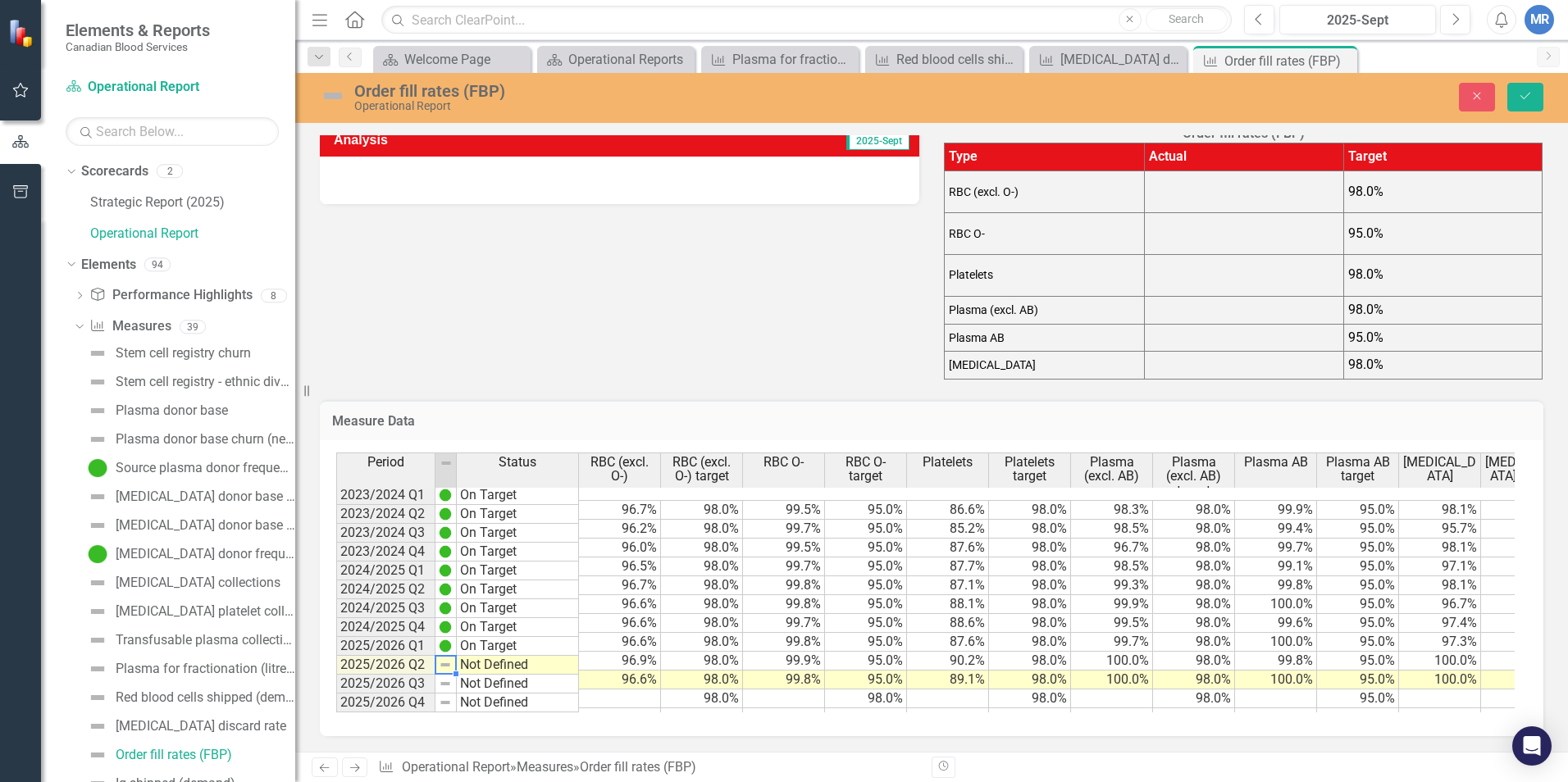
scroll to position [65, 0]
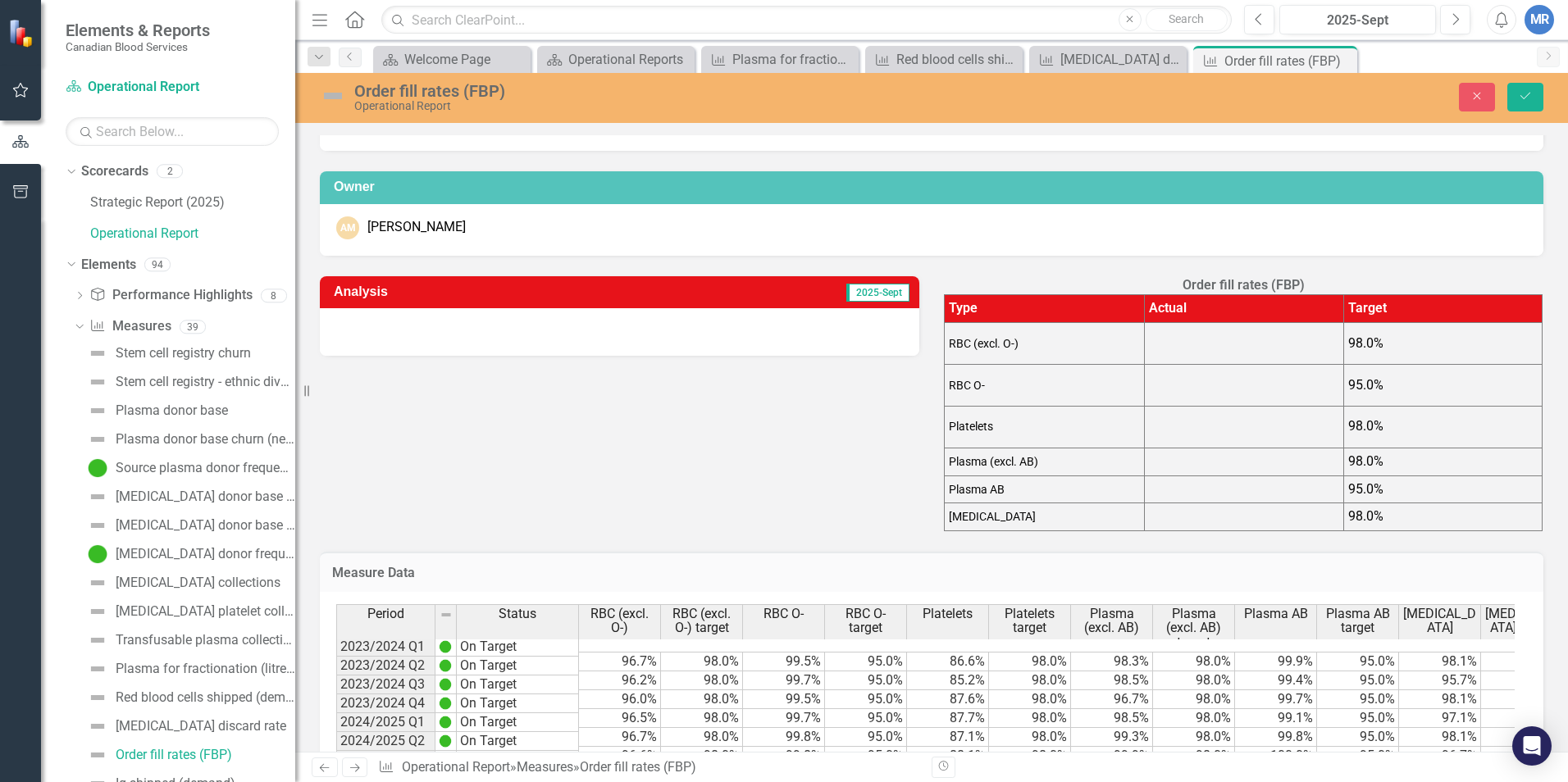
drag, startPoint x: 1137, startPoint y: 292, endPoint x: 1139, endPoint y: 302, distance: 10.2
drag, startPoint x: 1139, startPoint y: 302, endPoint x: 1519, endPoint y: 105, distance: 428.0
click at [1239, 105] on button "Save" at bounding box center [1525, 97] width 36 height 29
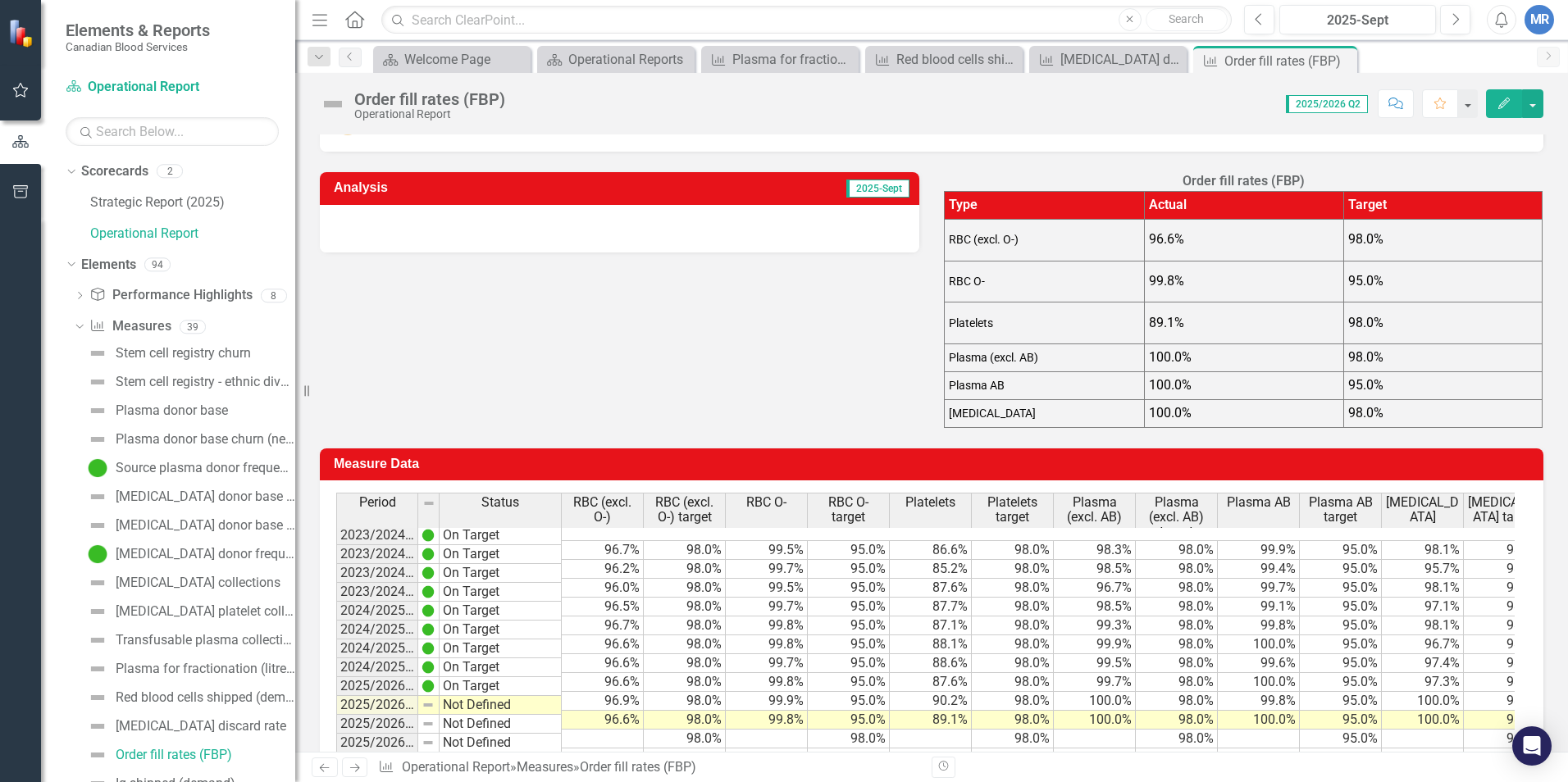
scroll to position [139, 0]
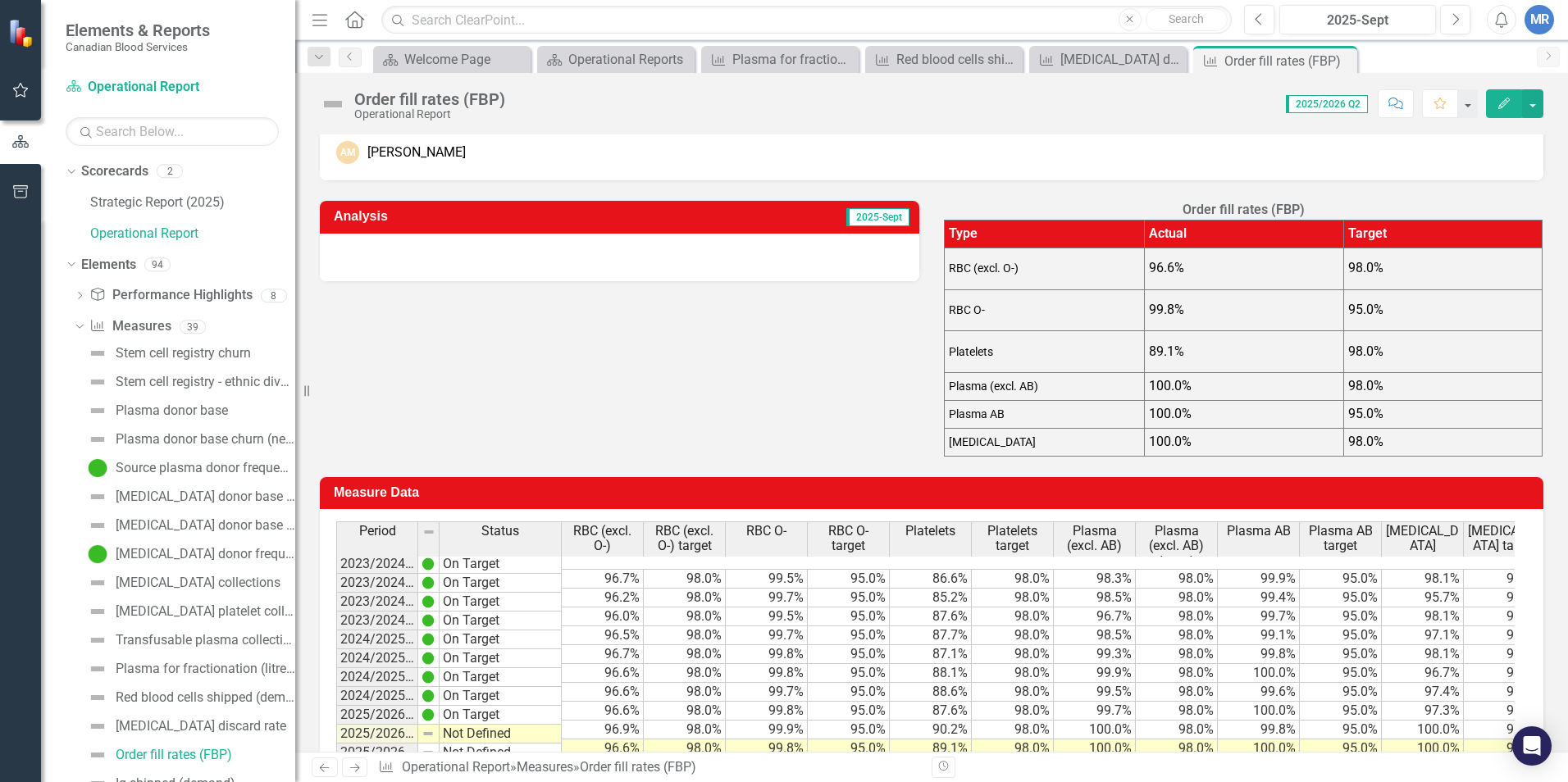
click at [734, 253] on div at bounding box center [620, 257] width 600 height 48
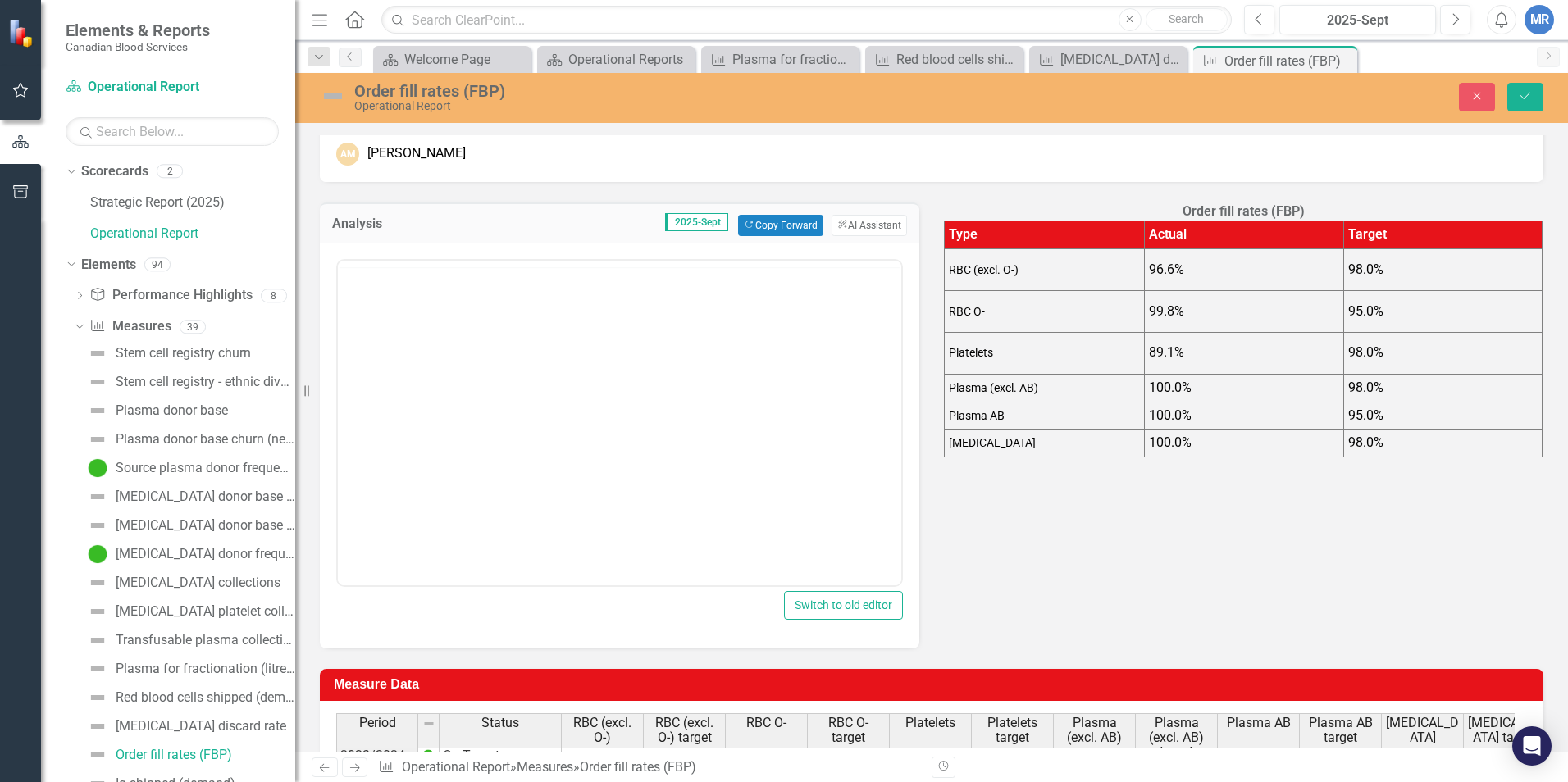
scroll to position [0, 0]
click at [790, 218] on button "Copy Forward Copy Forward" at bounding box center [781, 225] width 85 height 21
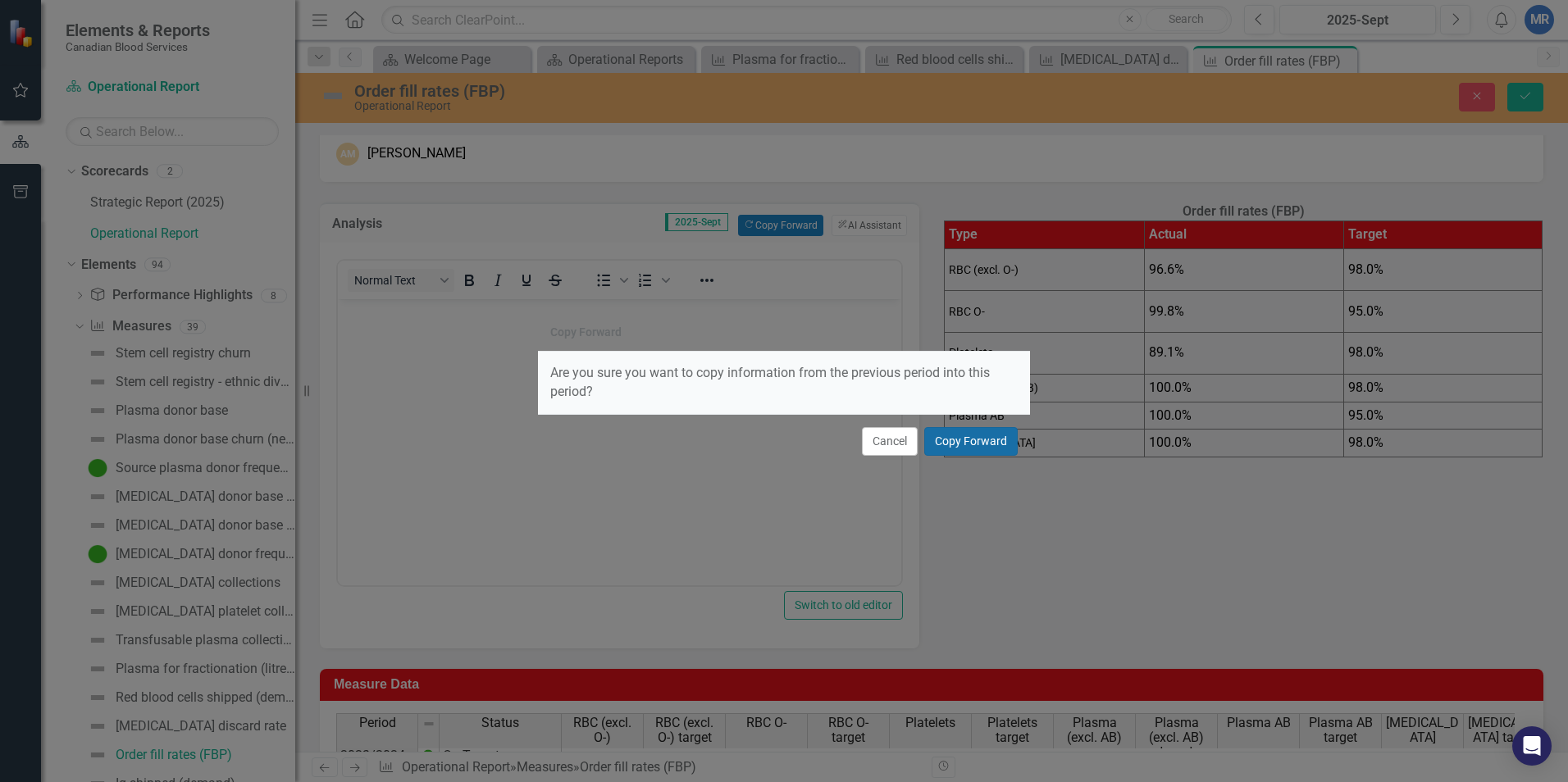
click at [956, 438] on button "Copy Forward" at bounding box center [971, 442] width 93 height 29
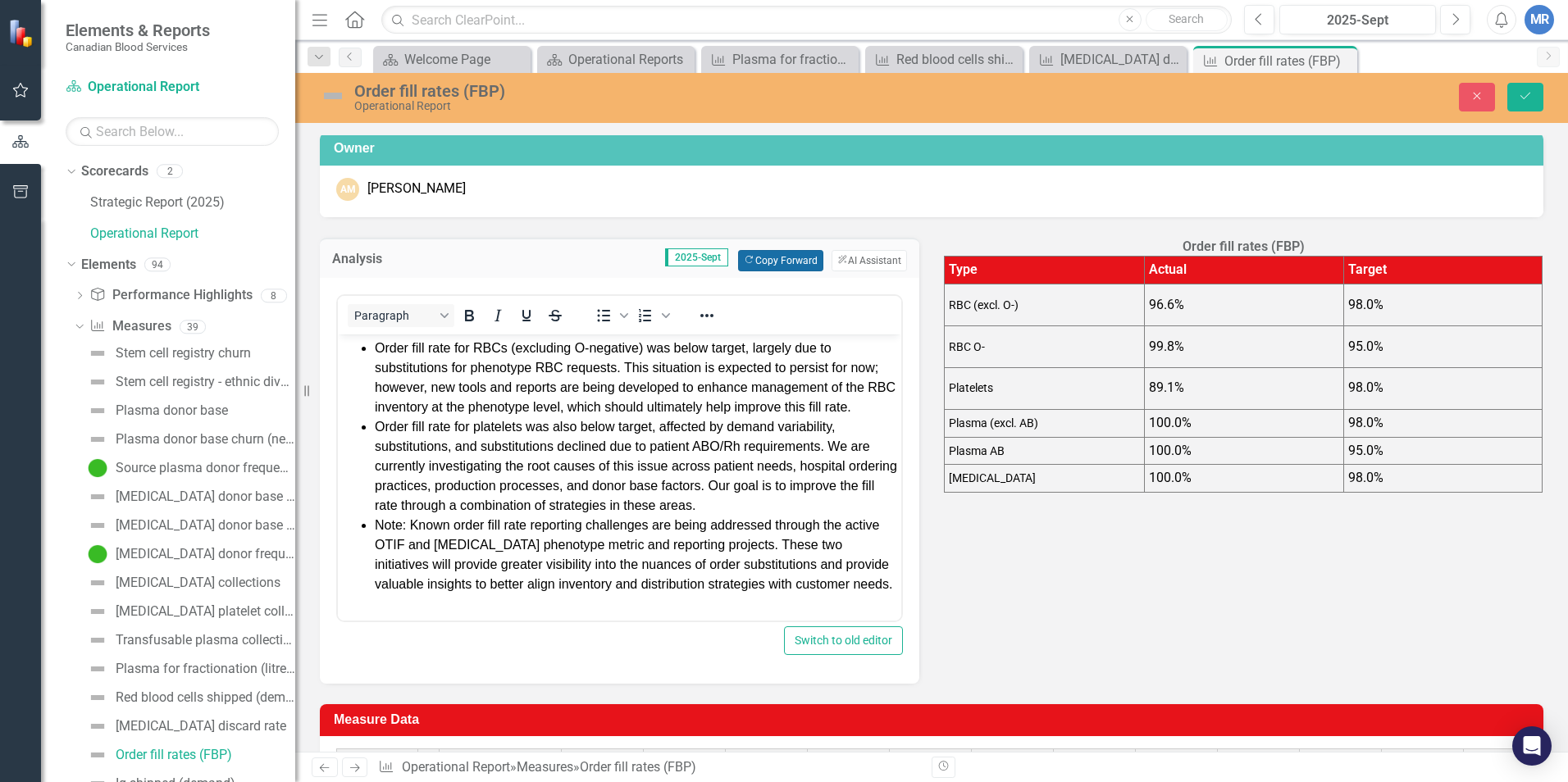
scroll to position [85, 0]
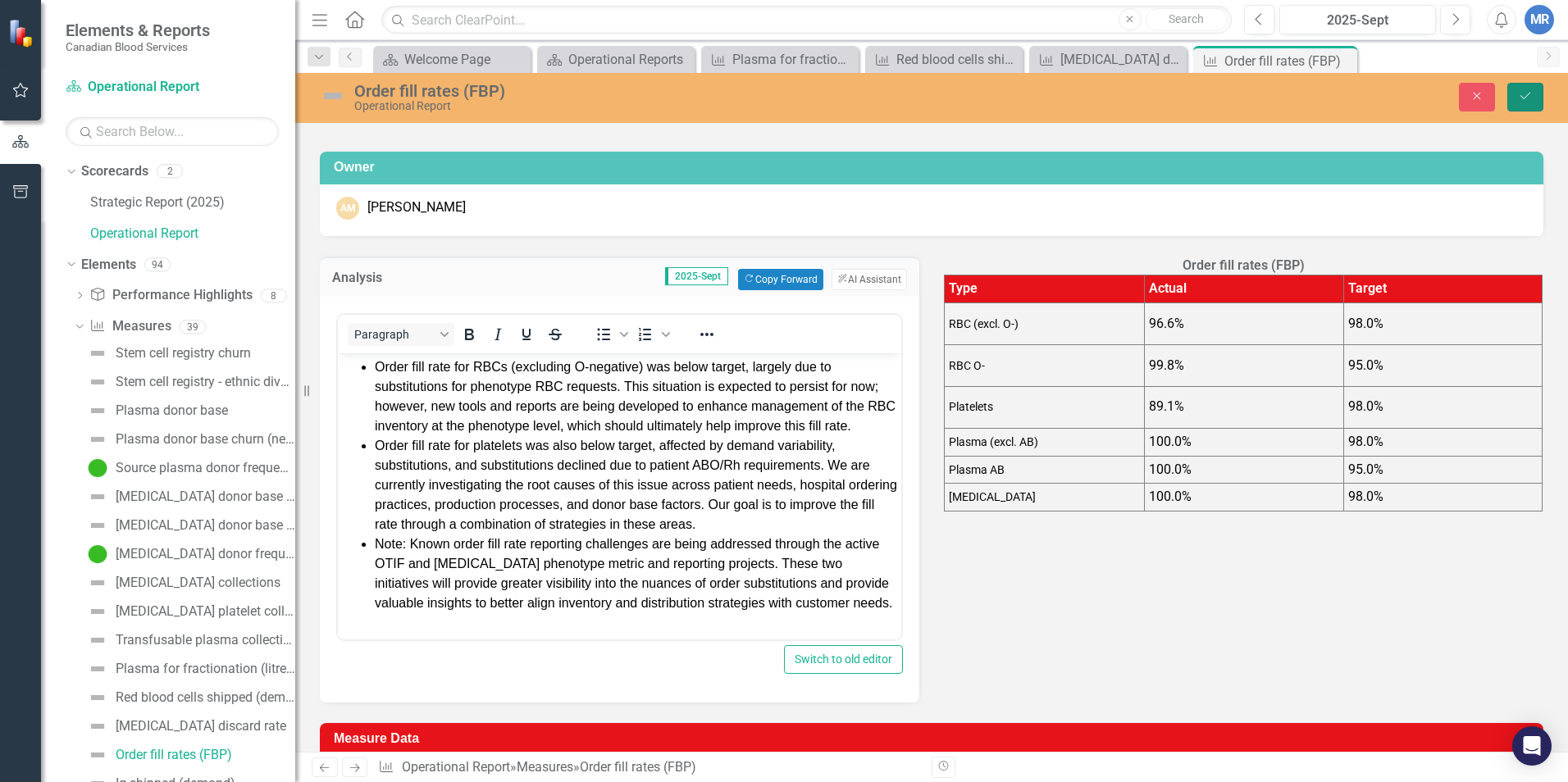
click at [1239, 107] on button "Save" at bounding box center [1525, 97] width 36 height 29
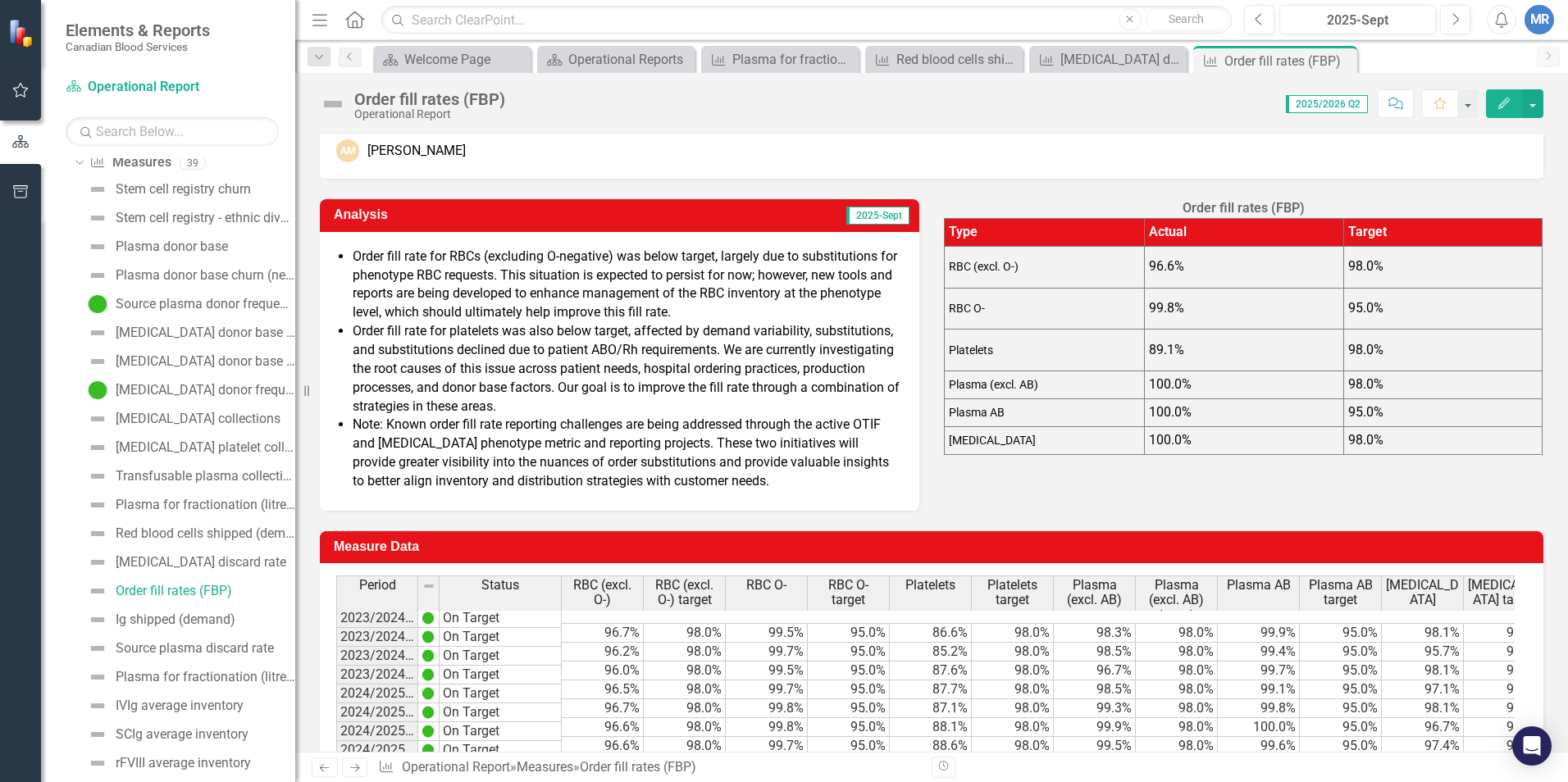
scroll to position [164, 0]
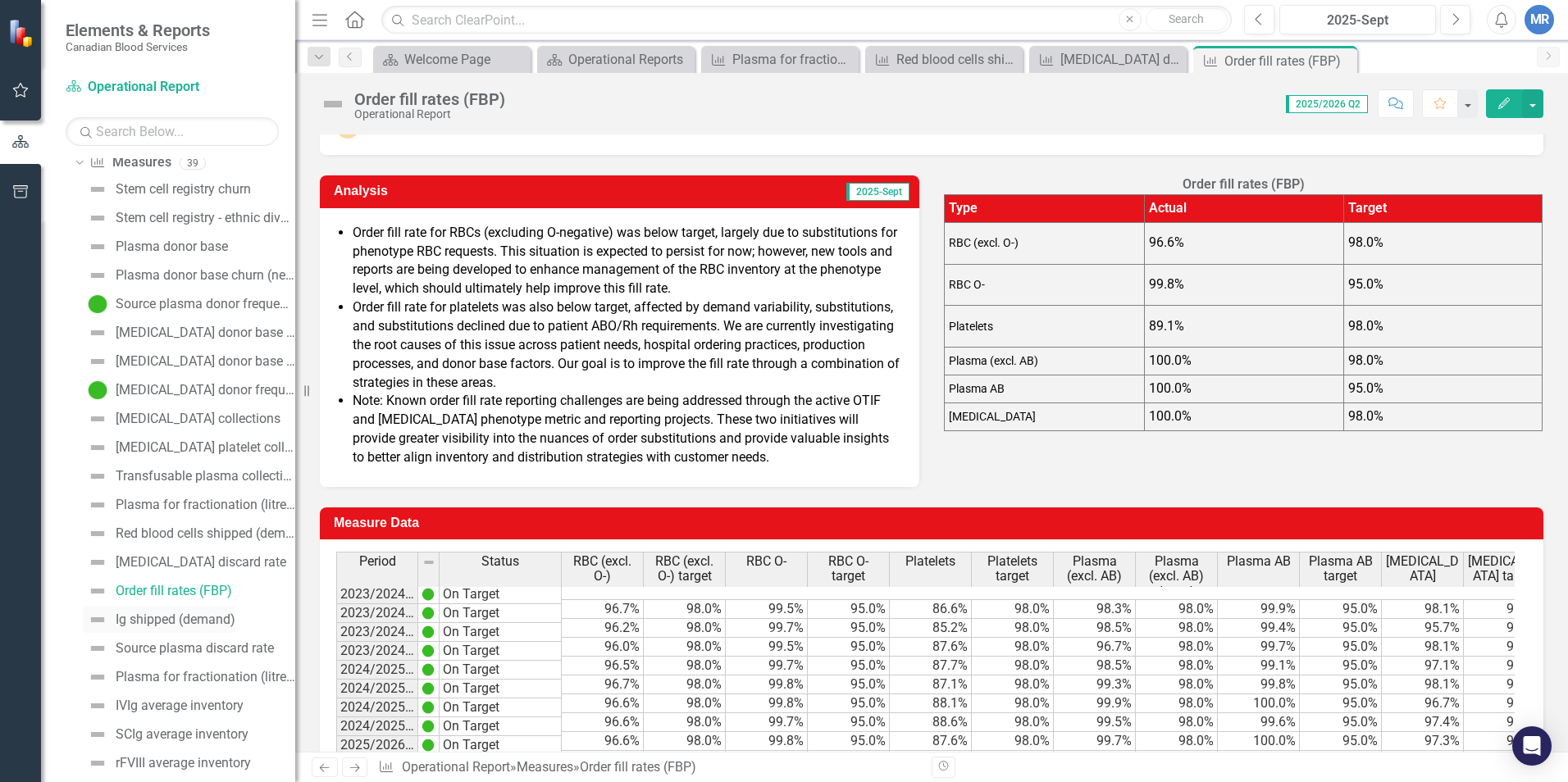
click at [161, 626] on div "Ig shipped (demand)" at bounding box center [176, 620] width 120 height 15
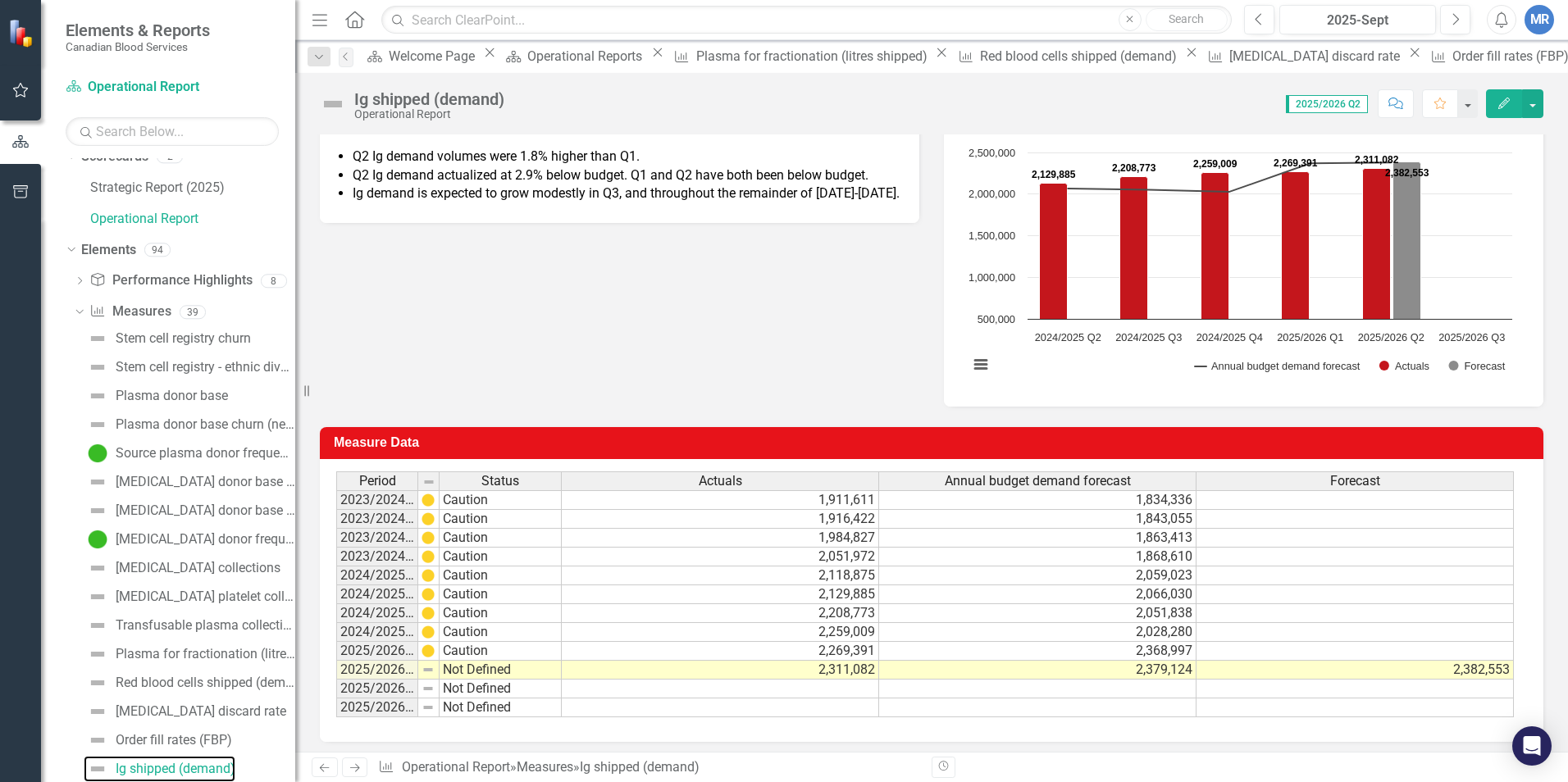
scroll to position [247, 0]
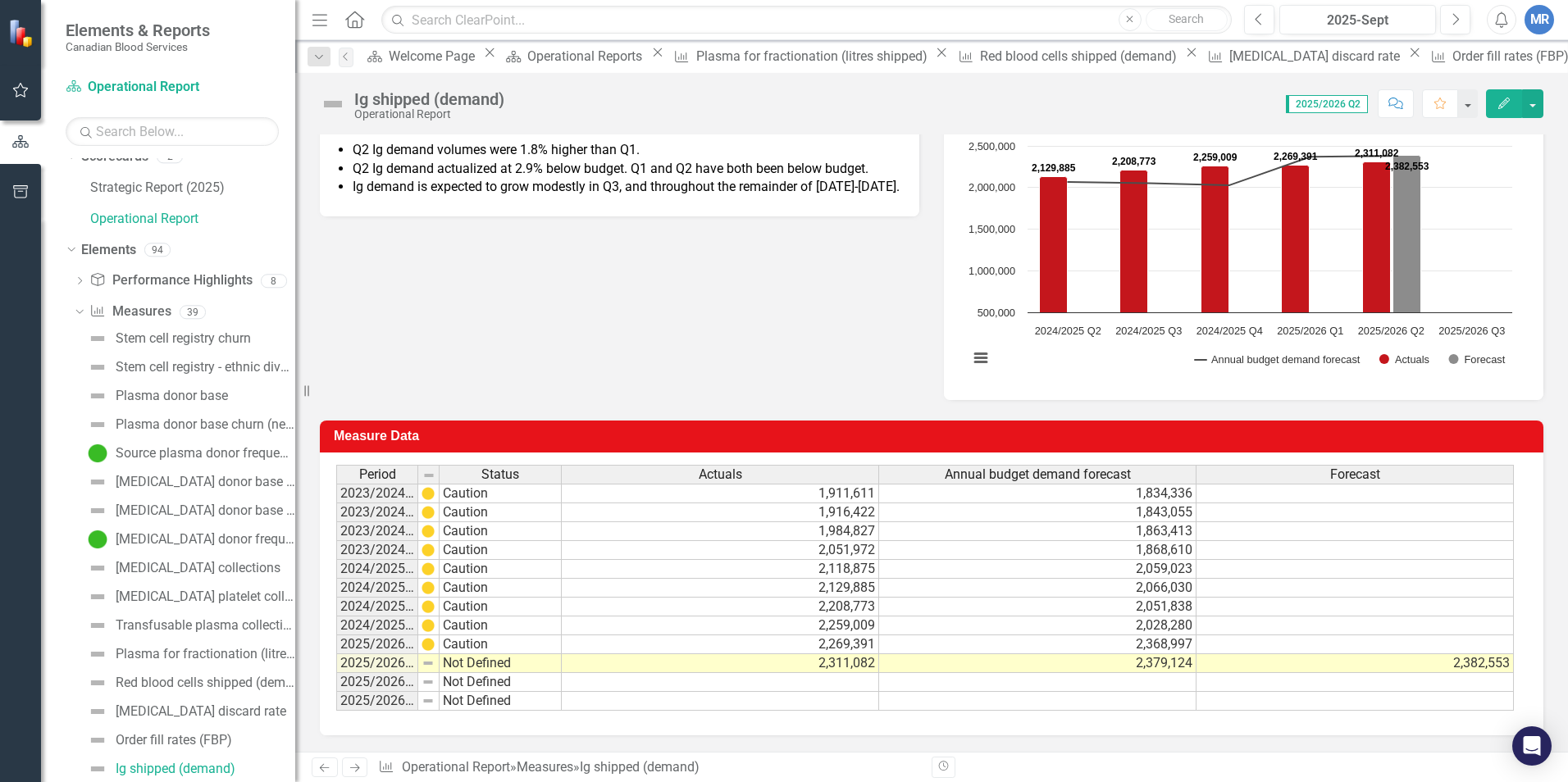
click at [1239, 661] on td "2,382,553" at bounding box center [1355, 664] width 318 height 18
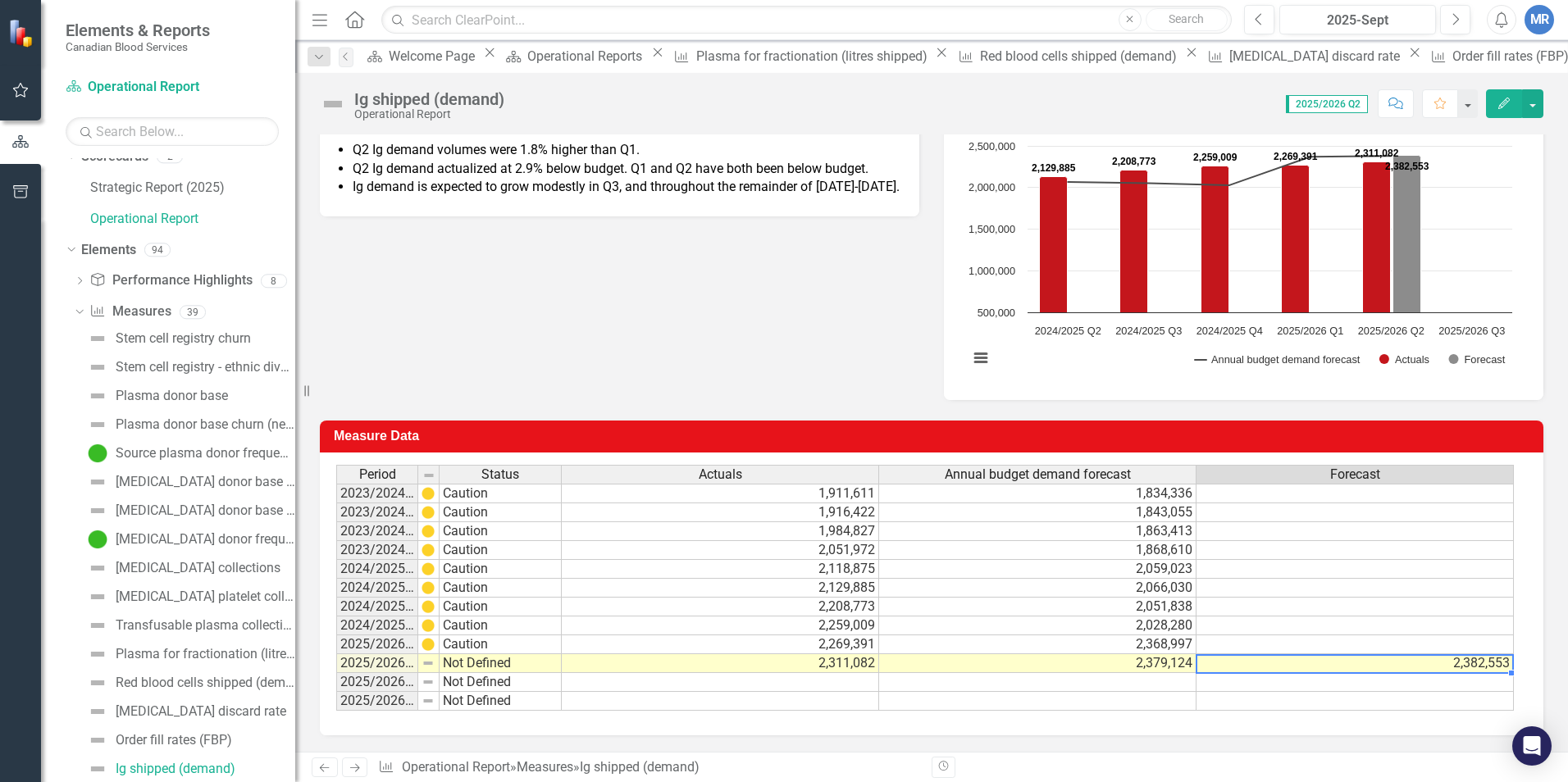
click at [1239, 661] on td "2,382,553" at bounding box center [1355, 664] width 318 height 18
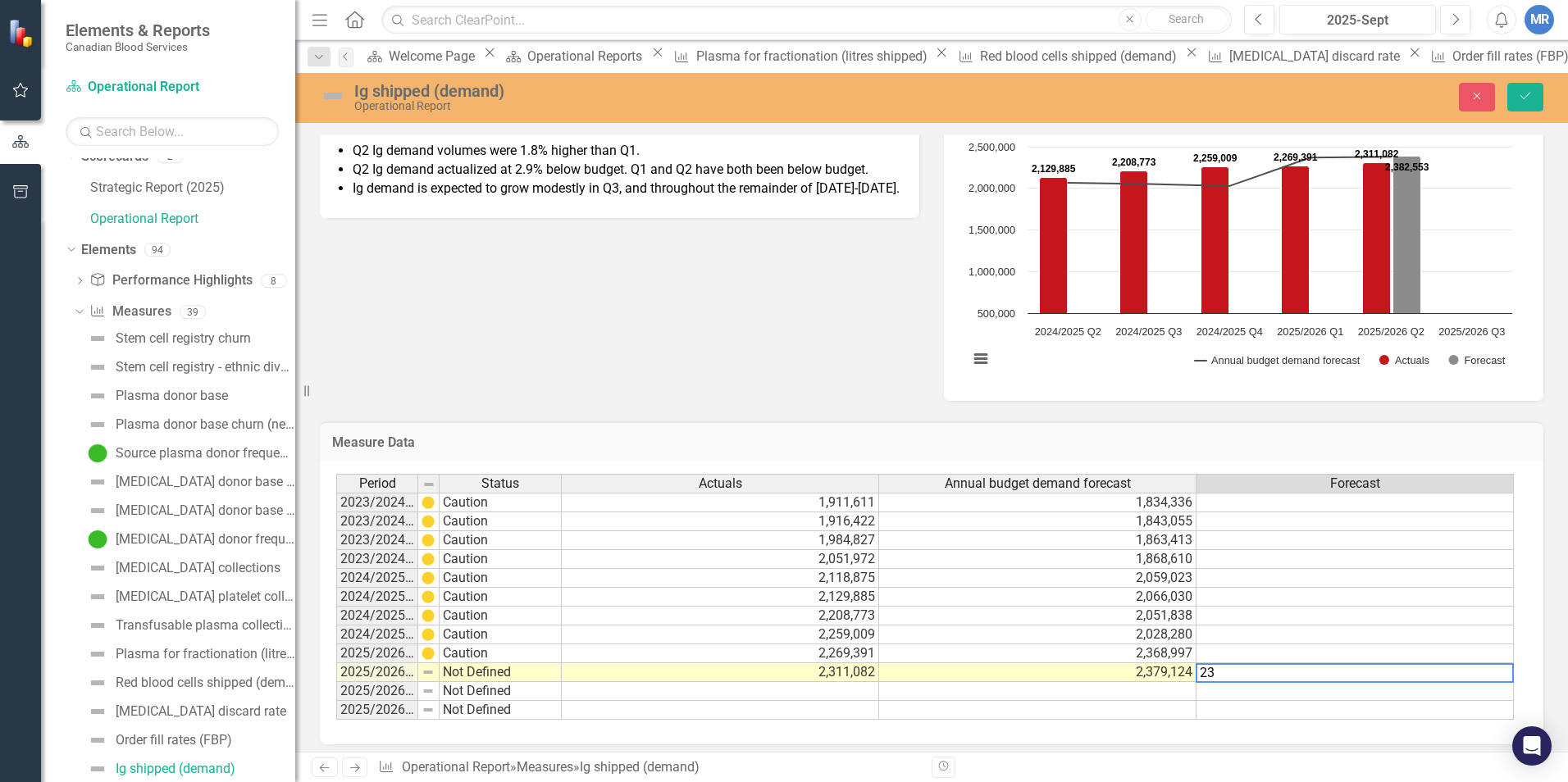
type textarea "2"
click at [1239, 661] on td at bounding box center [1355, 691] width 318 height 18
click at [1239, 661] on textarea at bounding box center [1355, 691] width 318 height 19
type textarea "2386873"
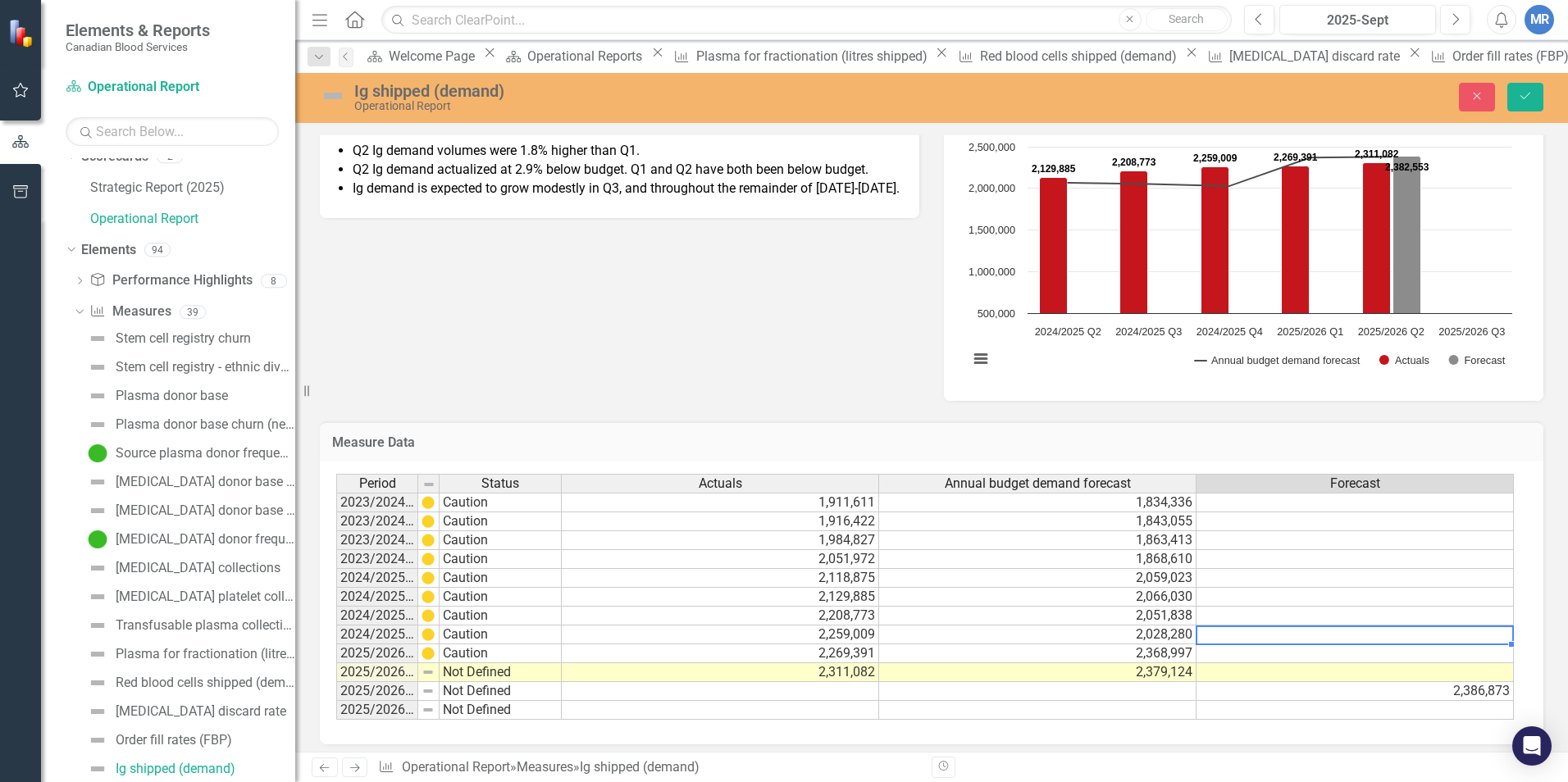
click at [336, 643] on div "Period Status Actuals Annual budget demand forecast Forecast 2023/2024 Q1 Cauti…" at bounding box center [336, 596] width 0 height 246
click at [1239, 102] on button "Save" at bounding box center [1525, 97] width 36 height 29
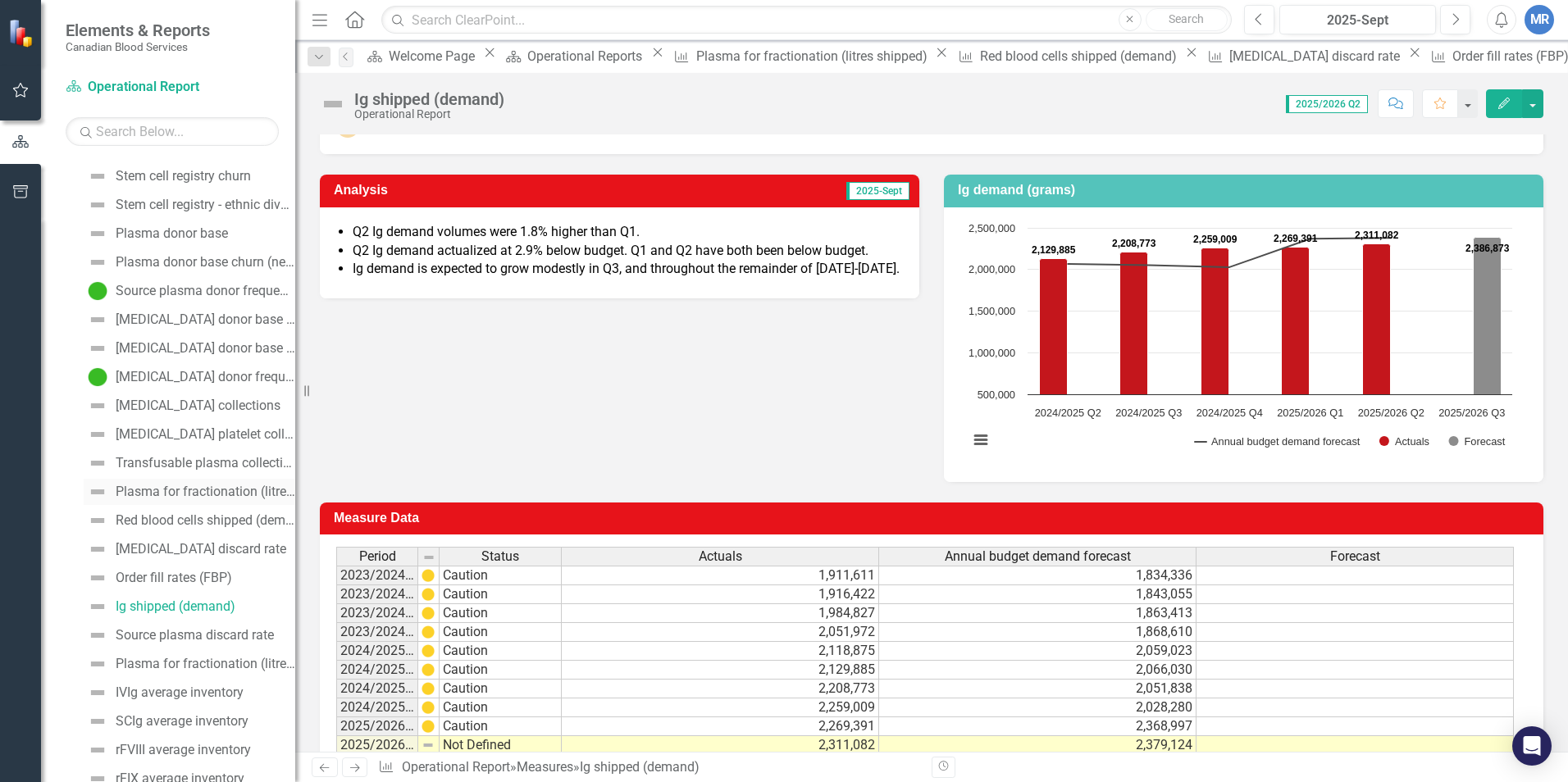
scroll to position [179, 0]
click at [185, 639] on div "Source plasma discard rate" at bounding box center [195, 634] width 158 height 15
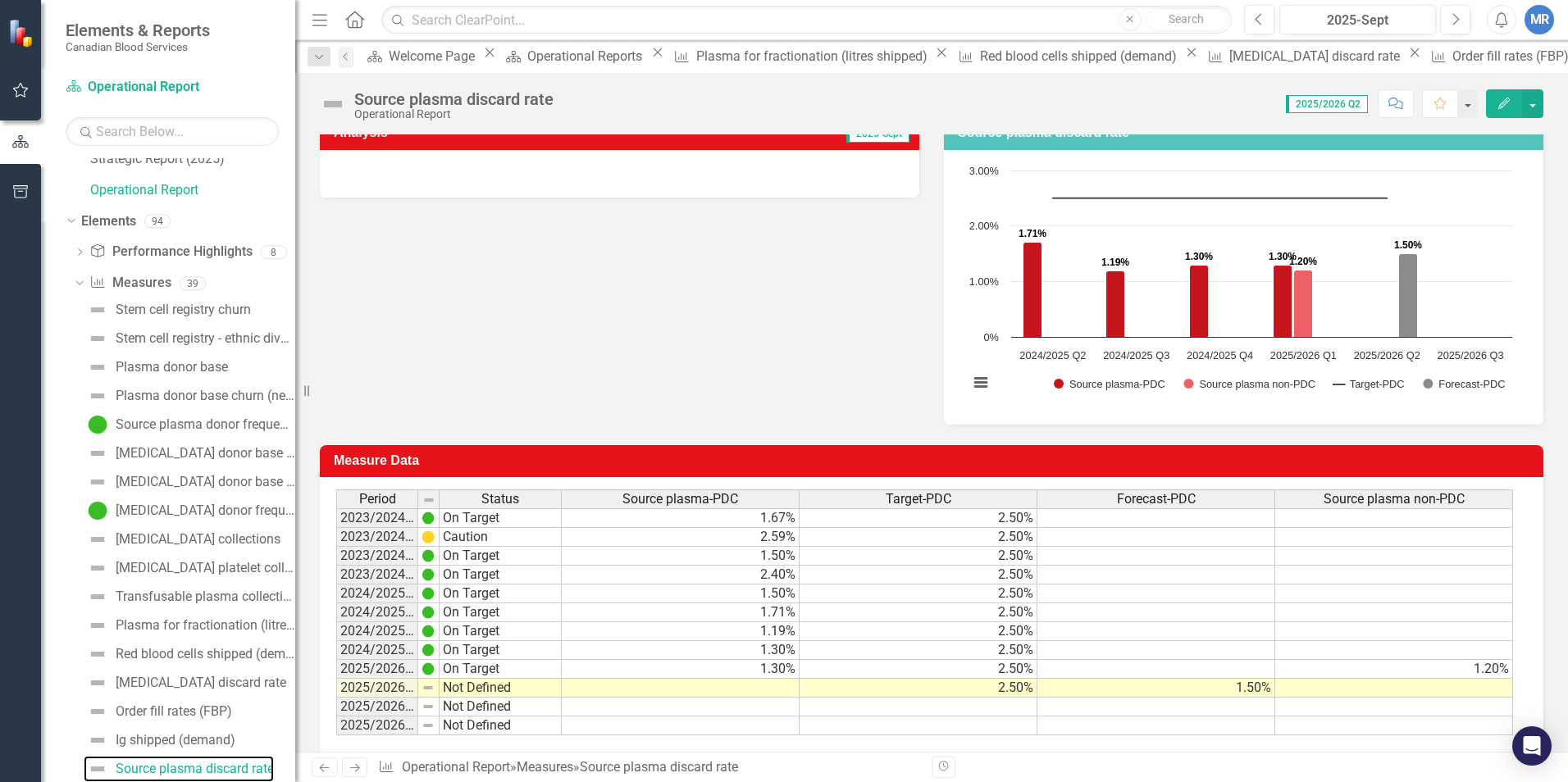
scroll to position [246, 0]
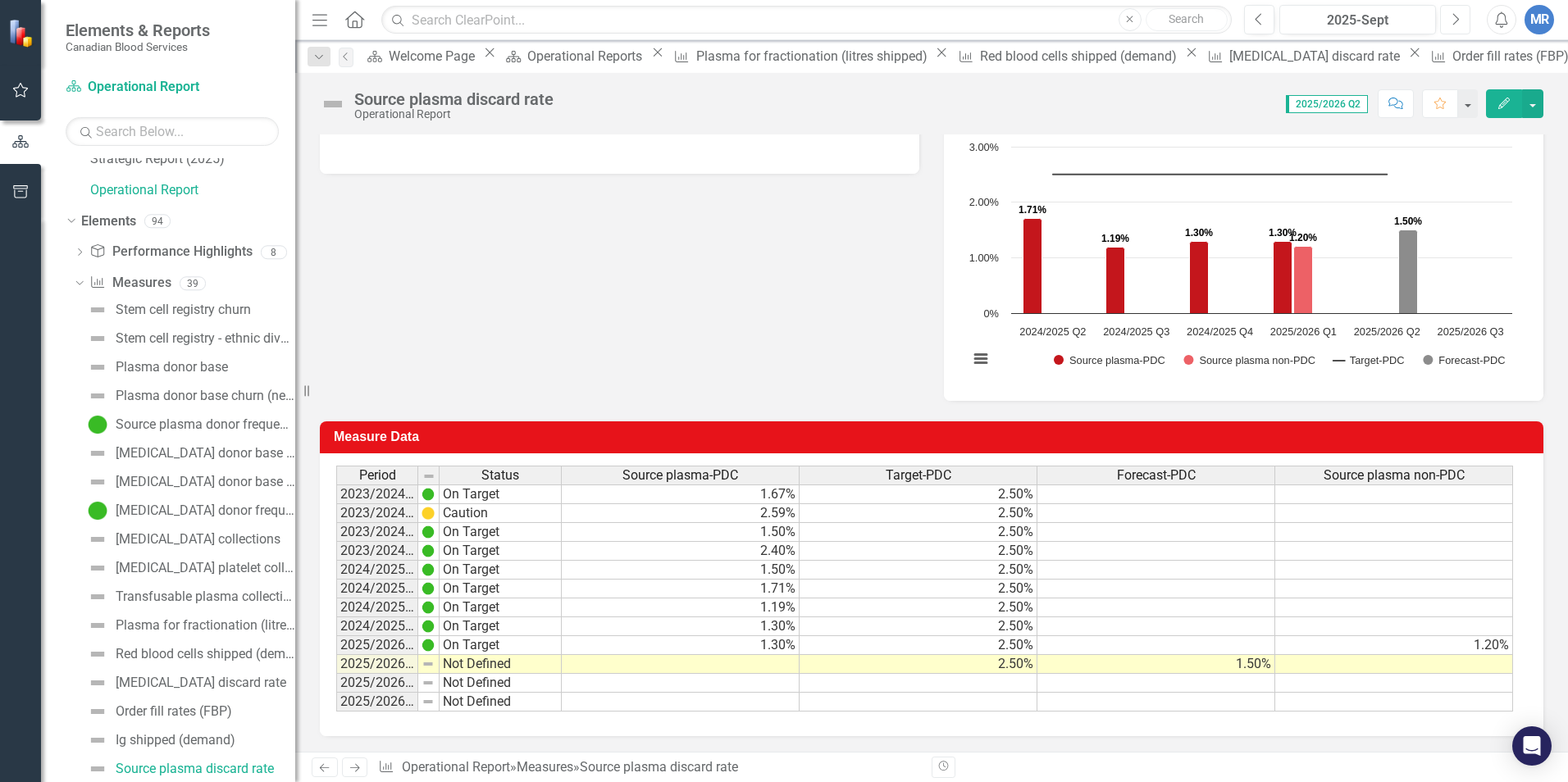
click at [1239, 24] on button "Next" at bounding box center [1455, 19] width 30 height 29
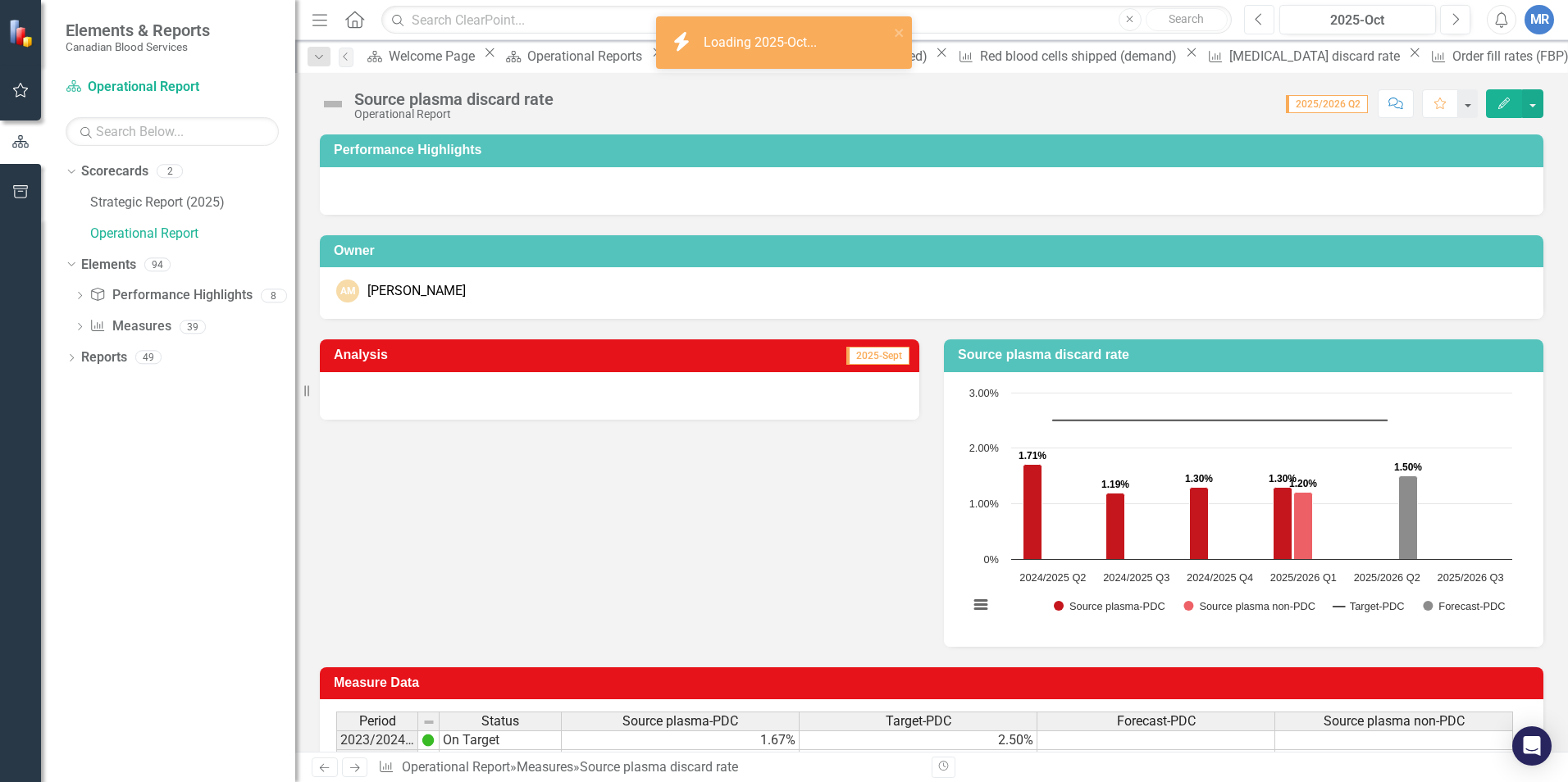
click at [1239, 26] on button "Previous" at bounding box center [1260, 19] width 30 height 29
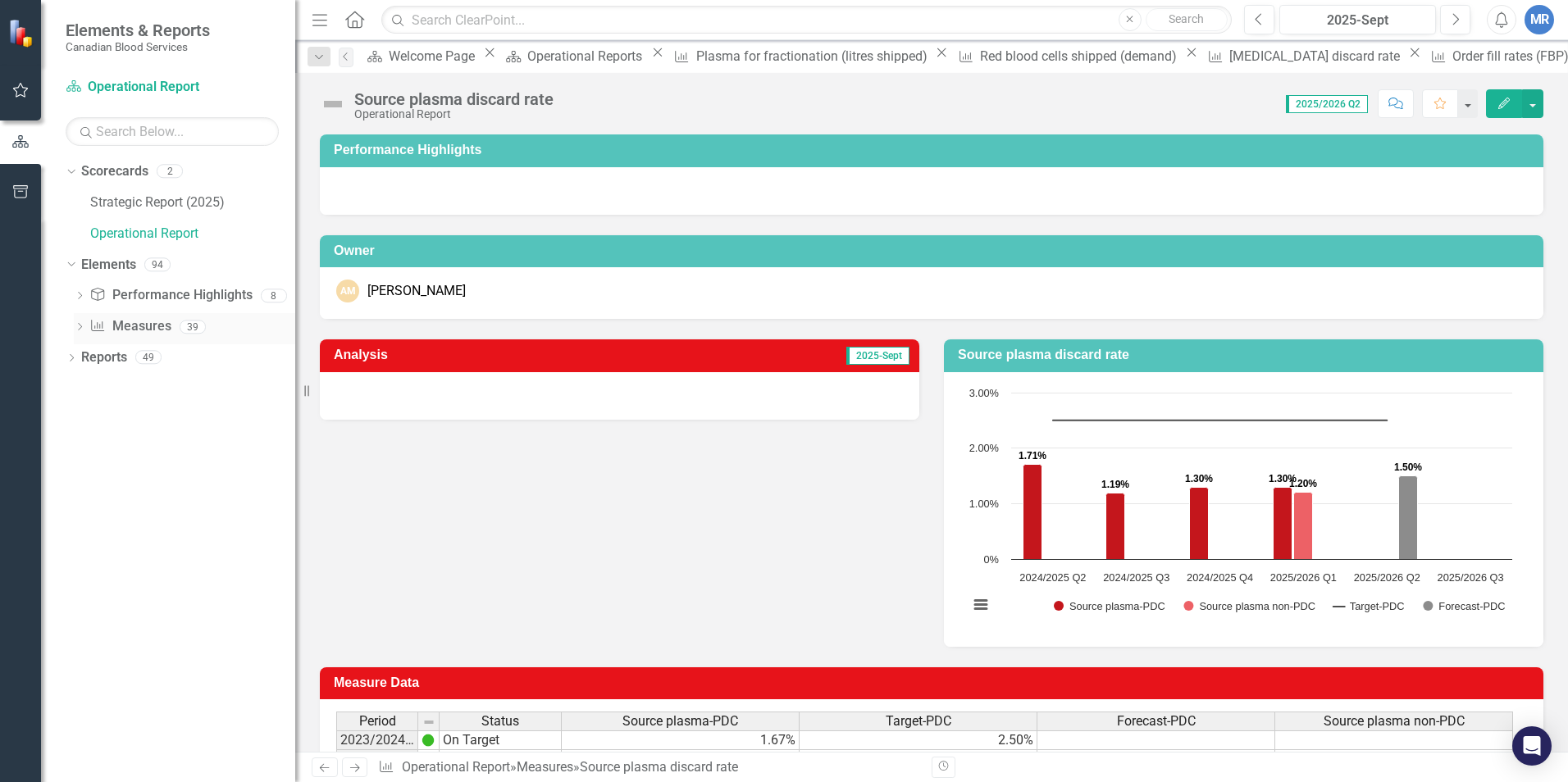
click at [80, 327] on icon "Dropdown" at bounding box center [80, 328] width 12 height 9
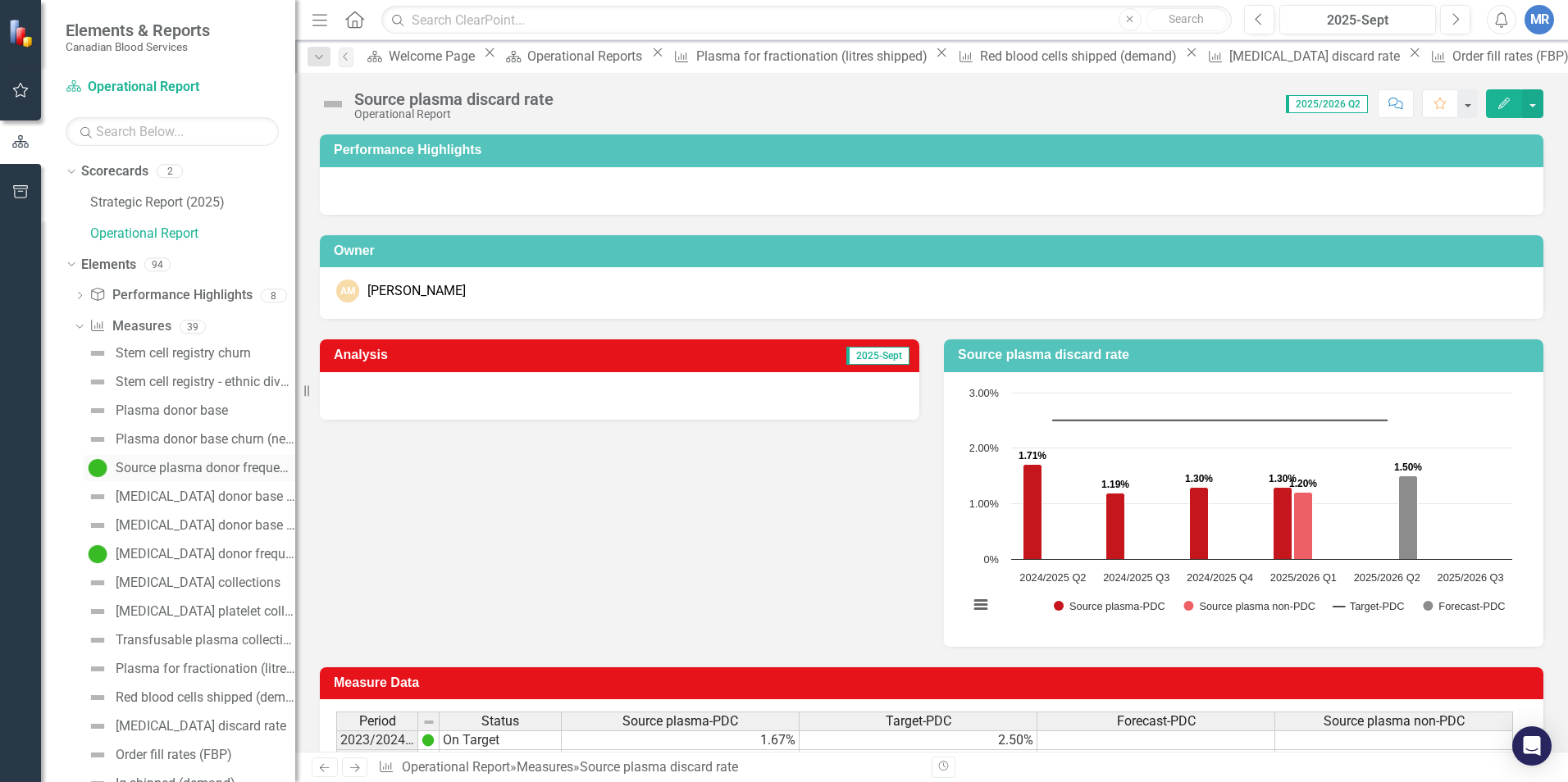
click at [173, 473] on div "Source plasma donor frequency" at bounding box center [206, 469] width 180 height 15
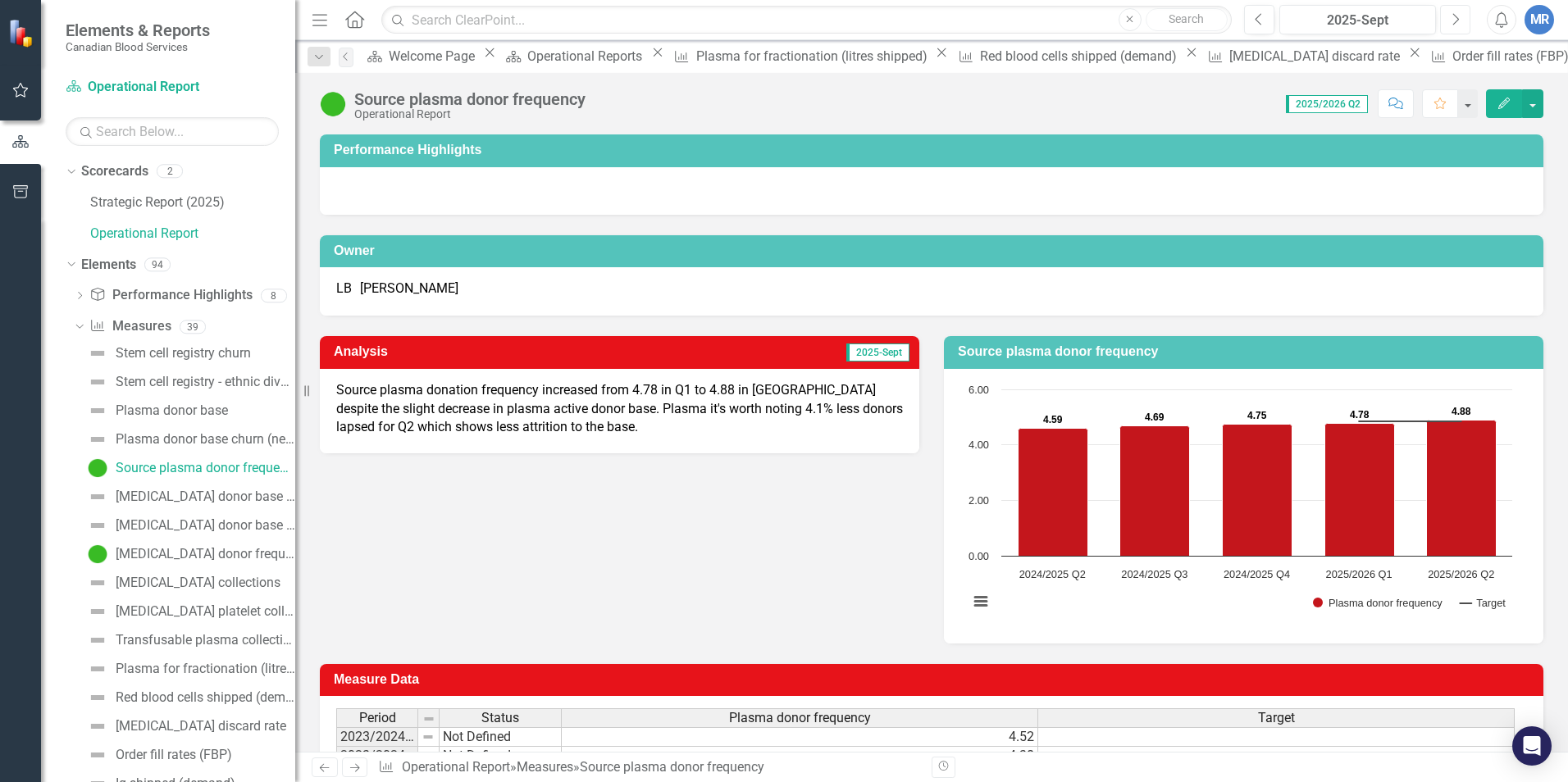
click at [1239, 15] on icon "Next" at bounding box center [1455, 20] width 9 height 15
click at [1239, 19] on icon "Previous" at bounding box center [1260, 20] width 9 height 15
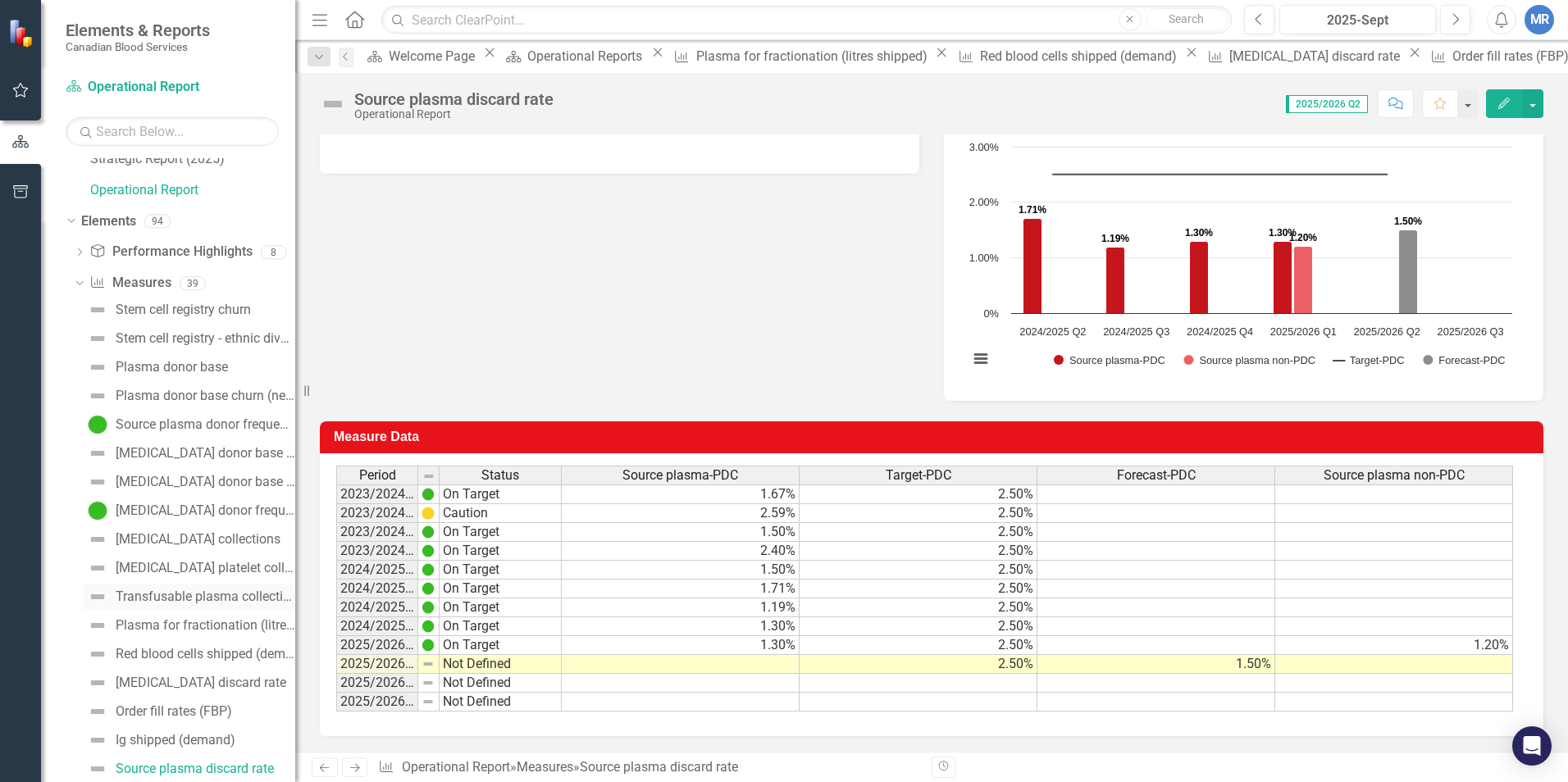
scroll to position [125, 0]
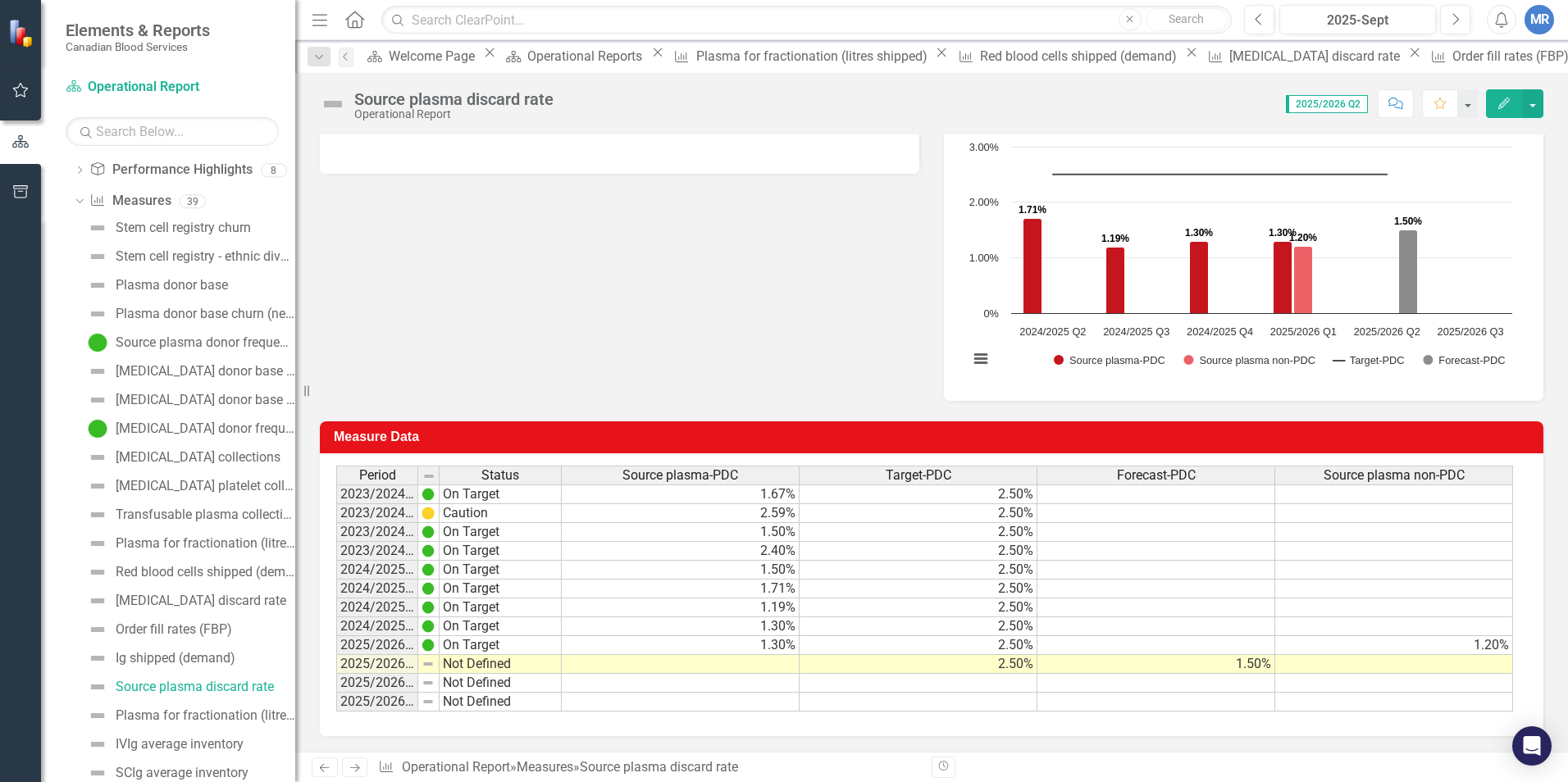
click at [763, 661] on td at bounding box center [681, 664] width 238 height 18
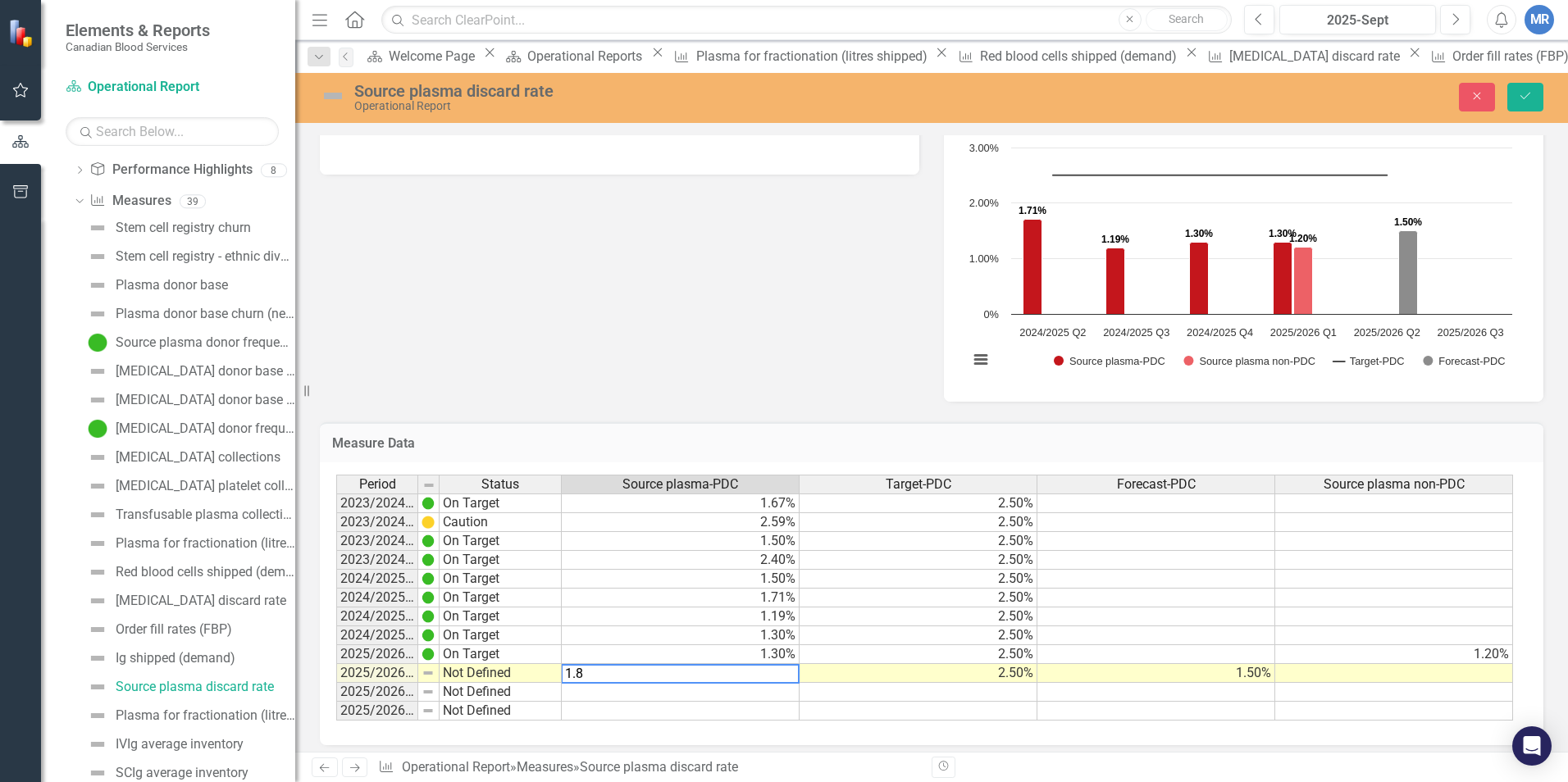
click at [336, 661] on div "Period Status Source plasma-PDC Target-PDC Forecast-PDC Source plasma non-PDC 2…" at bounding box center [336, 597] width 0 height 246
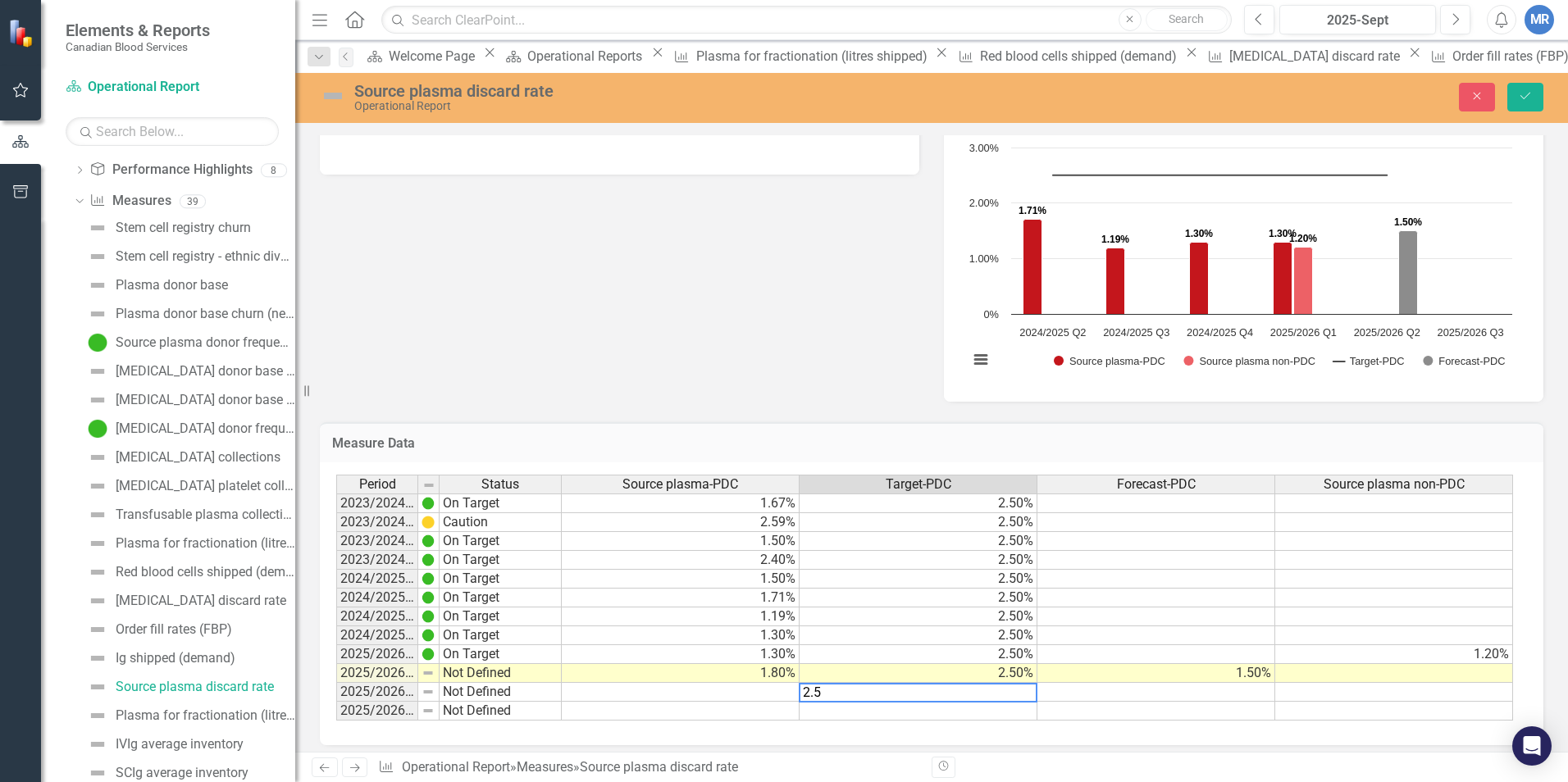
click at [1213, 661] on td at bounding box center [1156, 692] width 238 height 18
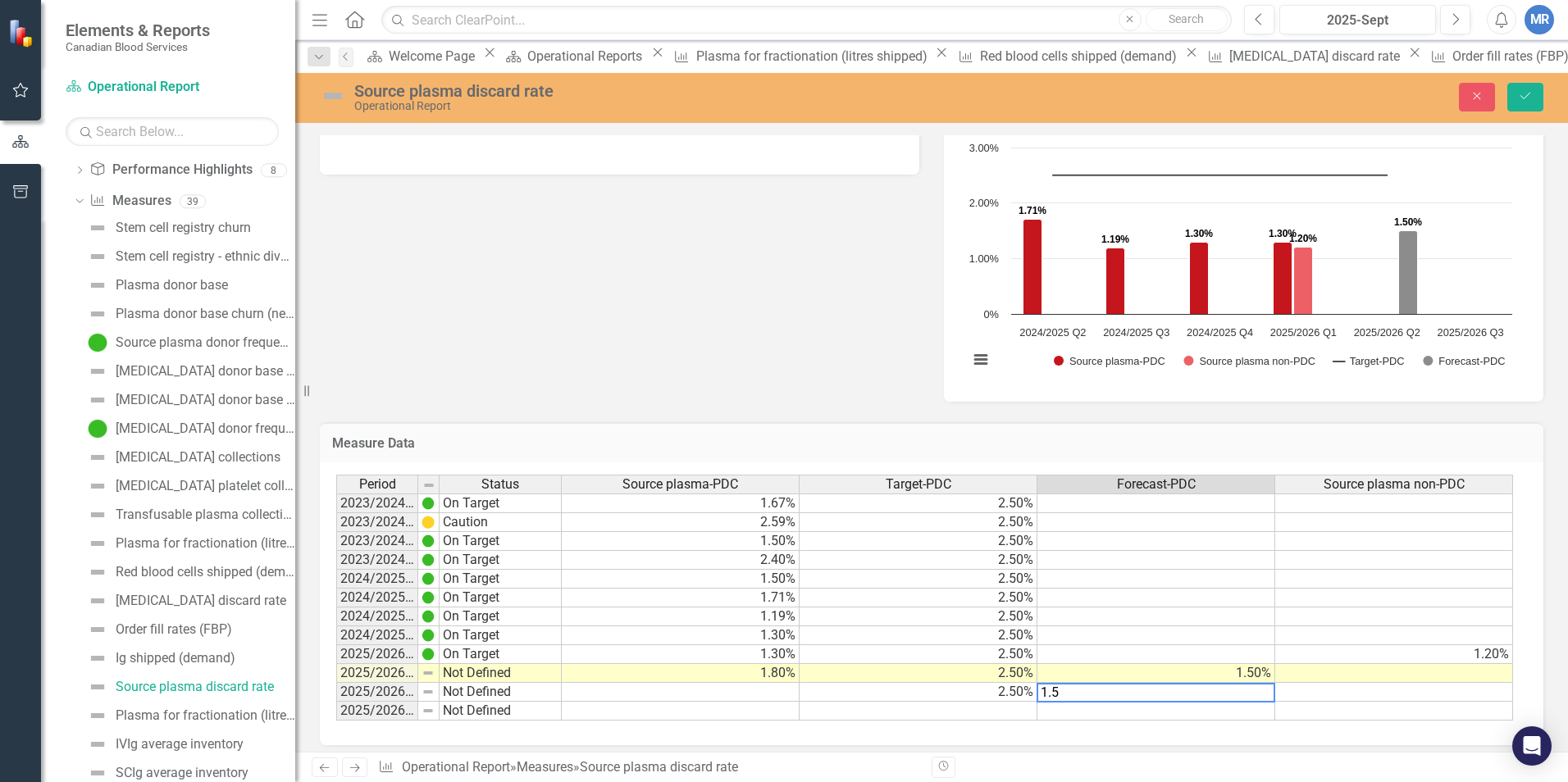
click at [1239, 661] on td at bounding box center [1394, 692] width 238 height 18
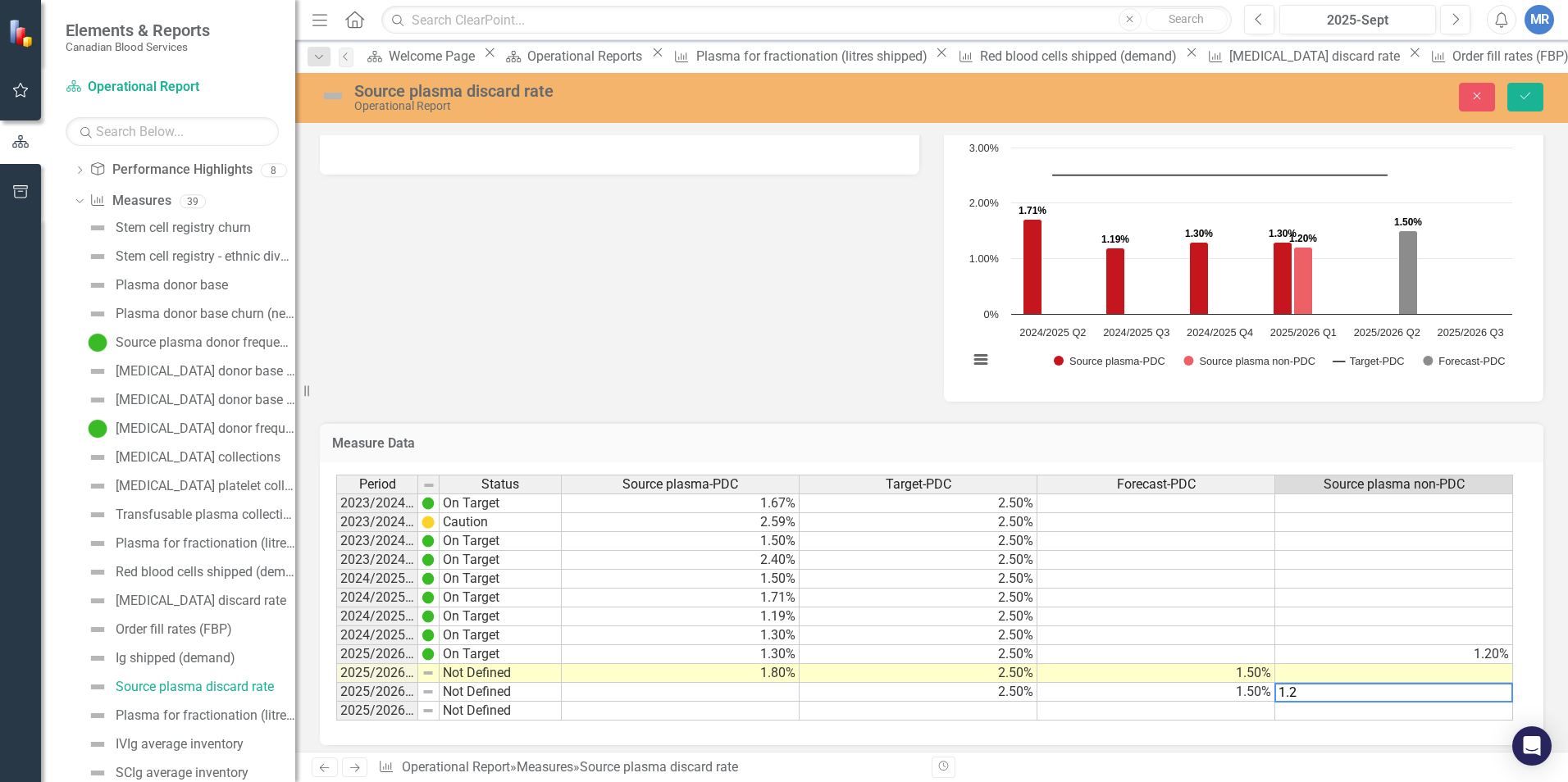
click at [1239, 536] on td at bounding box center [1394, 542] width 238 height 18
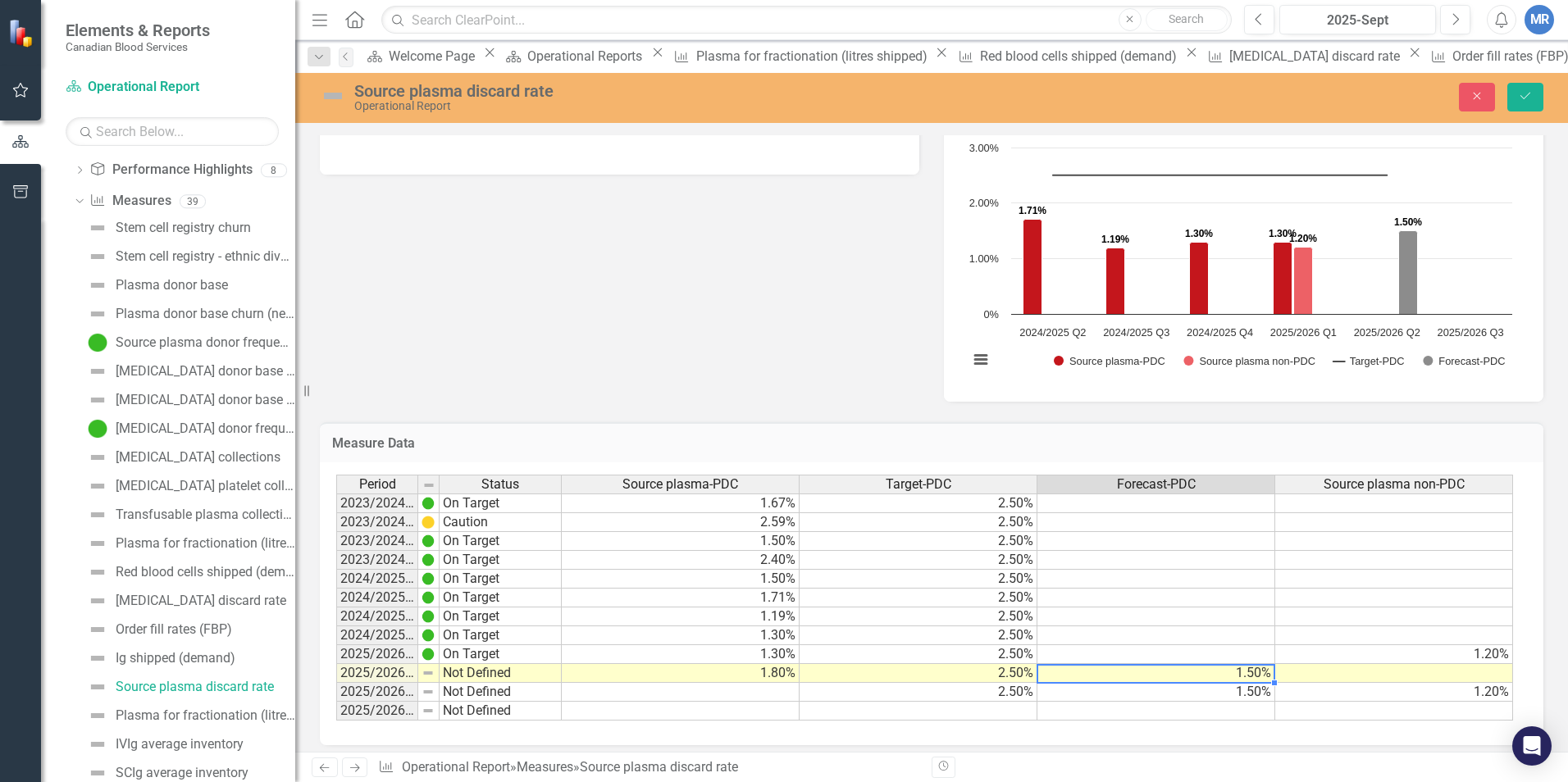
click at [1207, 661] on td "1.50%" at bounding box center [1156, 674] width 238 height 18
type textarea "1"
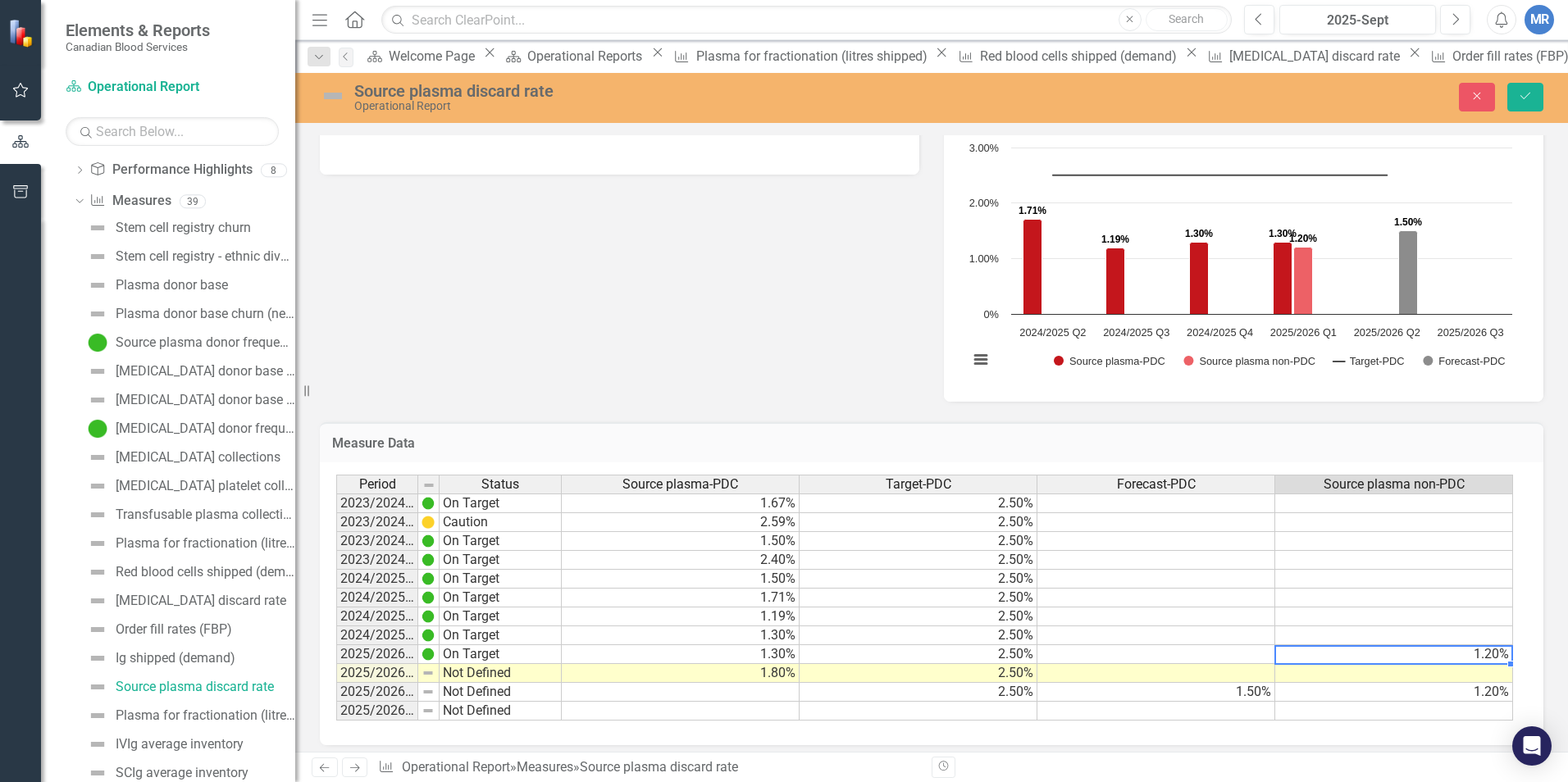
click at [1239, 655] on td "1.20%" at bounding box center [1394, 654] width 238 height 18
type textarea "1"
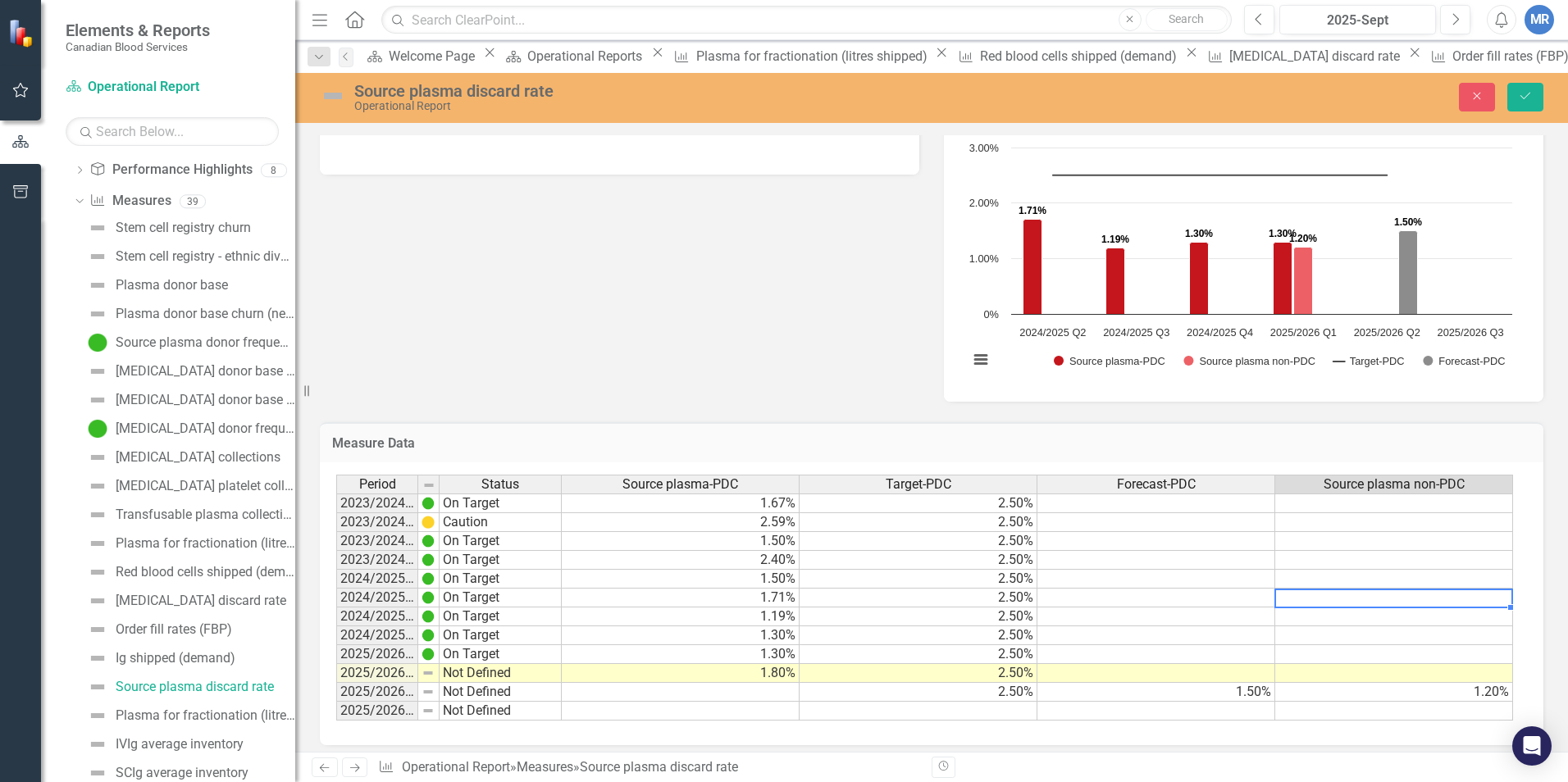
click at [1239, 596] on td at bounding box center [1394, 598] width 238 height 18
click at [717, 345] on div "Analysis 2025-Sept Source plasma discard rate Chart Combination chart with 4 da…" at bounding box center [932, 239] width 1249 height 328
click at [1239, 97] on icon "Save" at bounding box center [1526, 96] width 15 height 12
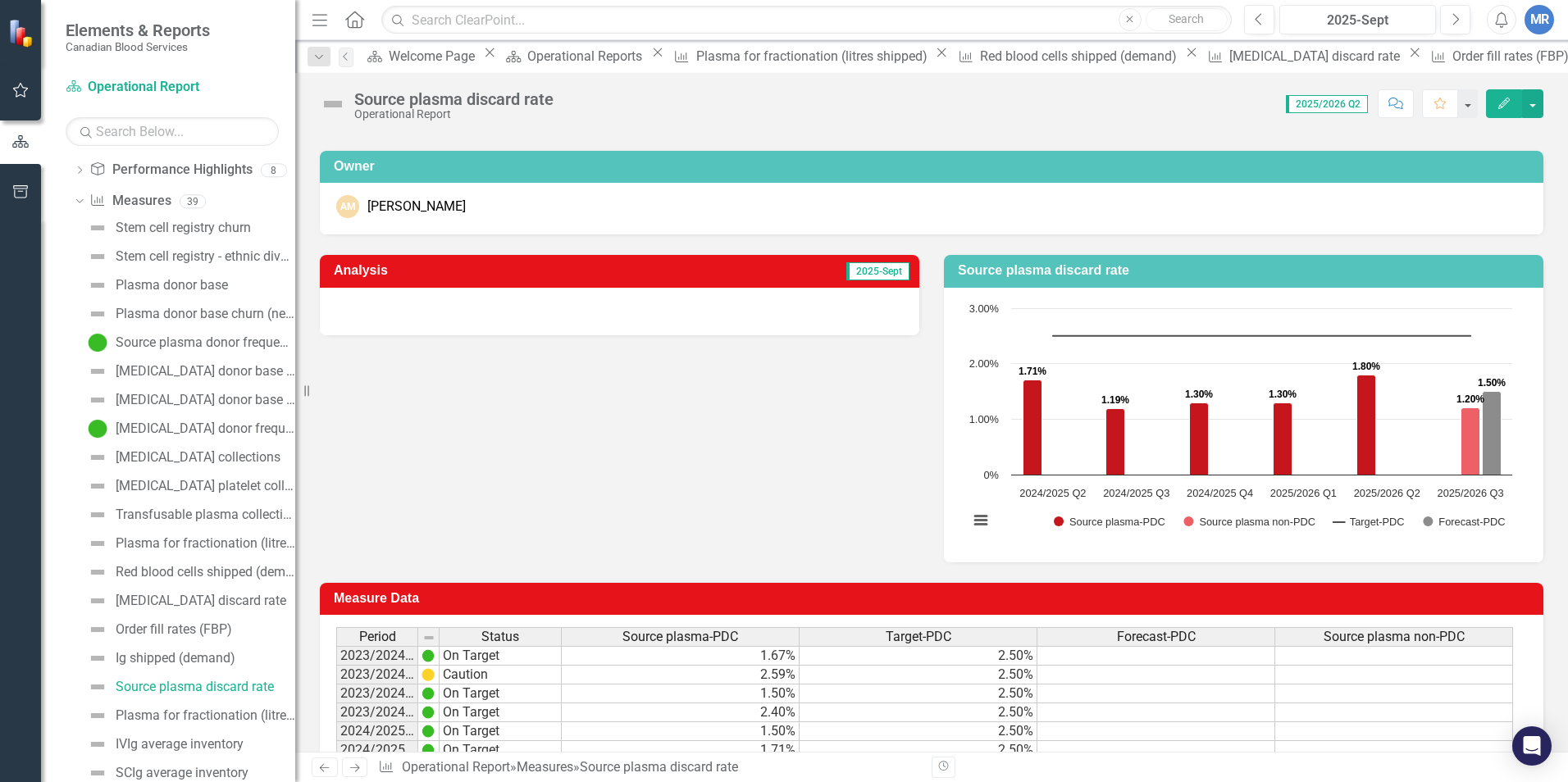
scroll to position [83, 0]
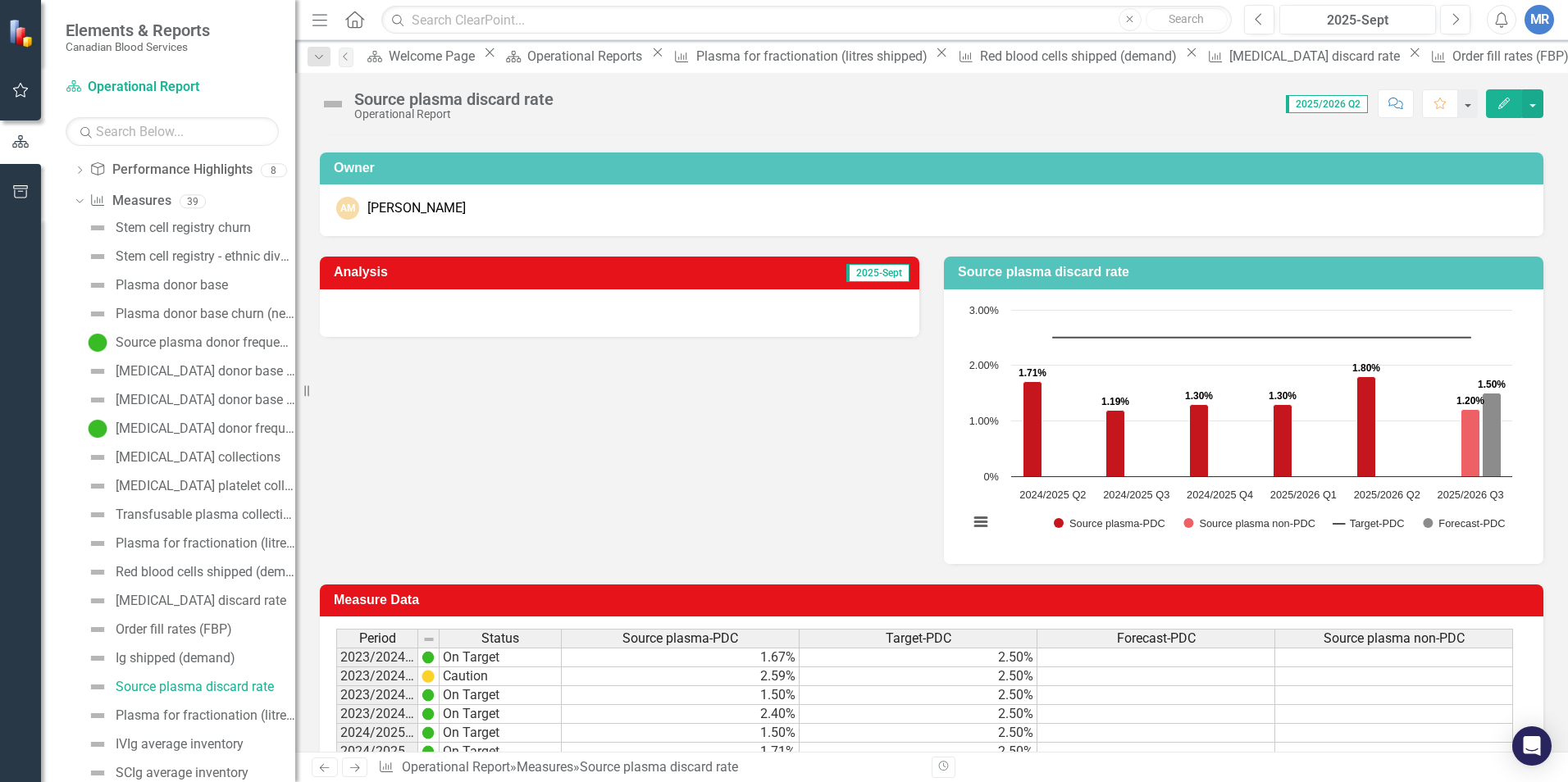
click at [728, 302] on div at bounding box center [620, 313] width 600 height 48
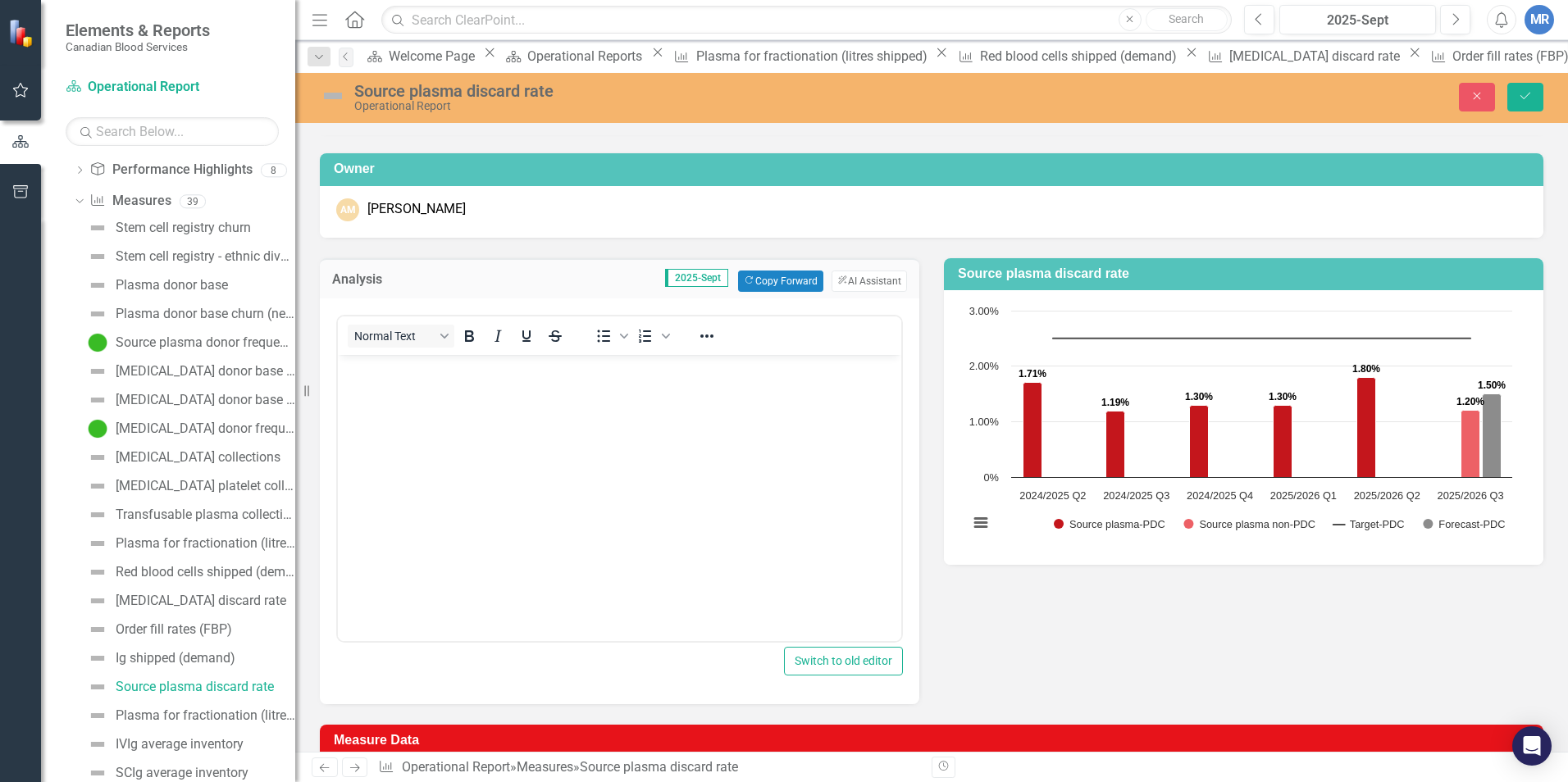
scroll to position [0, 0]
click at [769, 278] on button "Copy Forward Copy Forward" at bounding box center [781, 281] width 85 height 21
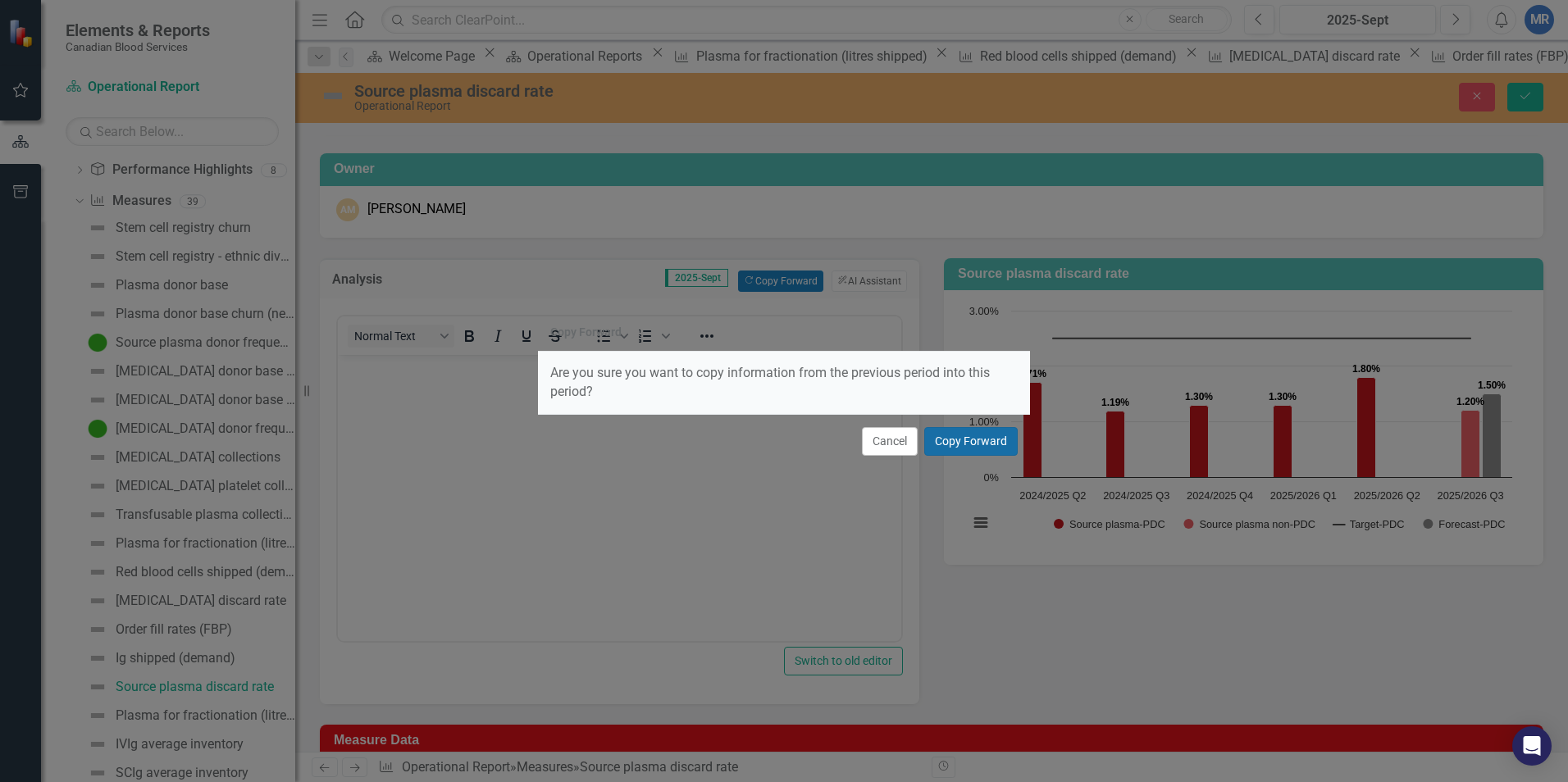
click at [967, 441] on button "Copy Forward" at bounding box center [971, 442] width 93 height 29
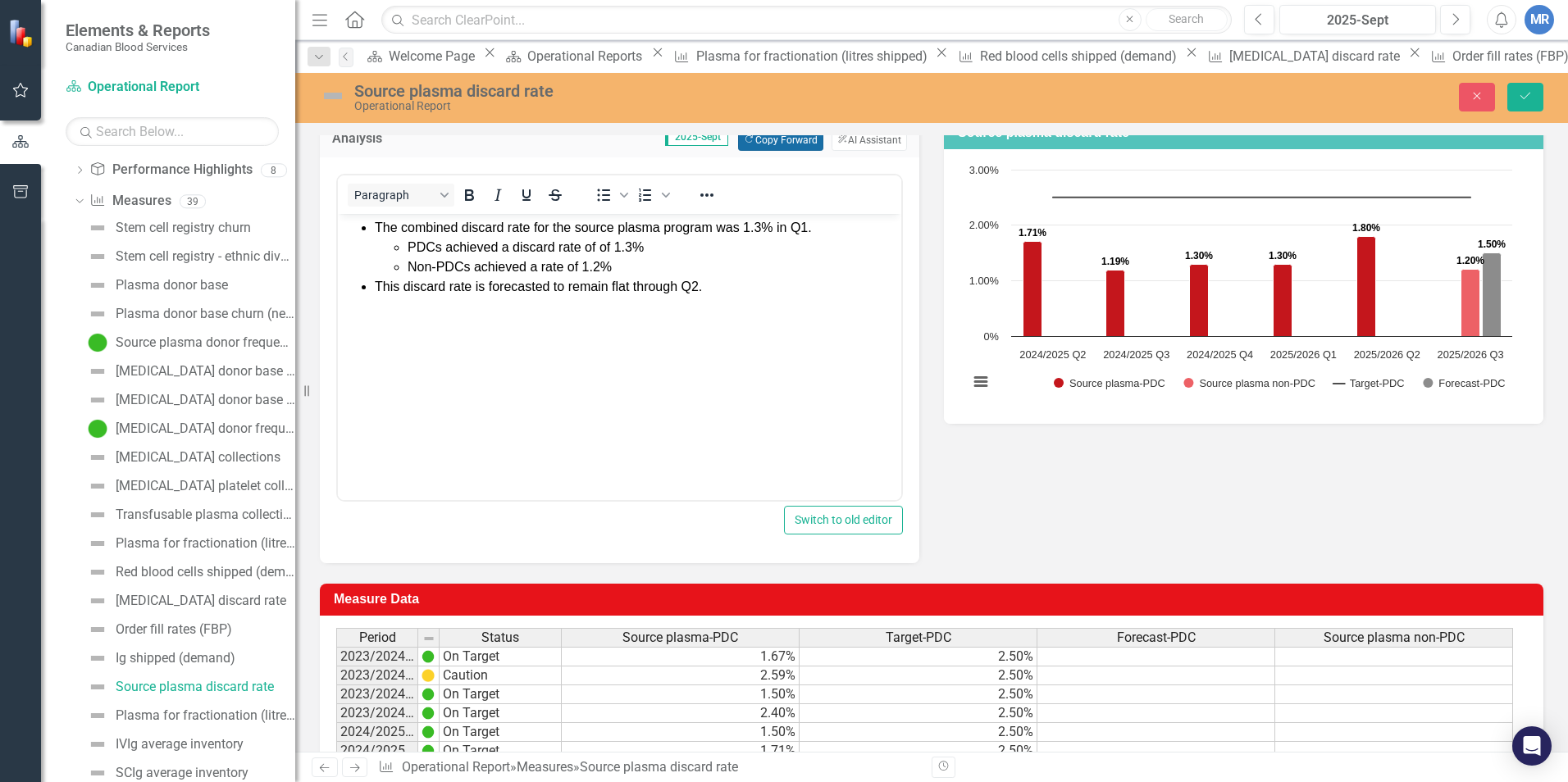
scroll to position [223, 0]
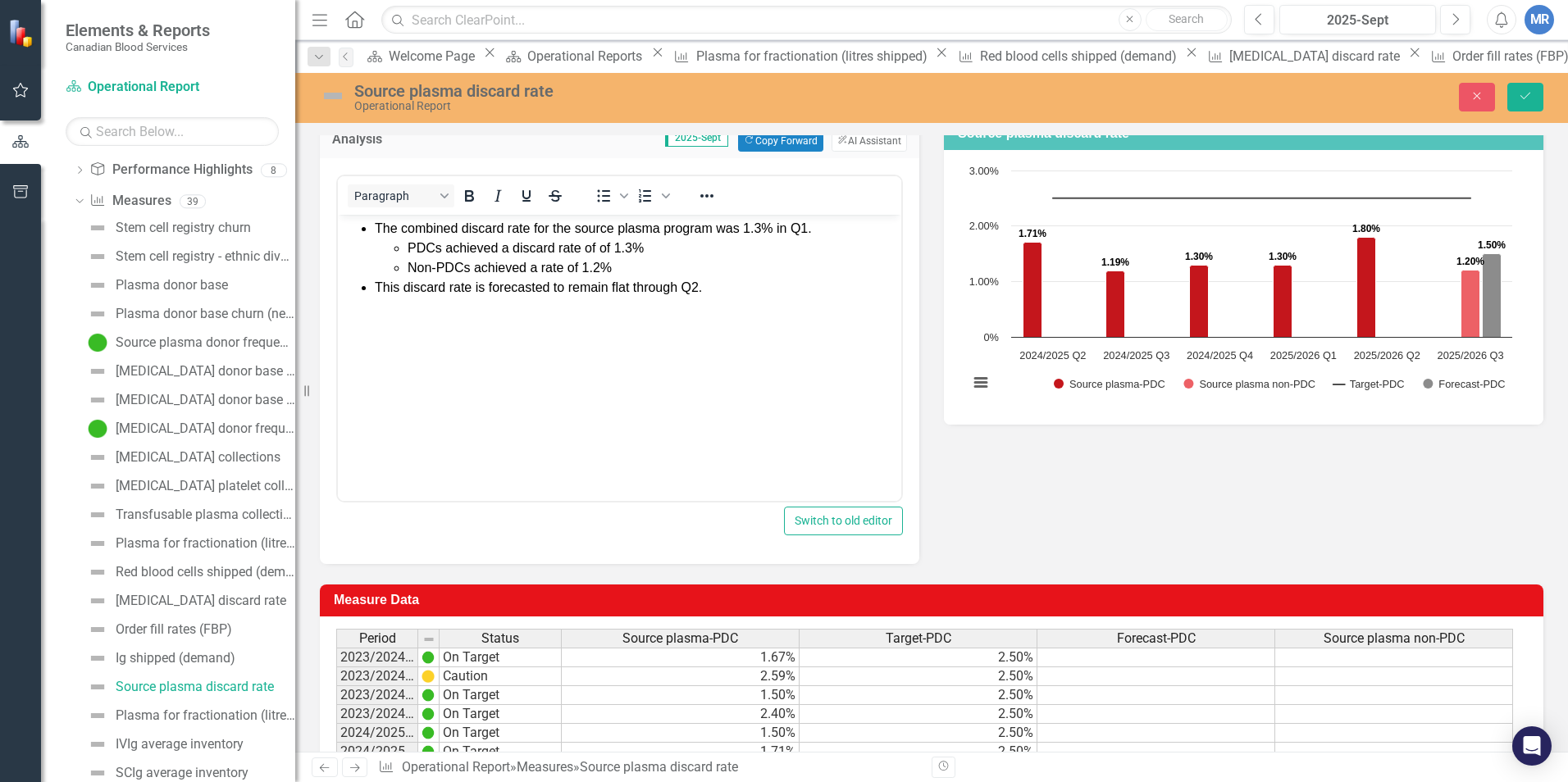
drag, startPoint x: 761, startPoint y: 225, endPoint x: 1245, endPoint y: 621, distance: 625.4
click at [761, 225] on span "The combined discard rate for the source plasma program was 1.3% in Q1." at bounding box center [593, 228] width 437 height 14
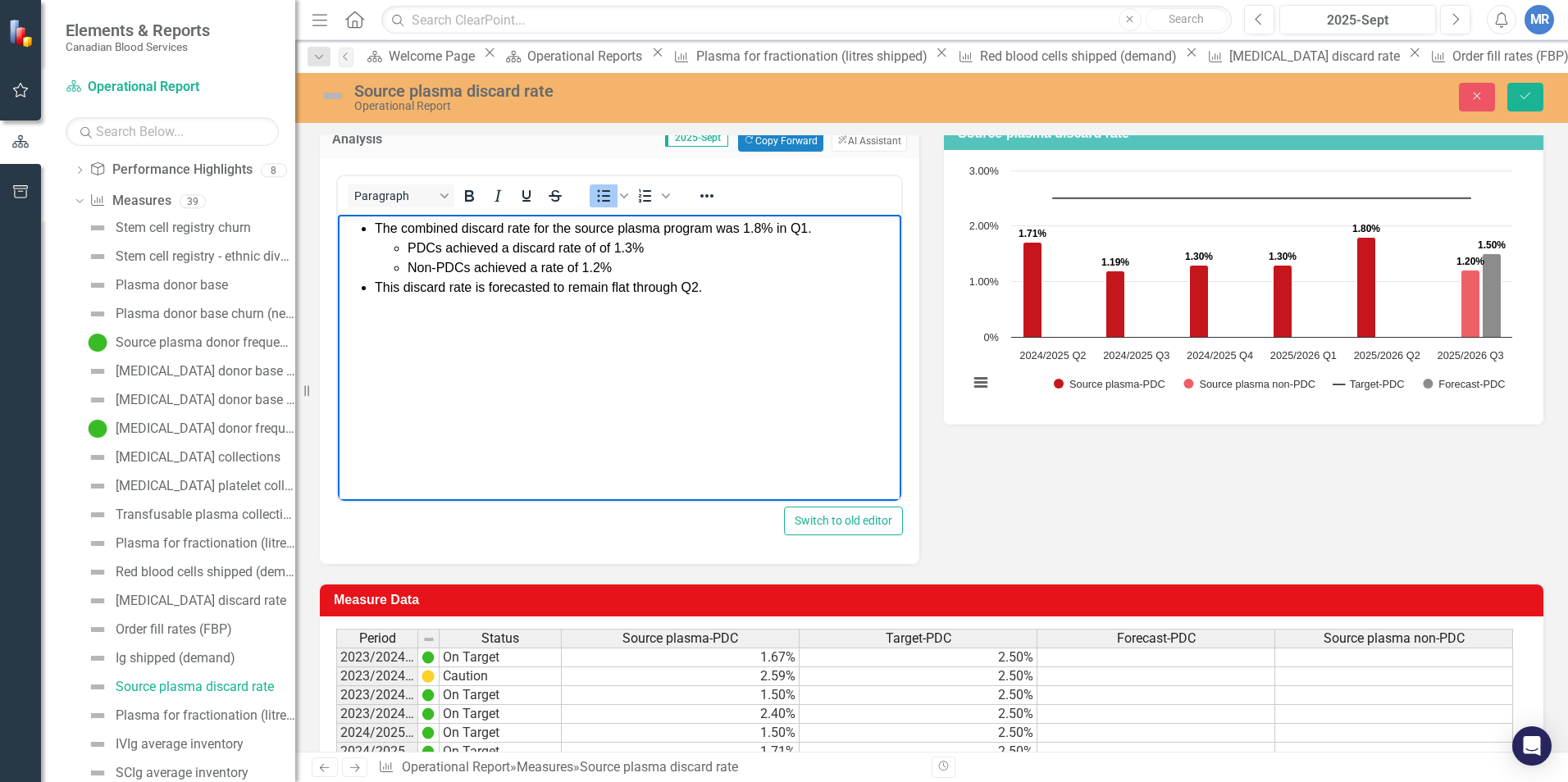
drag, startPoint x: 809, startPoint y: 298, endPoint x: 760, endPoint y: 394, distance: 107.8
drag, startPoint x: 760, startPoint y: 394, endPoint x: 821, endPoint y: 267, distance: 140.9
click at [844, 316] on body "The combined discard rate for the source plasma program was 1.8% in Q1. PDCs ac…" at bounding box center [619, 337] width 564 height 246
drag, startPoint x: 807, startPoint y: 229, endPoint x: 1415, endPoint y: 807, distance: 838.9
click at [807, 229] on span "The combined discard rate for the source plasma program was 1.8% in Q1." at bounding box center [593, 228] width 437 height 14
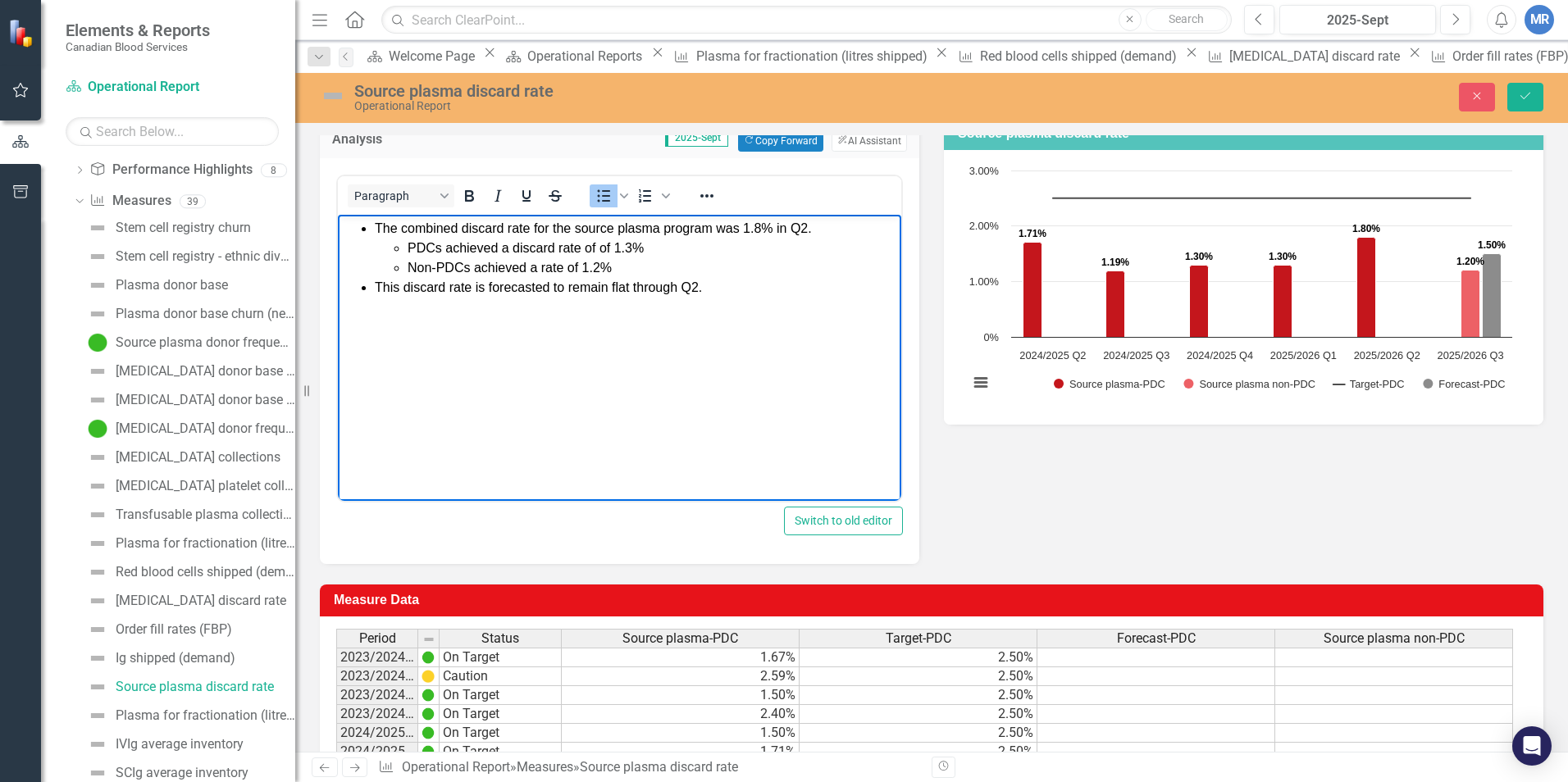
drag, startPoint x: 634, startPoint y: 247, endPoint x: 751, endPoint y: 327, distance: 141.7
click at [634, 247] on li "PDCs achieved a discard rate of of 1.3%" at bounding box center [652, 247] width 490 height 19
click at [592, 272] on li "Non-PDCs achieved a rate of 1.2%" at bounding box center [652, 267] width 490 height 19
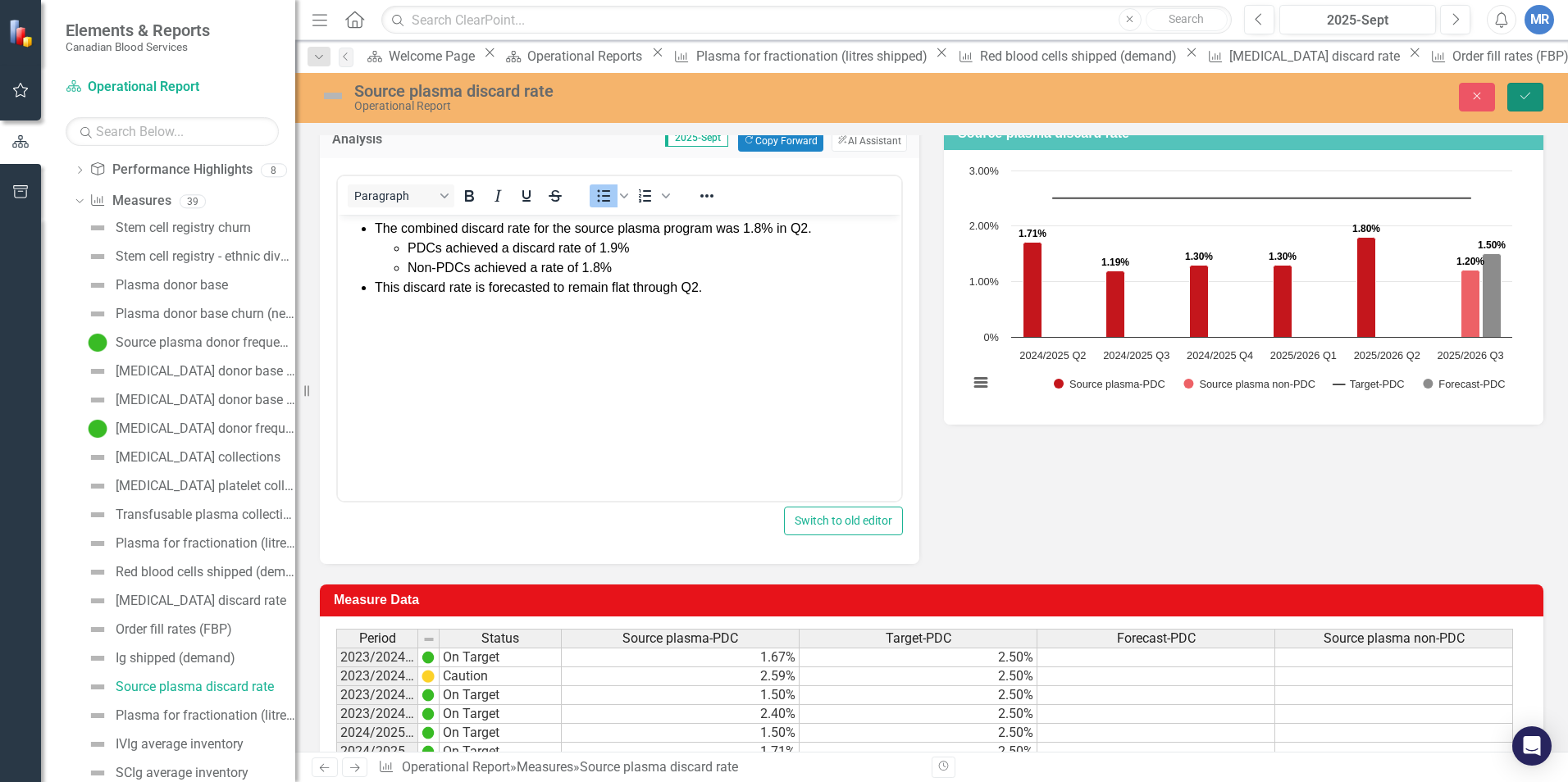
click at [1239, 94] on icon "Save" at bounding box center [1526, 96] width 15 height 12
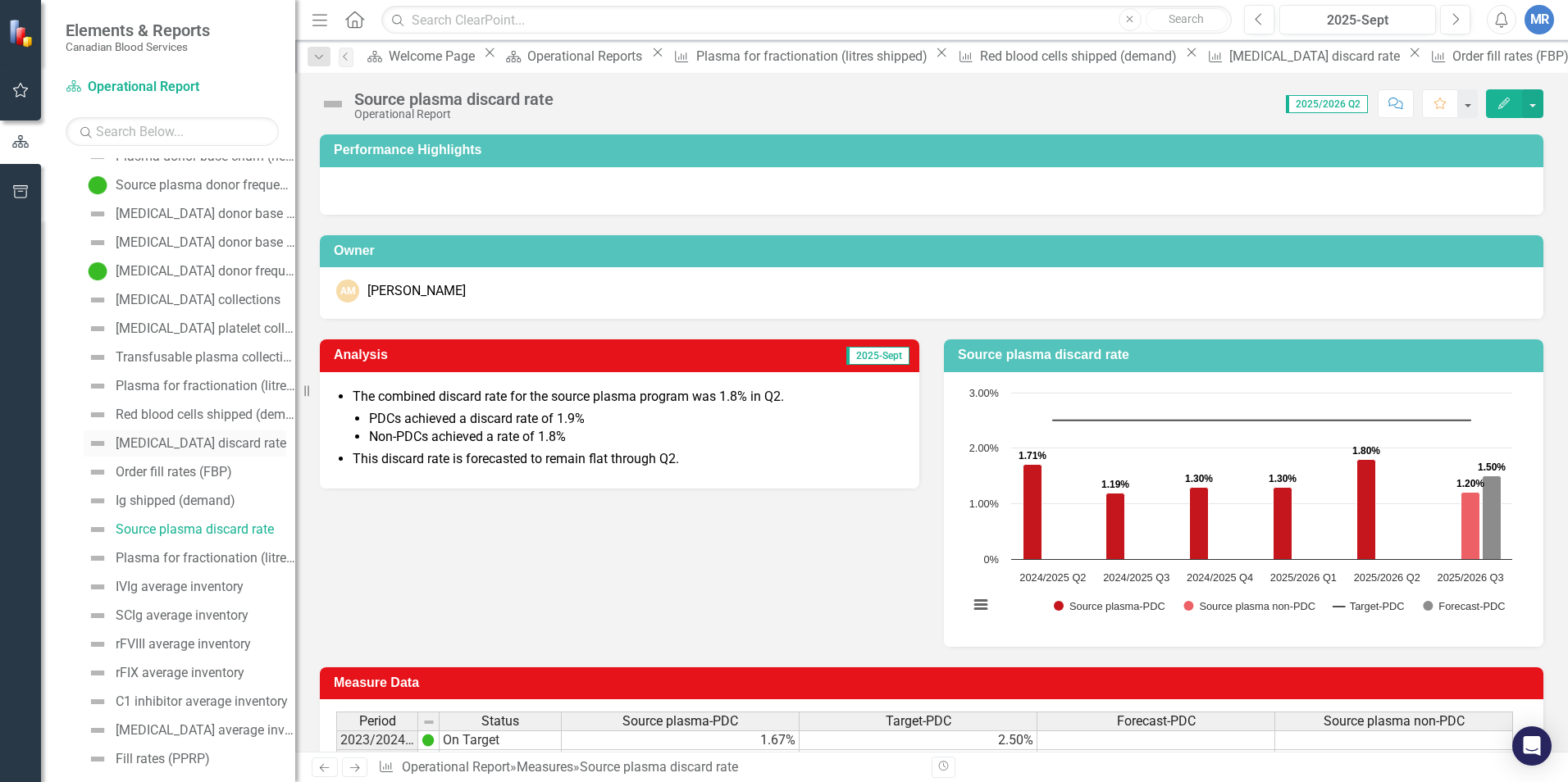
scroll to position [290, 0]
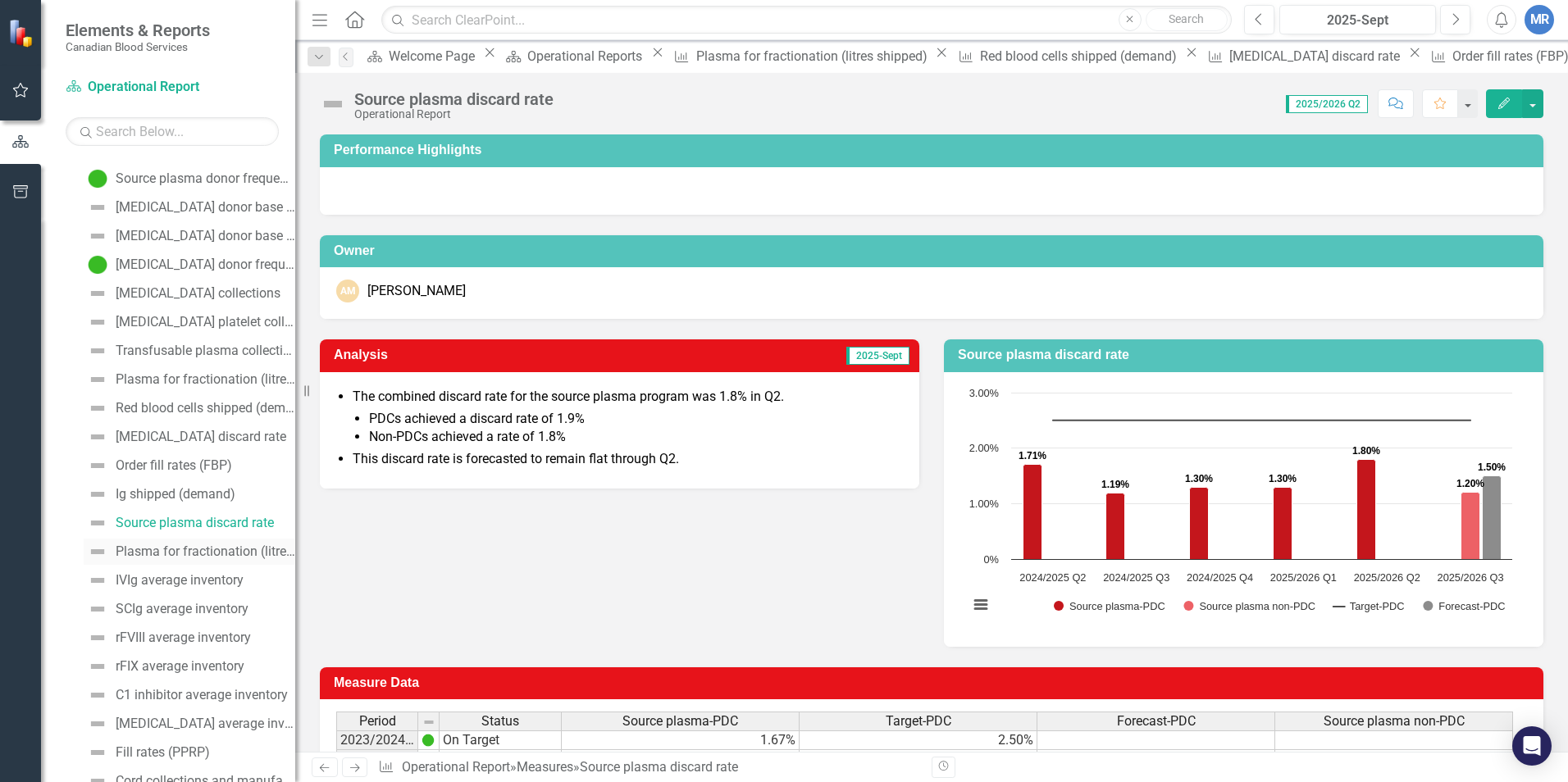
drag, startPoint x: 214, startPoint y: 559, endPoint x: 255, endPoint y: 557, distance: 41.0
click at [214, 559] on link "Plasma for fractionation (litres shipped)" at bounding box center [190, 551] width 212 height 26
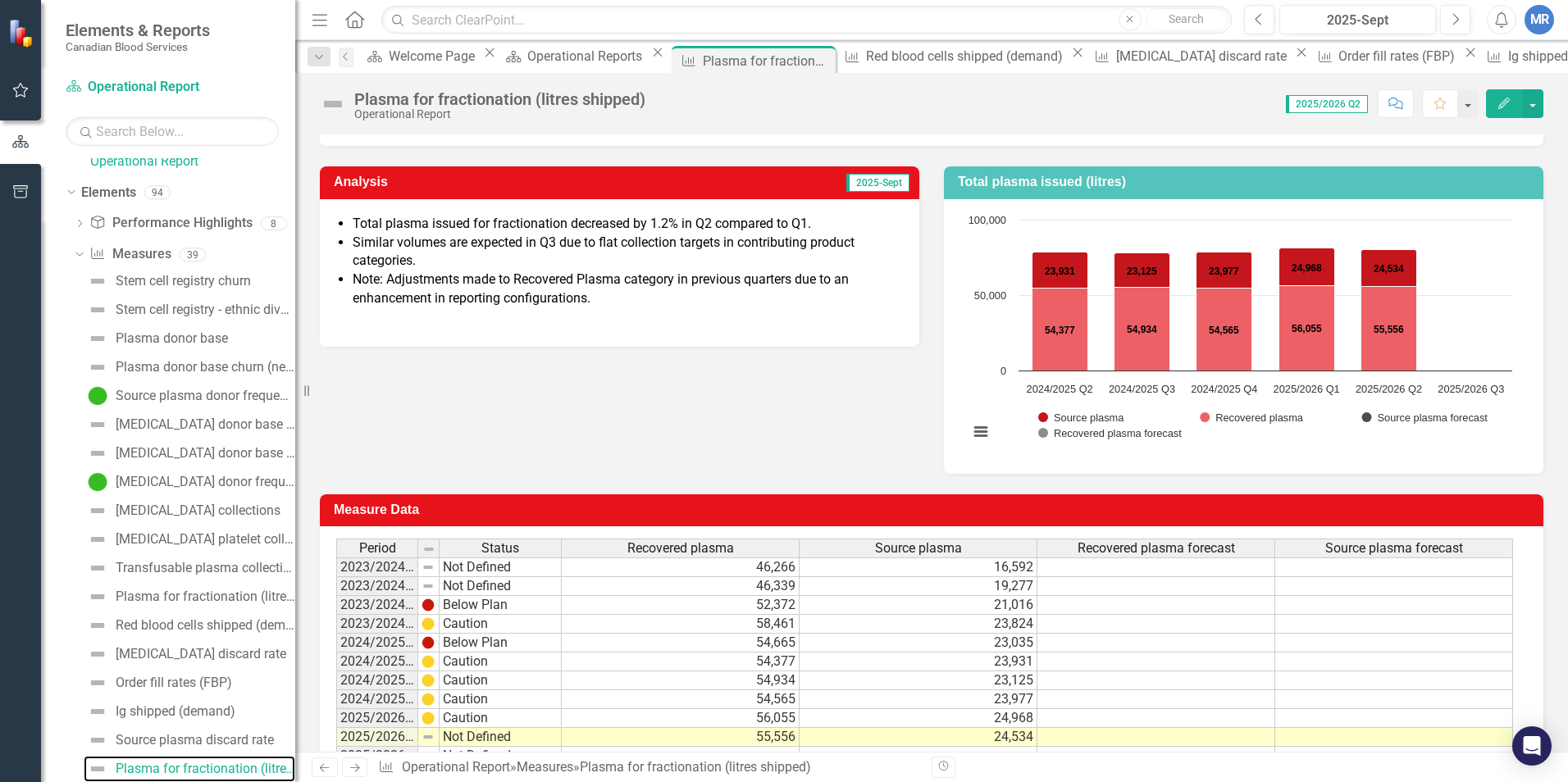
scroll to position [247, 0]
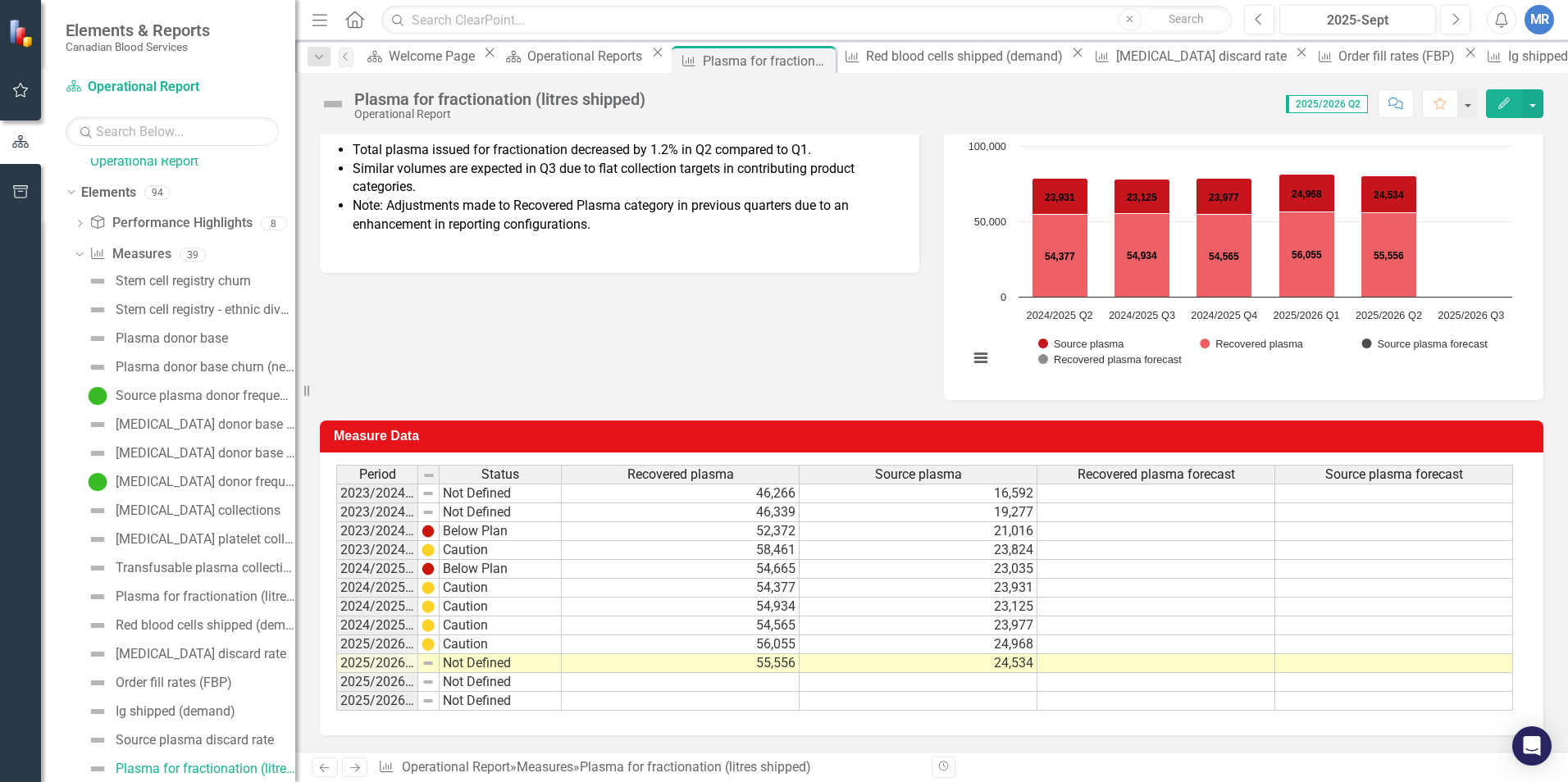
click at [1131, 661] on td at bounding box center [1156, 664] width 238 height 18
click at [1103, 661] on td at bounding box center [1156, 682] width 238 height 18
click at [1239, 661] on td at bounding box center [1394, 682] width 238 height 18
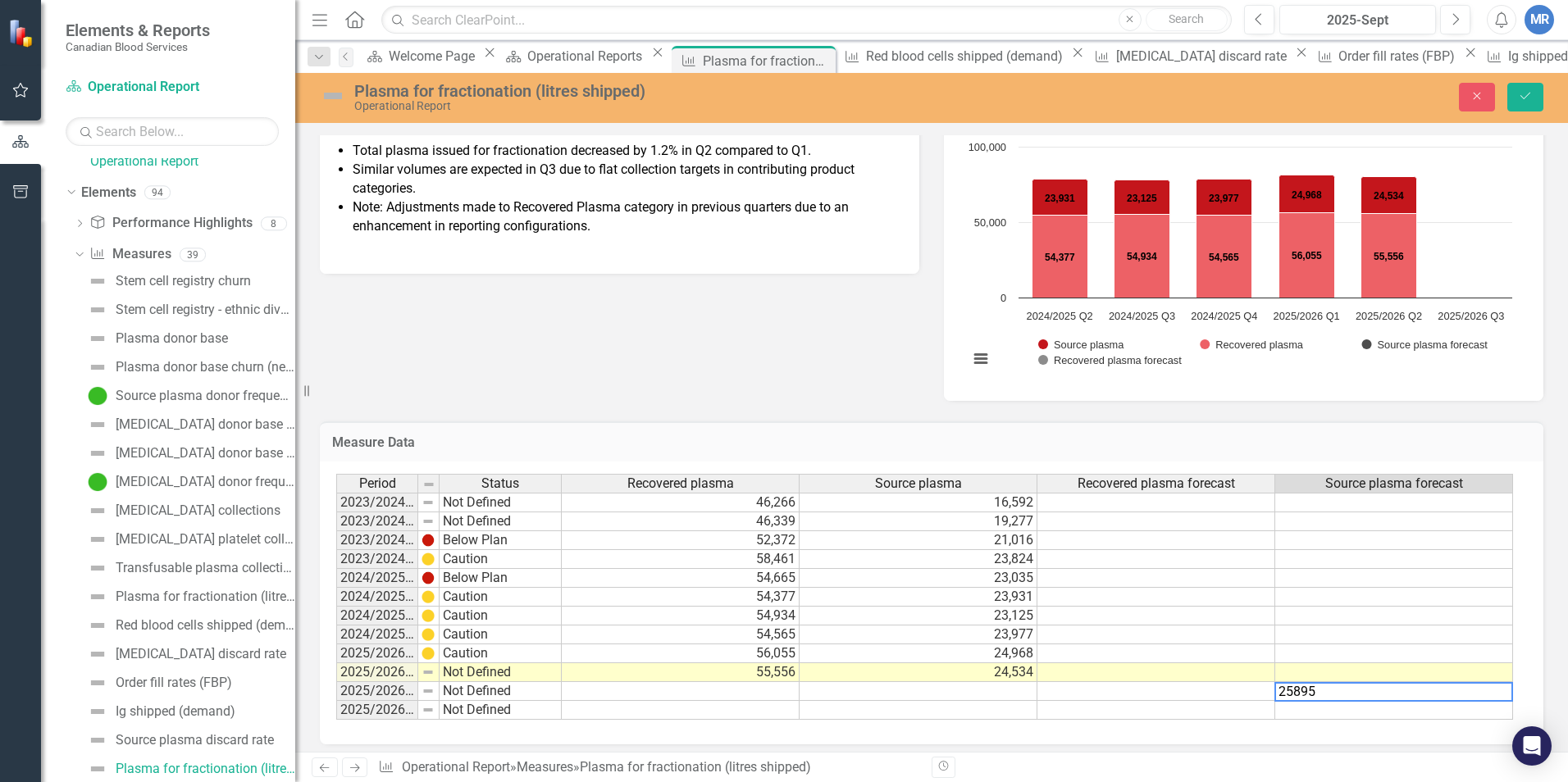
type textarea "25895"
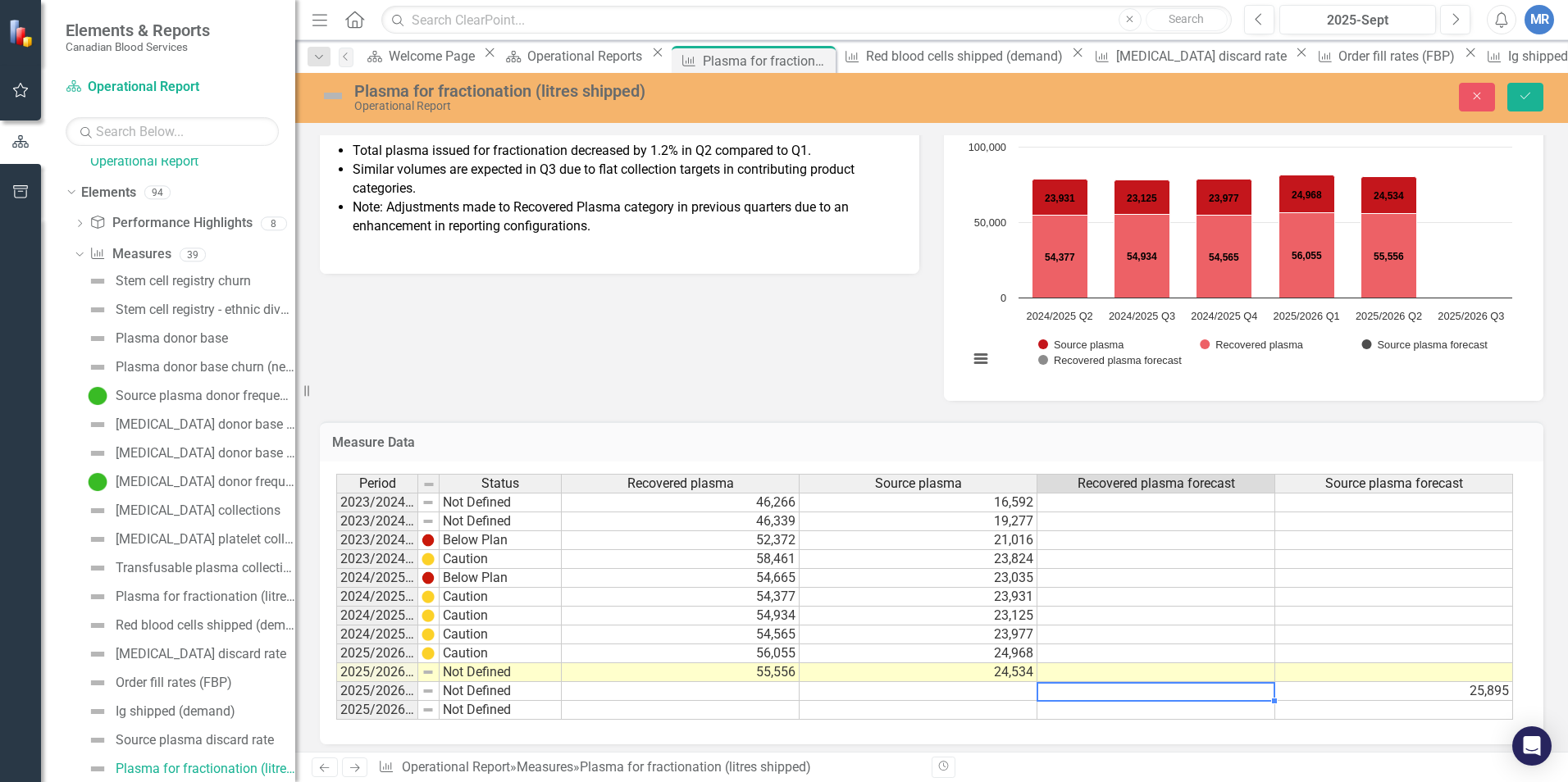
click at [1146, 661] on td at bounding box center [1156, 691] width 238 height 18
type textarea "56153"
click at [1143, 635] on td at bounding box center [1156, 635] width 238 height 18
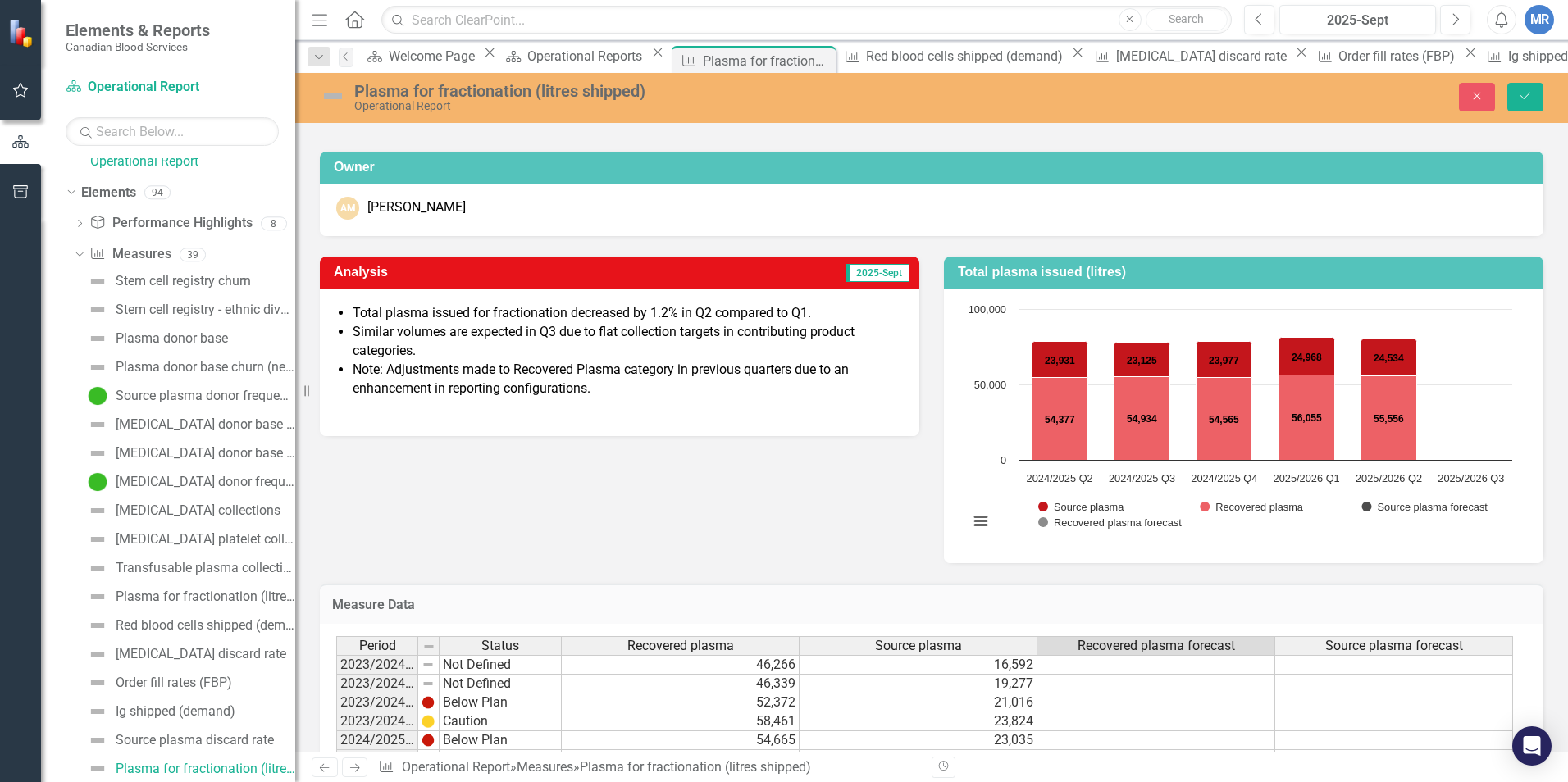
scroll to position [83, 0]
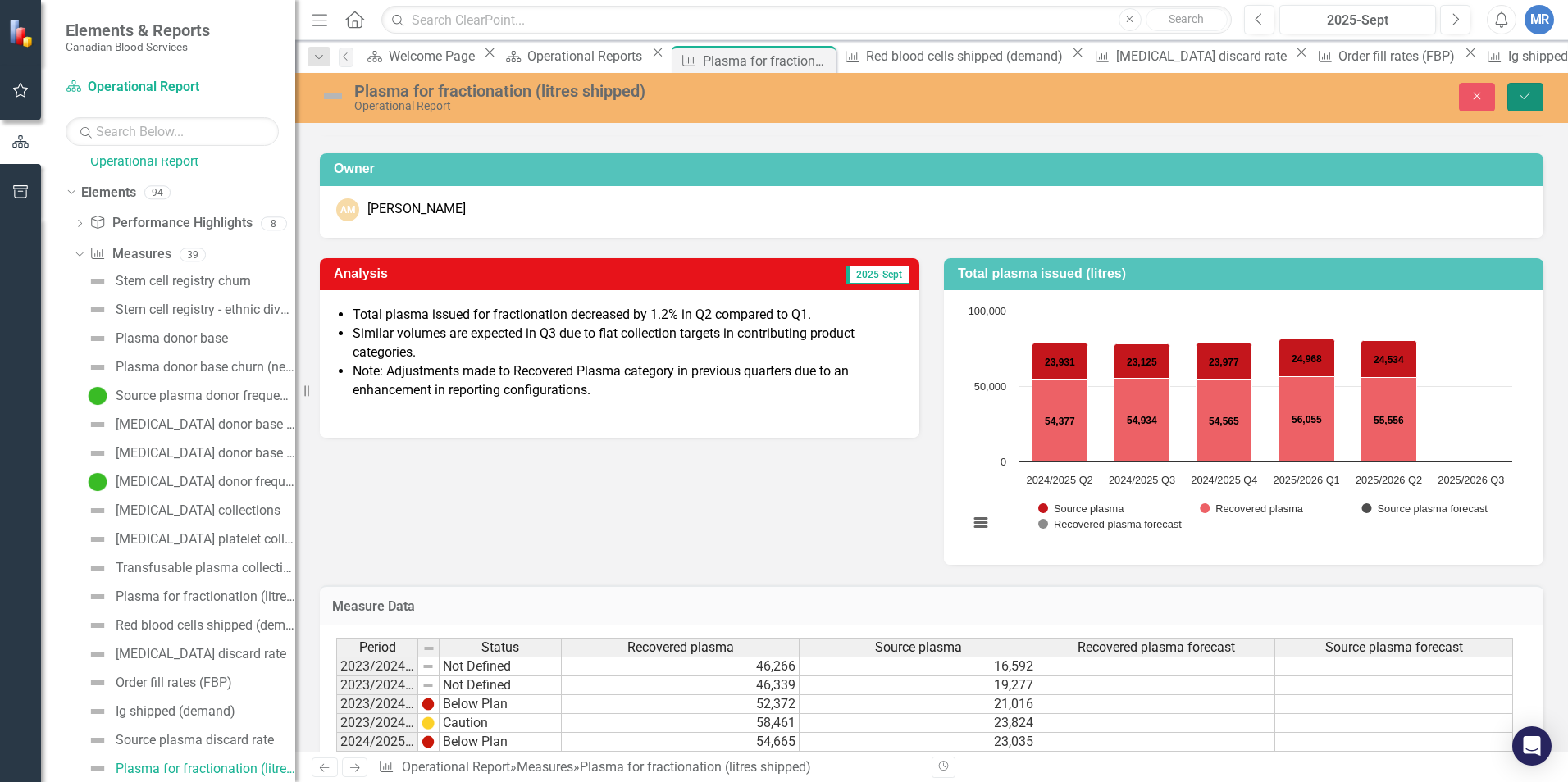
click at [1239, 97] on icon "Save" at bounding box center [1526, 96] width 15 height 12
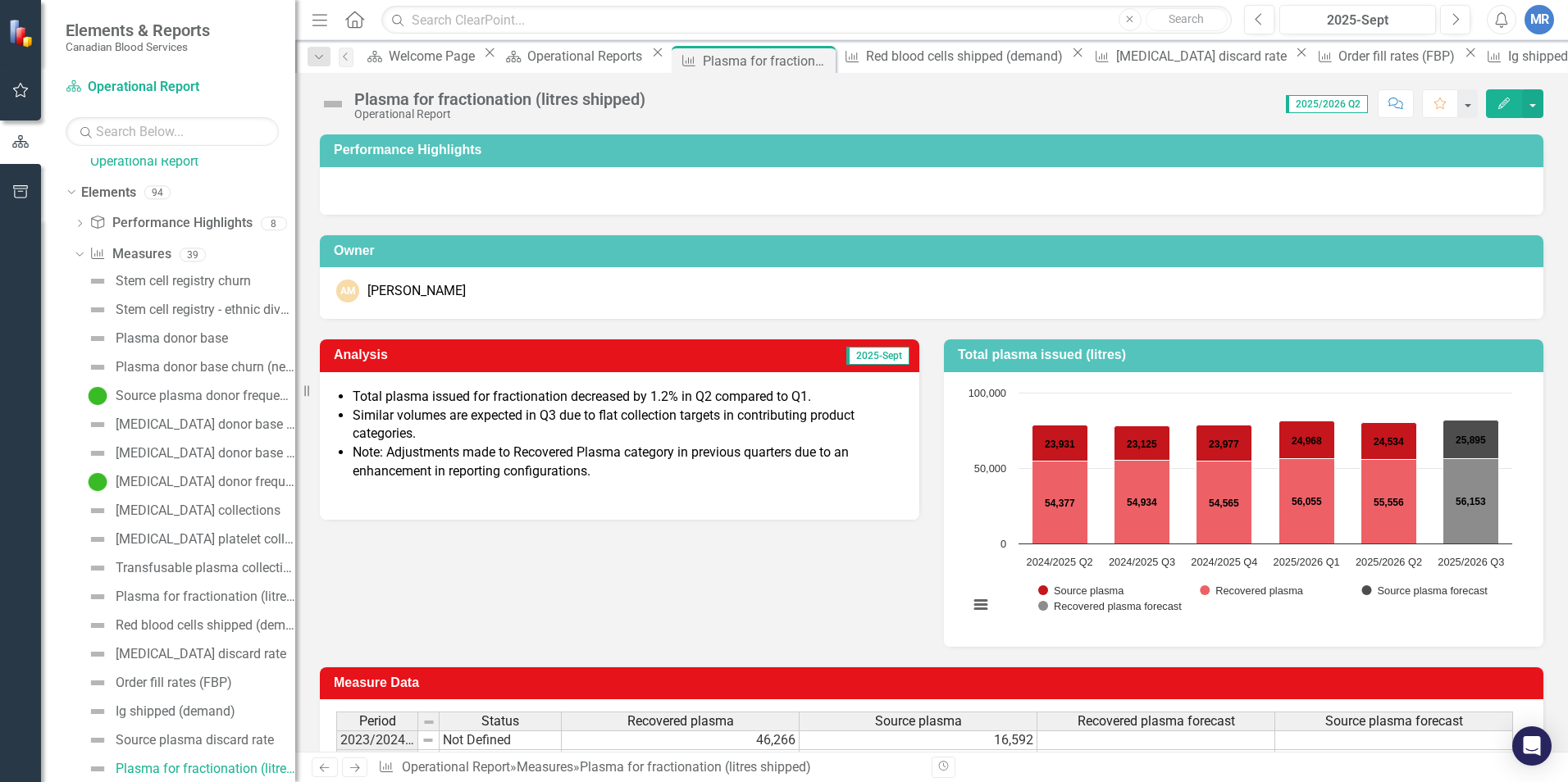
scroll to position [82, 0]
